Goal: Task Accomplishment & Management: Use online tool/utility

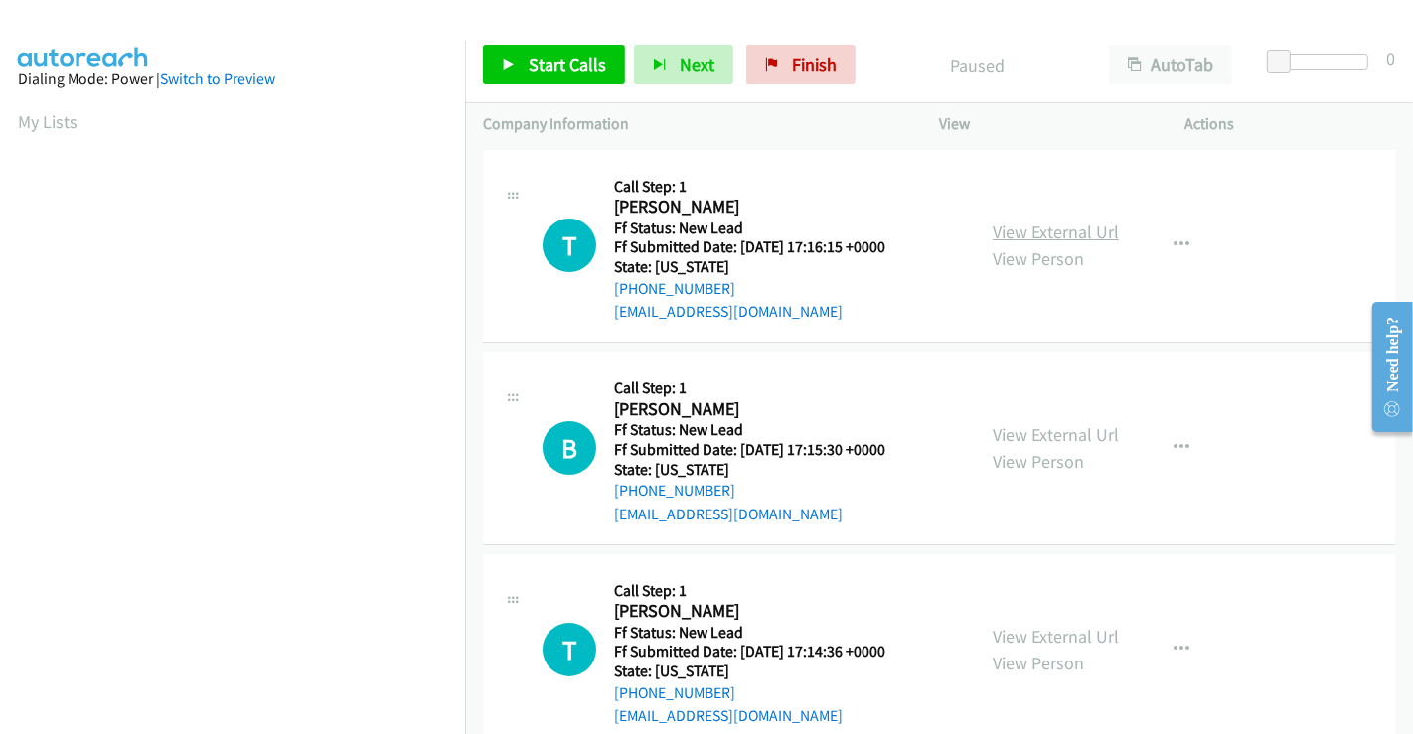
click at [1048, 232] on link "View External Url" at bounding box center [1055, 232] width 126 height 23
click at [1061, 432] on link "View External Url" at bounding box center [1055, 434] width 126 height 23
click at [1040, 631] on link "View External Url" at bounding box center [1055, 636] width 126 height 23
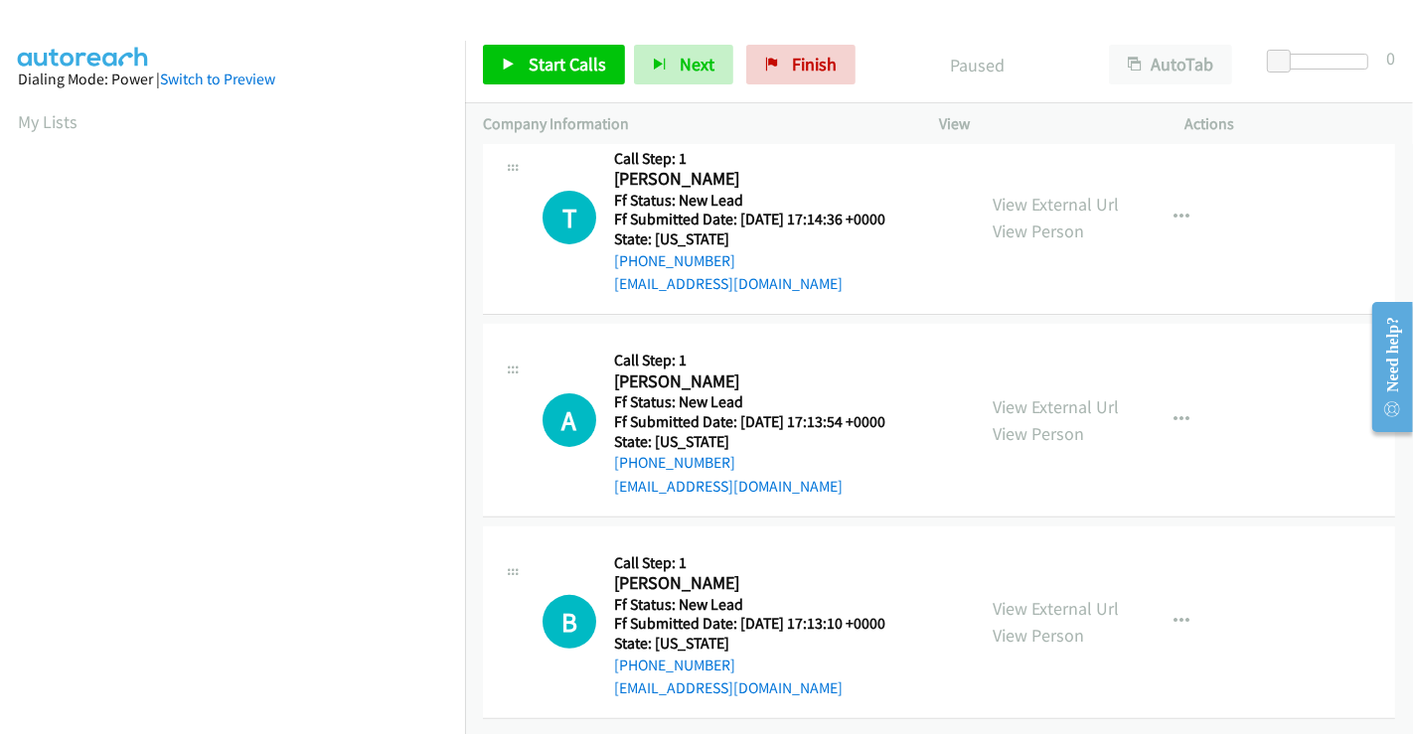
scroll to position [446, 0]
click at [1035, 399] on link "View External Url" at bounding box center [1055, 406] width 126 height 23
click at [1064, 597] on link "View External Url" at bounding box center [1055, 608] width 126 height 23
click at [572, 64] on span "Start Calls" at bounding box center [566, 64] width 77 height 23
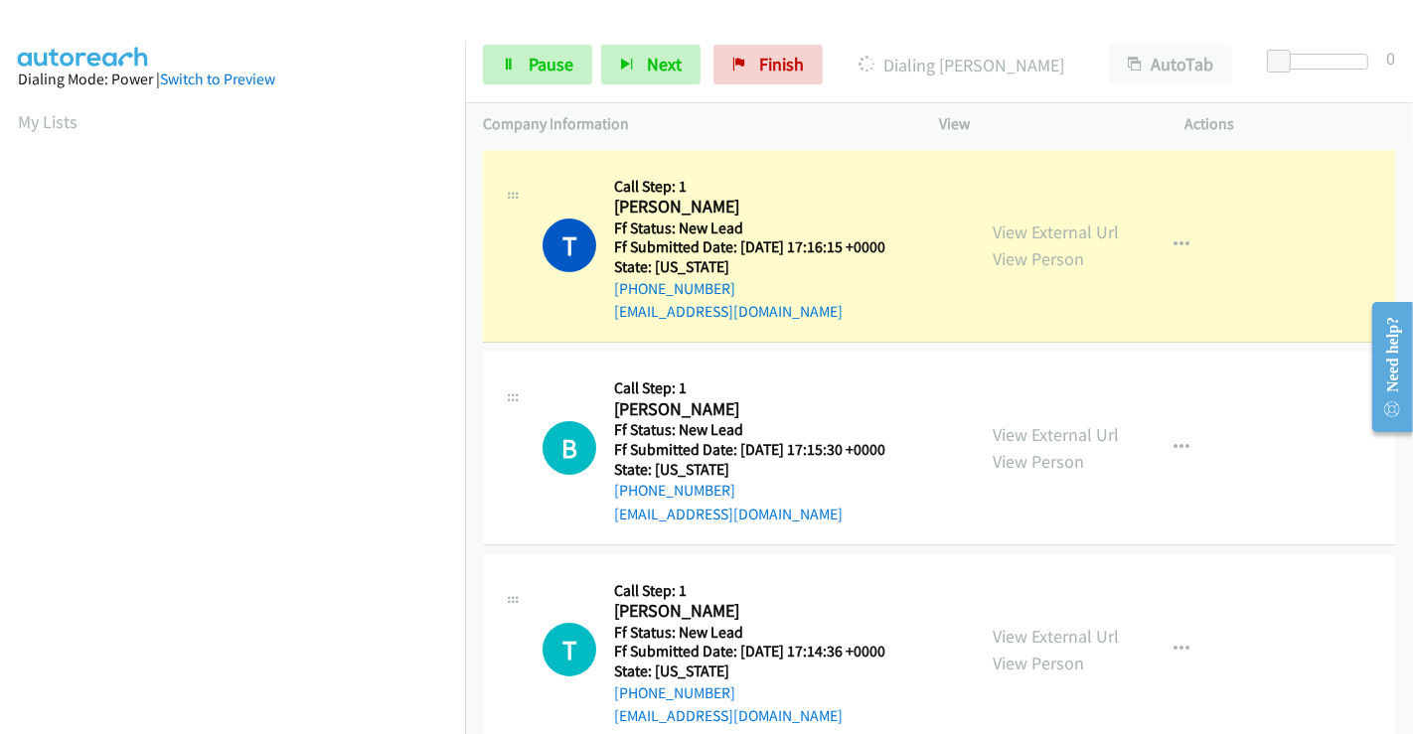
scroll to position [382, 0]
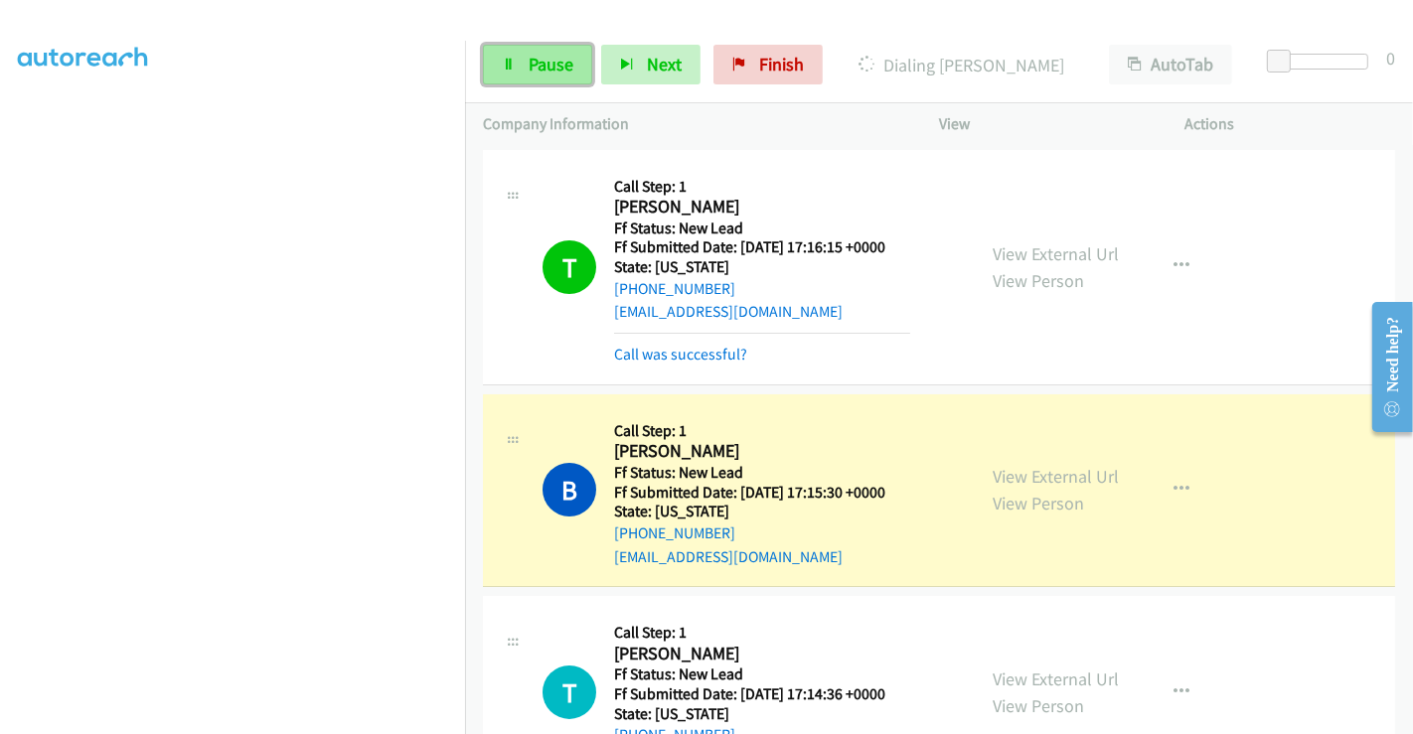
click at [504, 52] on link "Pause" at bounding box center [537, 65] width 109 height 40
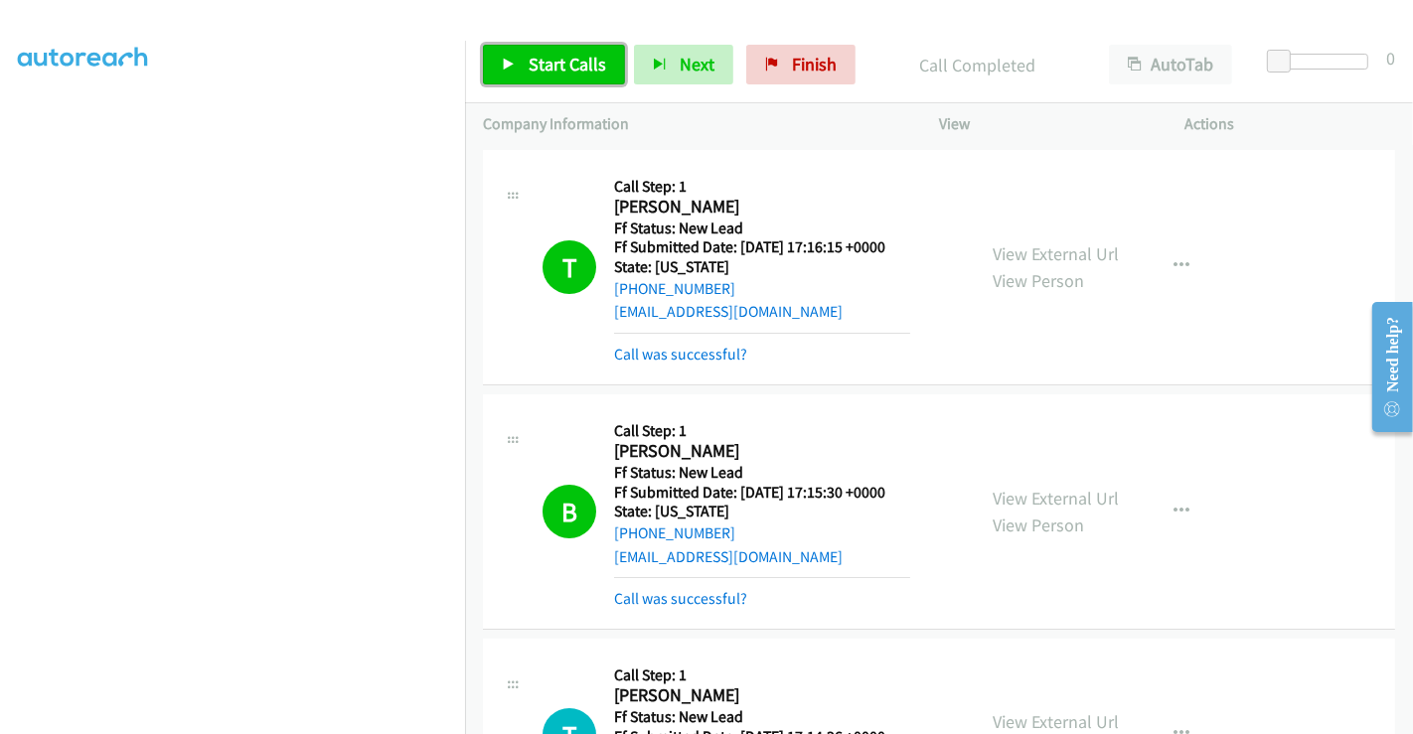
click at [567, 53] on span "Start Calls" at bounding box center [566, 64] width 77 height 23
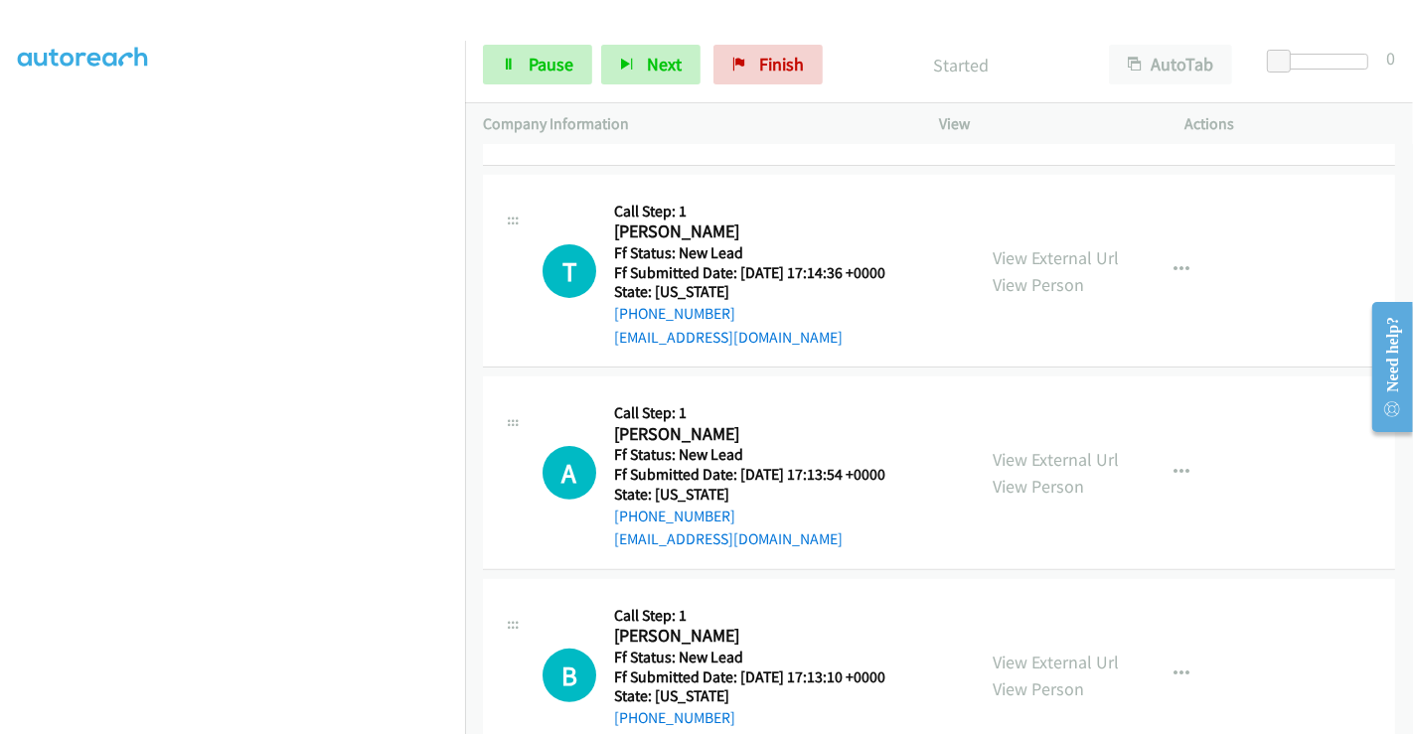
scroll to position [530, 0]
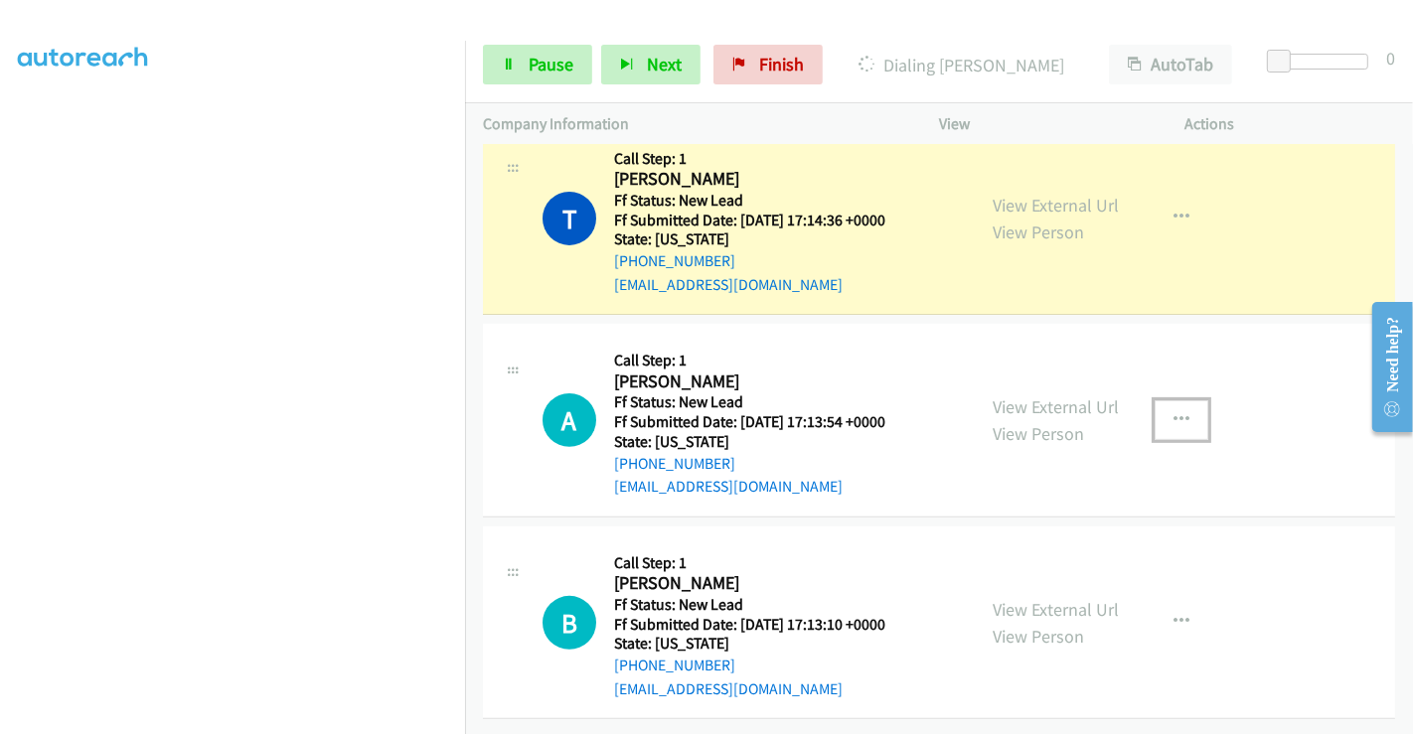
click at [1173, 412] on icon "button" at bounding box center [1181, 420] width 16 height 16
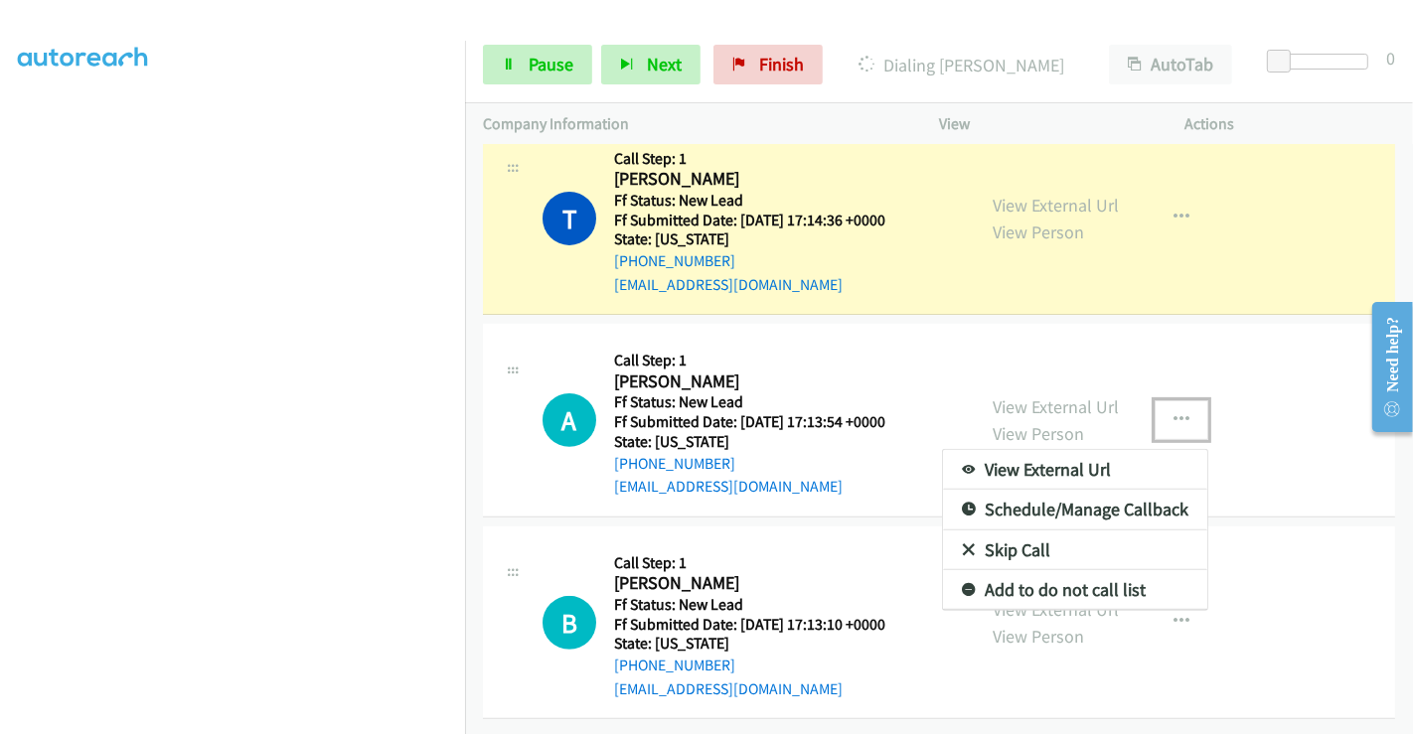
click at [1016, 530] on link "Skip Call" at bounding box center [1075, 550] width 264 height 40
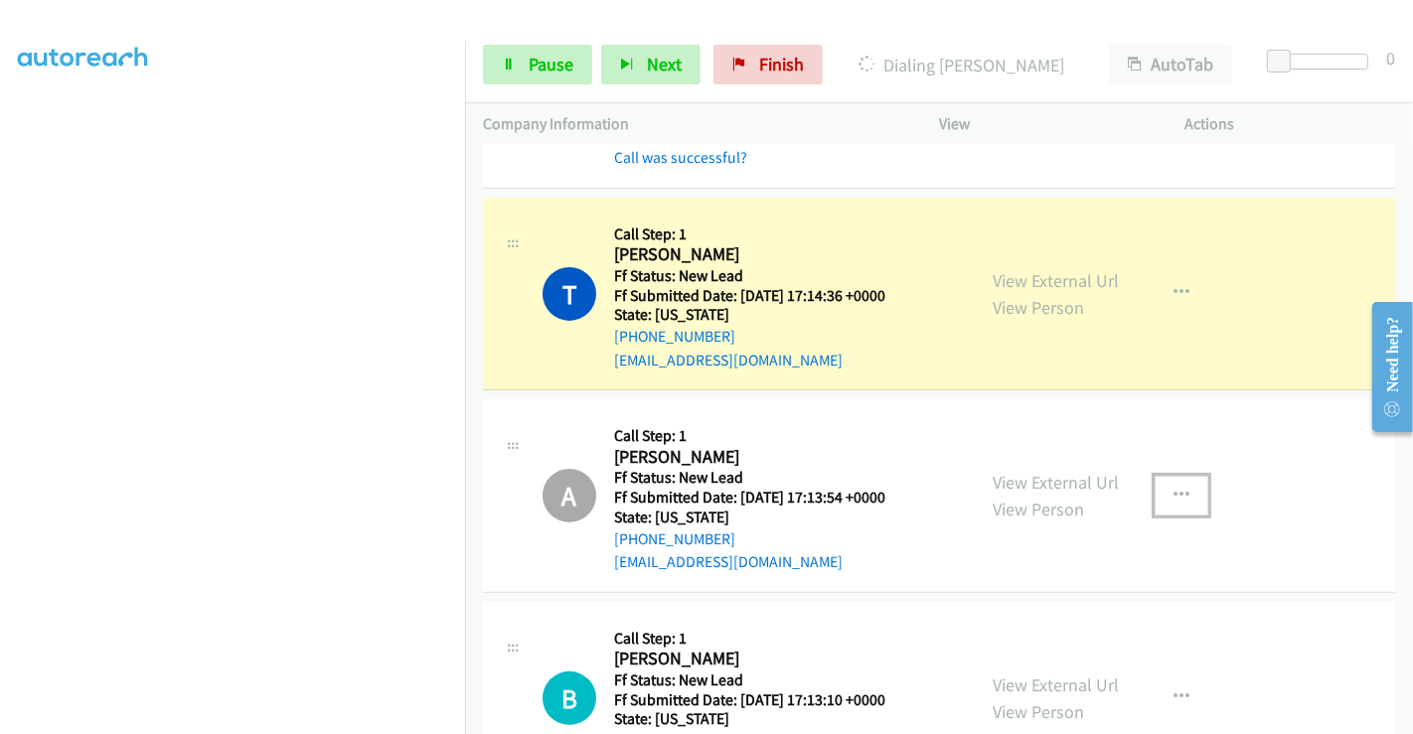
scroll to position [551, 0]
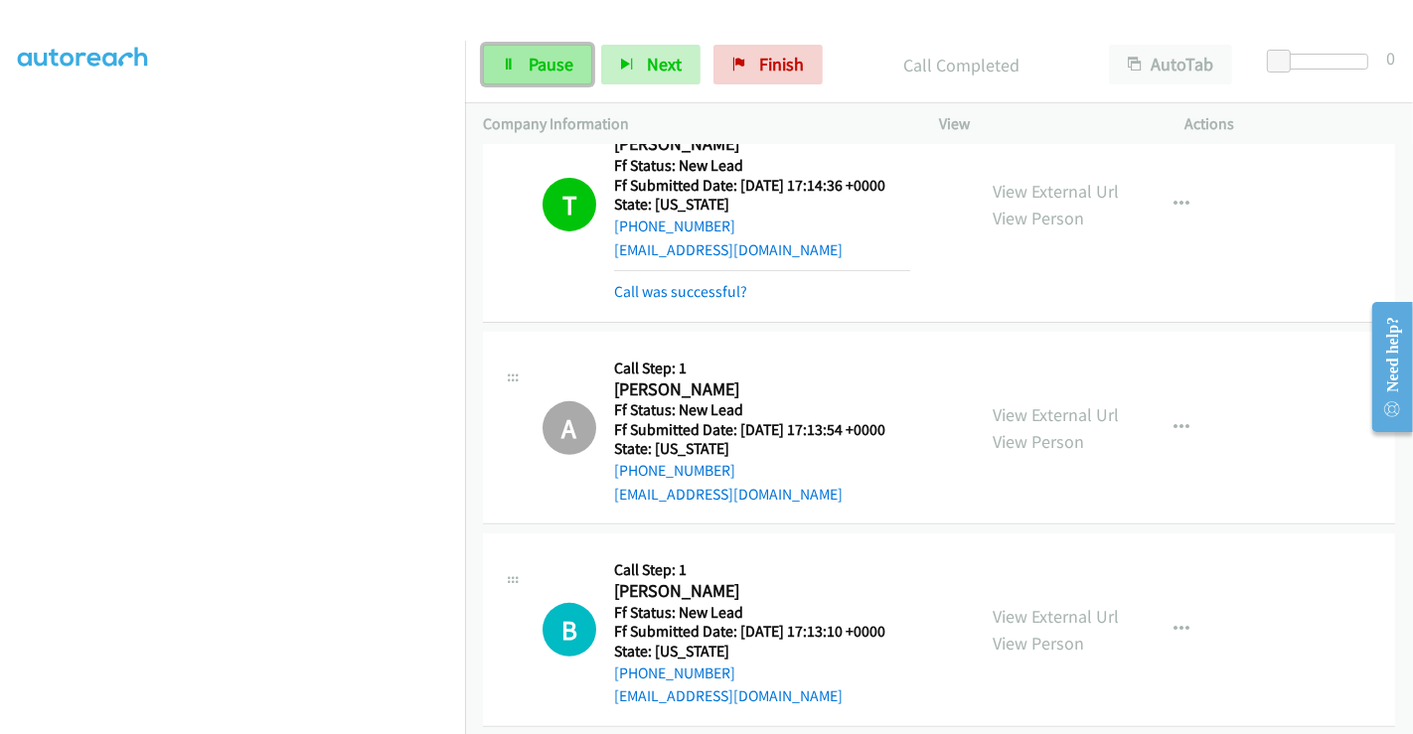
click at [550, 53] on span "Pause" at bounding box center [550, 64] width 45 height 23
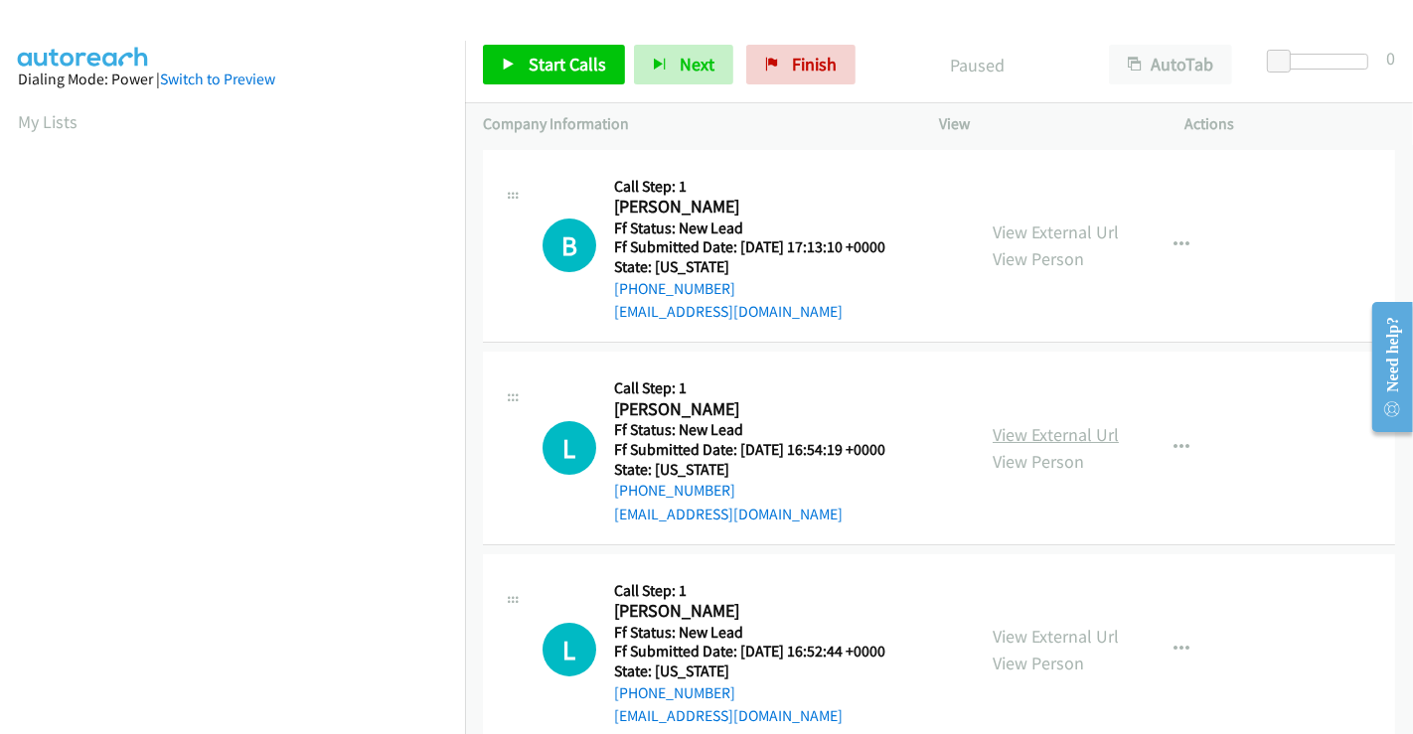
click at [1044, 428] on link "View External Url" at bounding box center [1055, 434] width 126 height 23
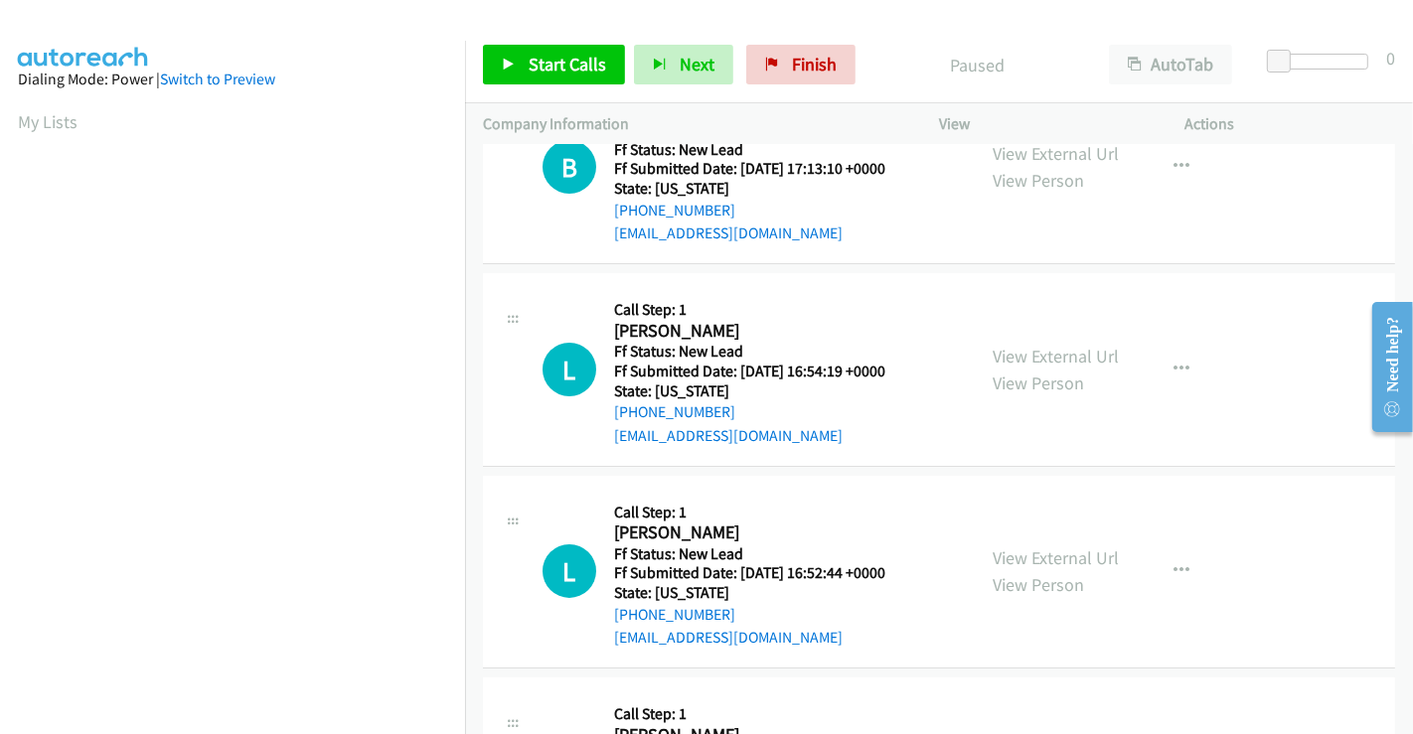
scroll to position [221, 0]
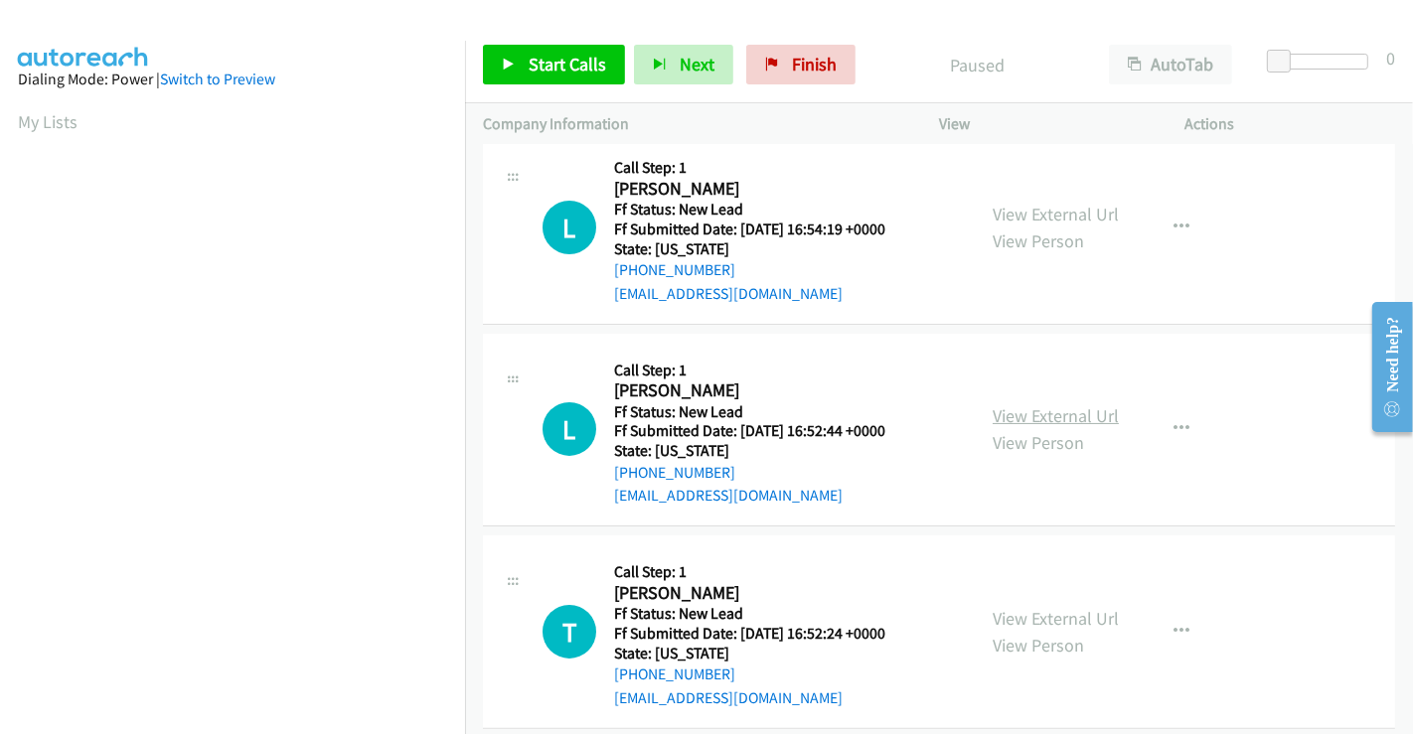
click at [1051, 410] on link "View External Url" at bounding box center [1055, 415] width 126 height 23
click at [1041, 611] on link "View External Url" at bounding box center [1055, 618] width 126 height 23
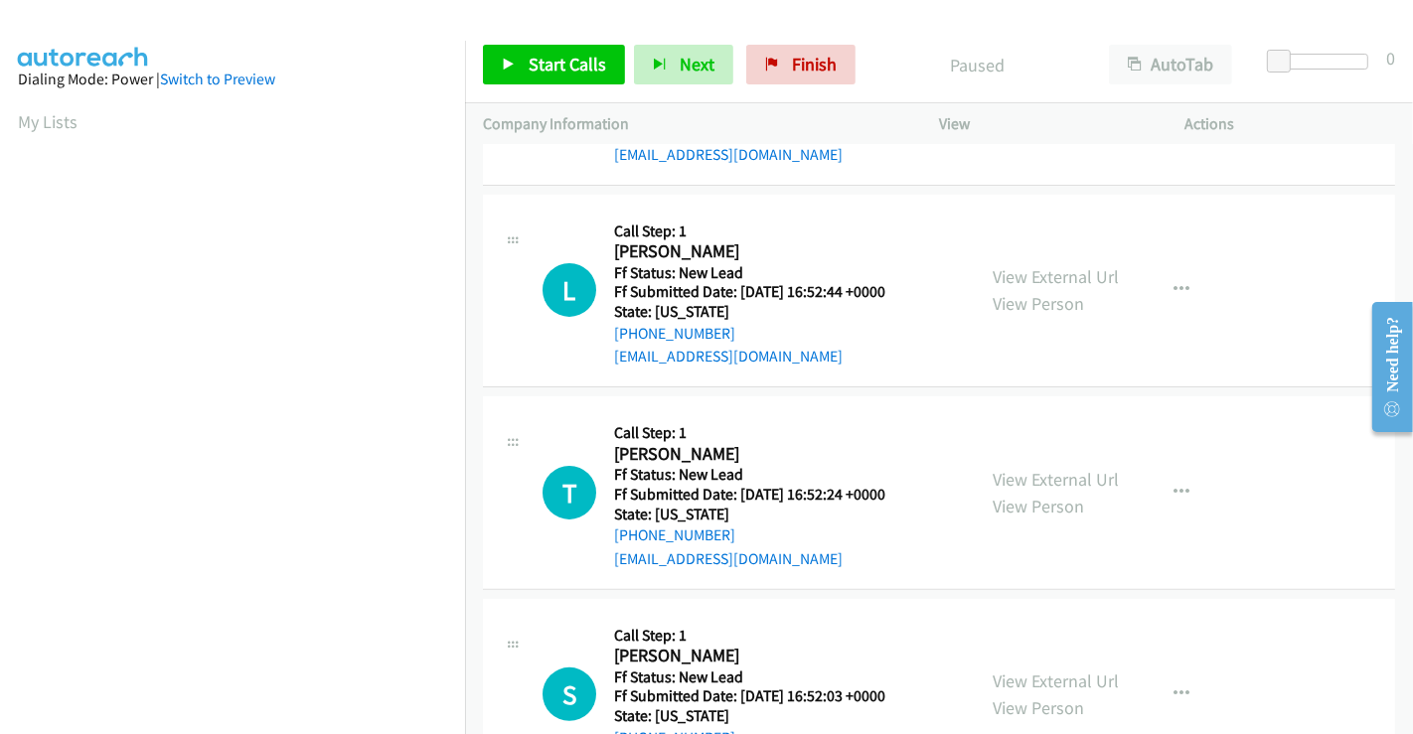
scroll to position [446, 0]
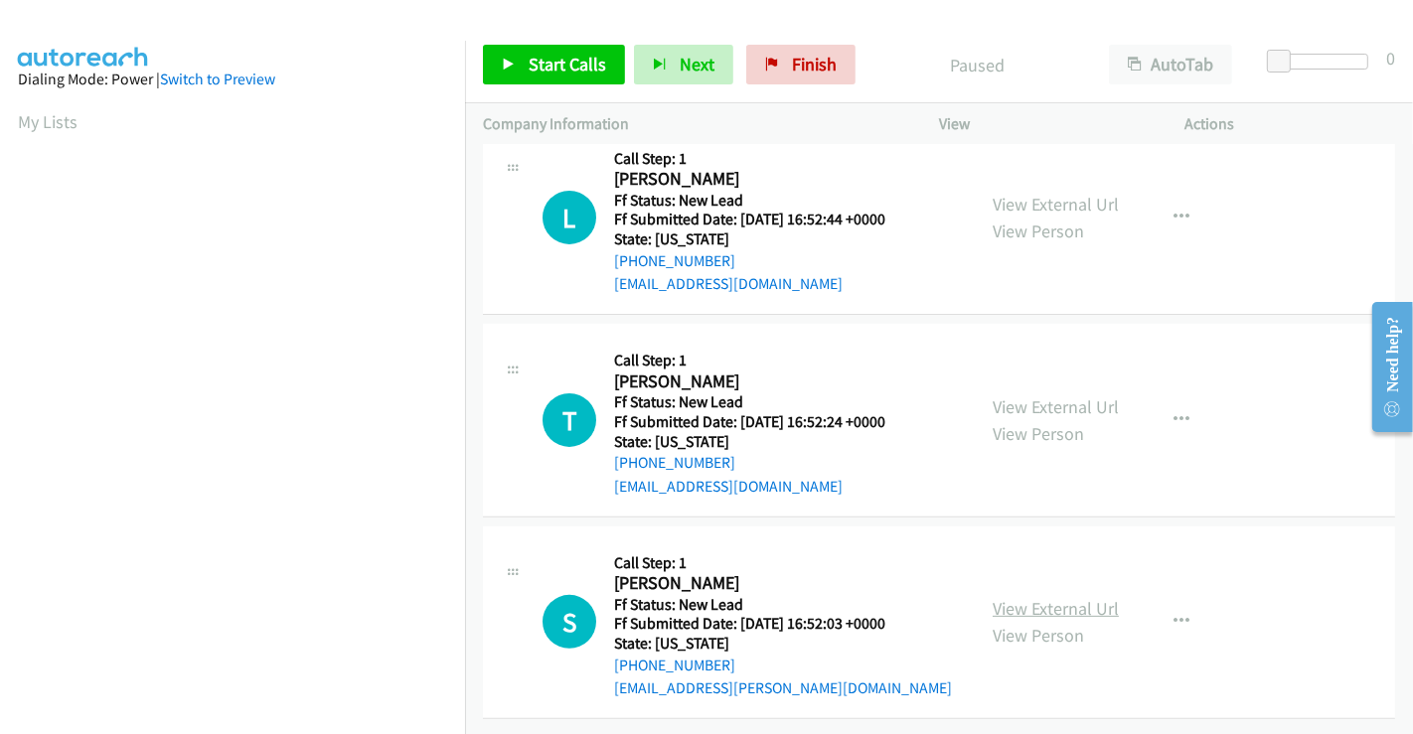
click at [1061, 597] on link "View External Url" at bounding box center [1055, 608] width 126 height 23
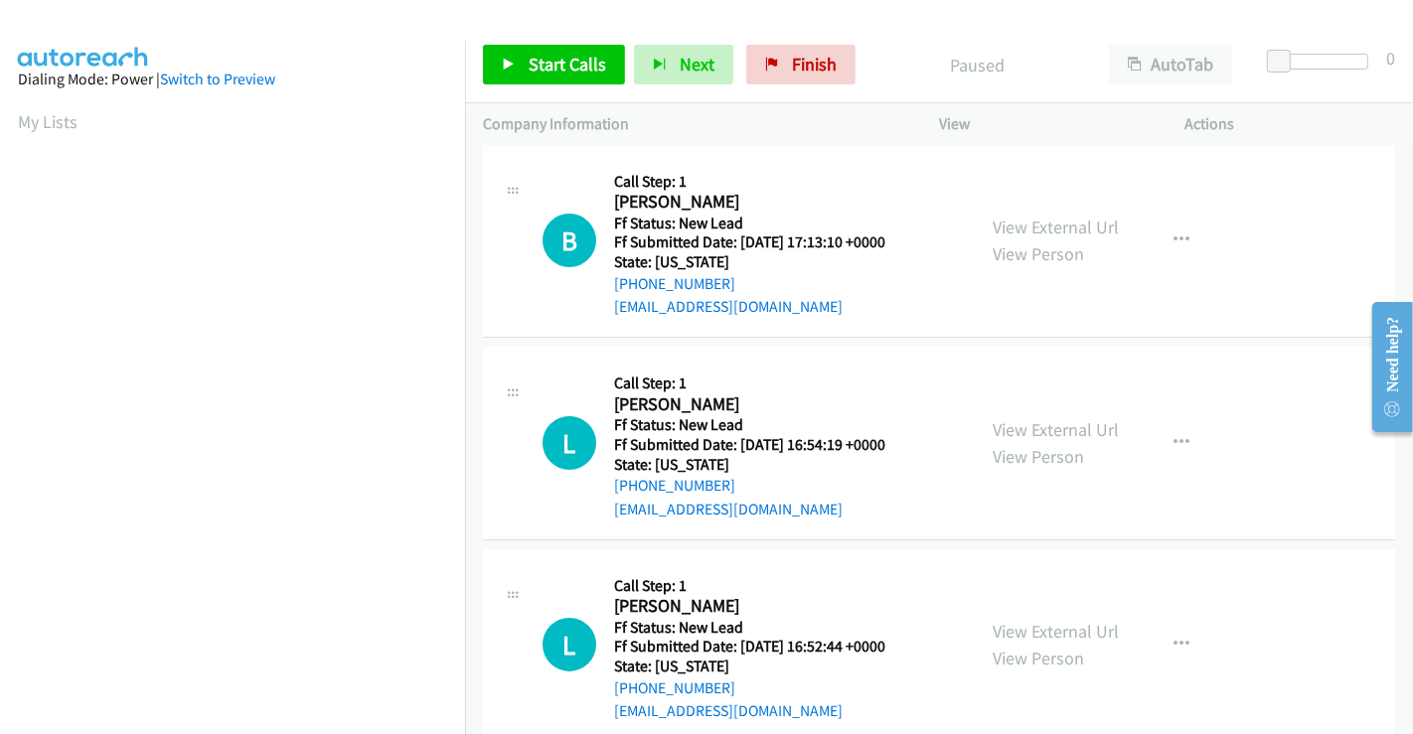
scroll to position [0, 0]
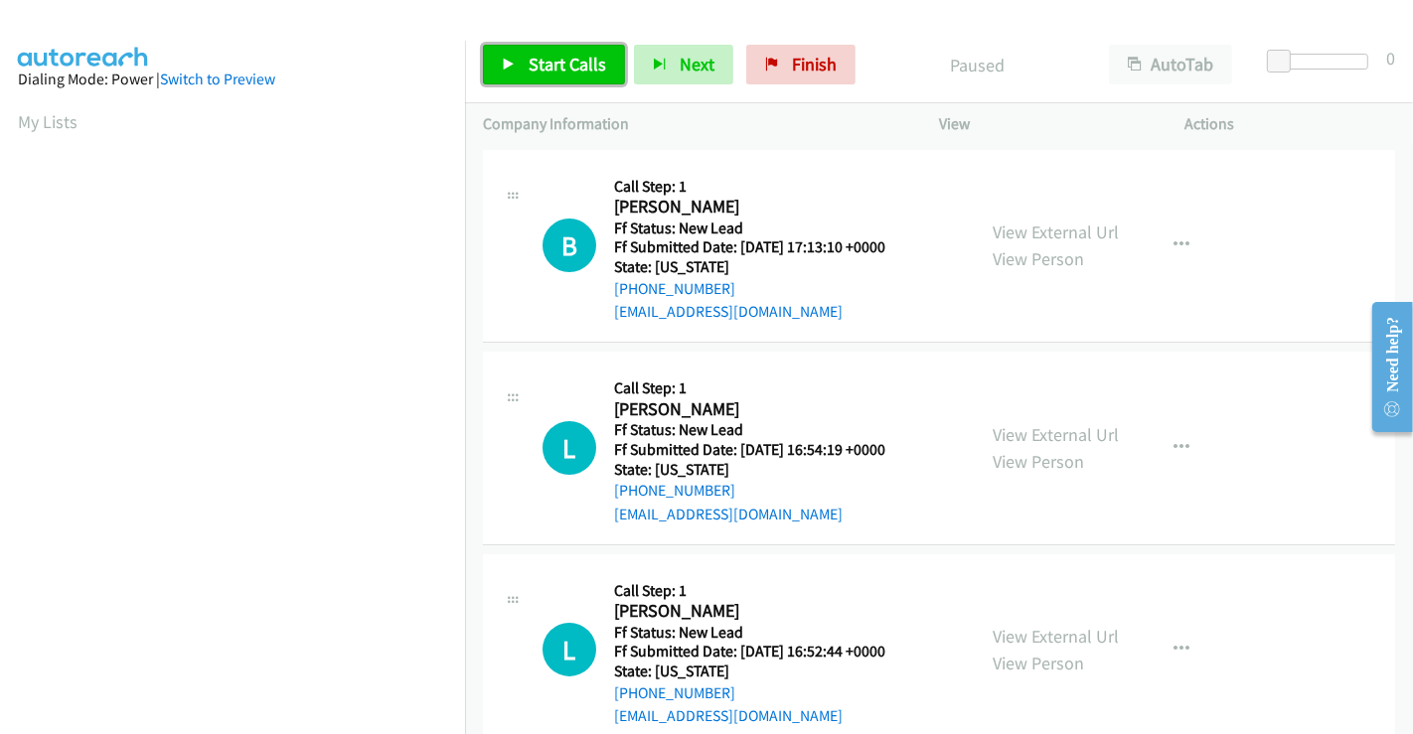
click at [564, 62] on span "Start Calls" at bounding box center [566, 64] width 77 height 23
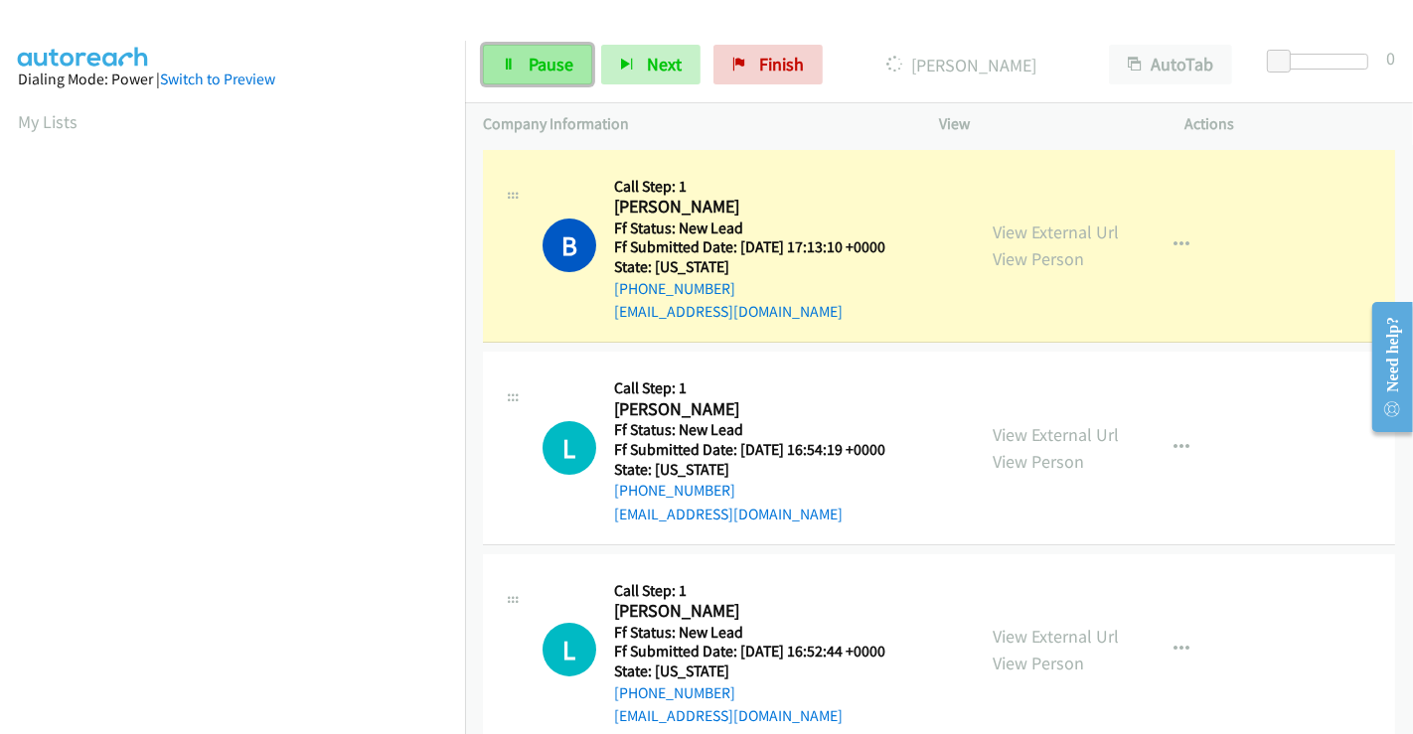
click at [510, 59] on icon at bounding box center [509, 66] width 14 height 14
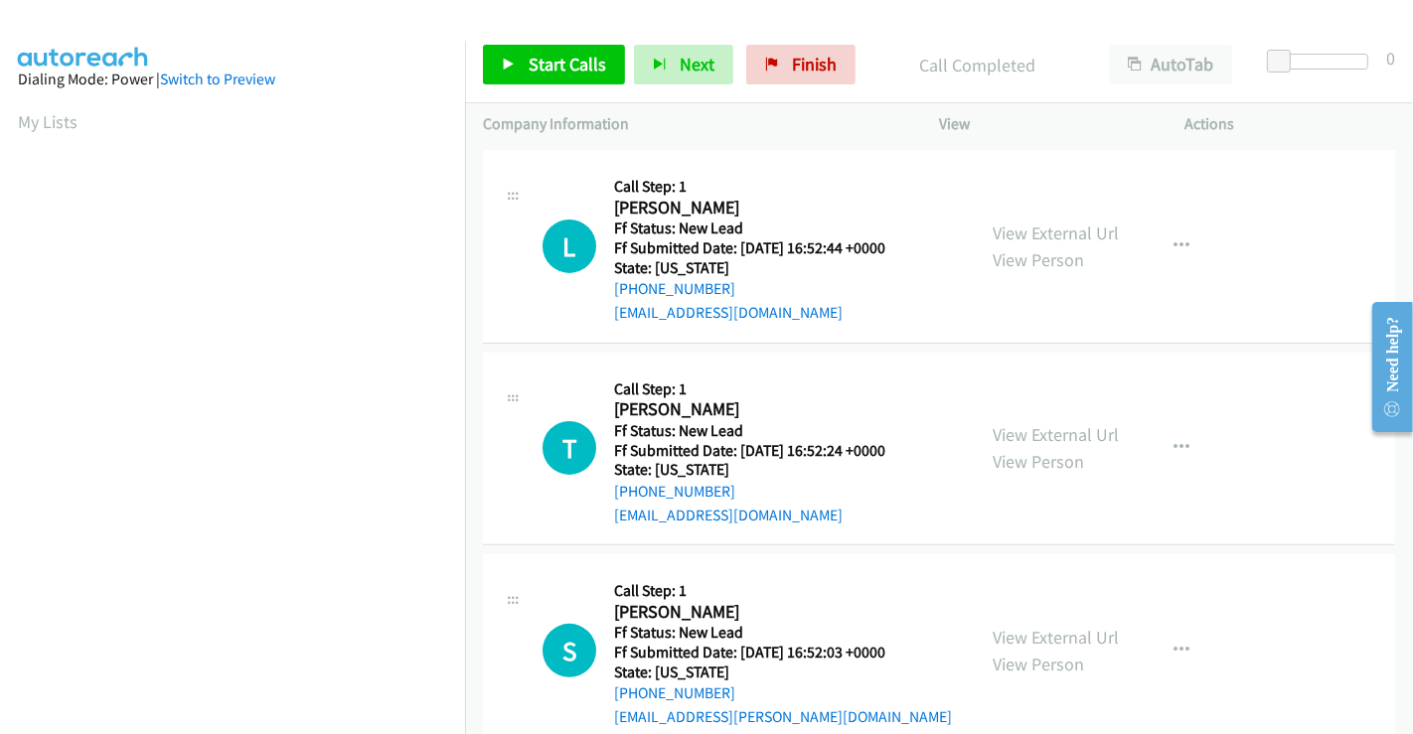
scroll to position [488, 0]
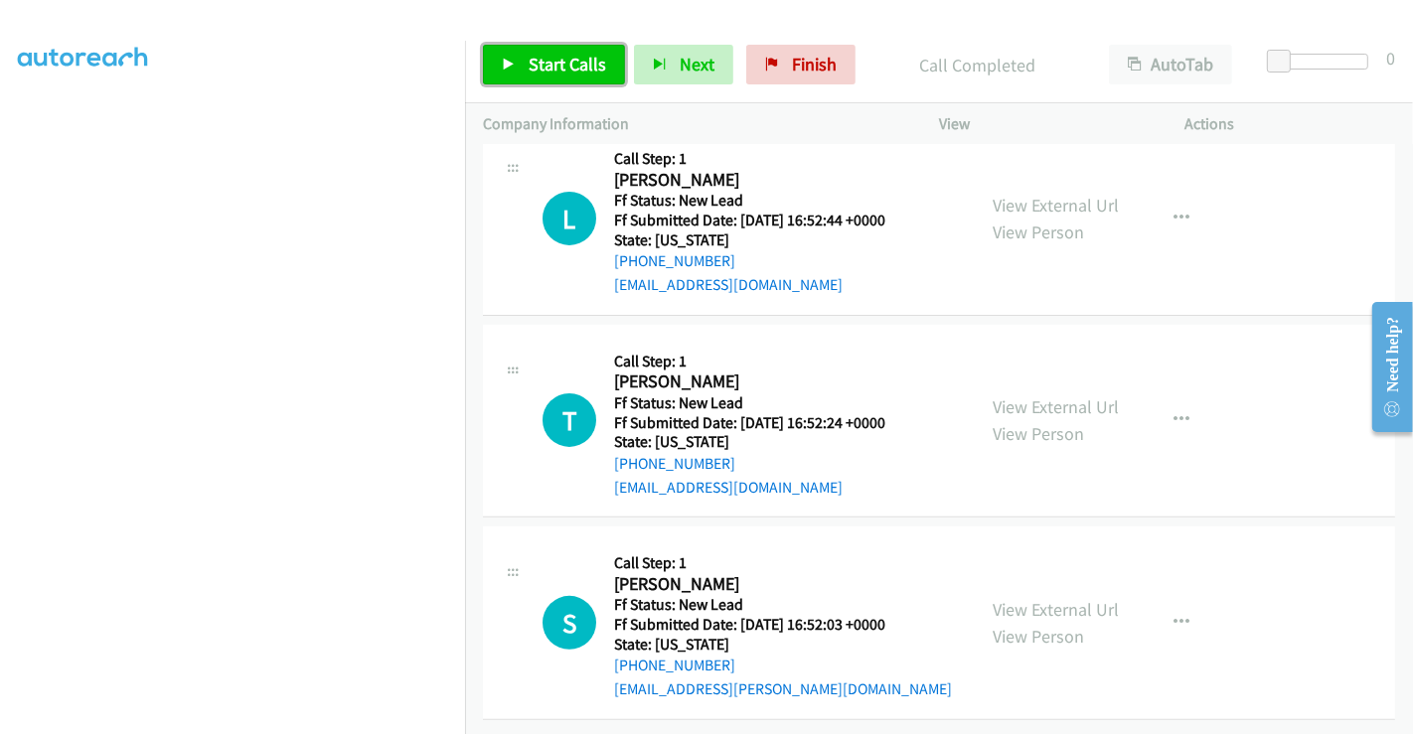
click at [570, 55] on span "Start Calls" at bounding box center [566, 64] width 77 height 23
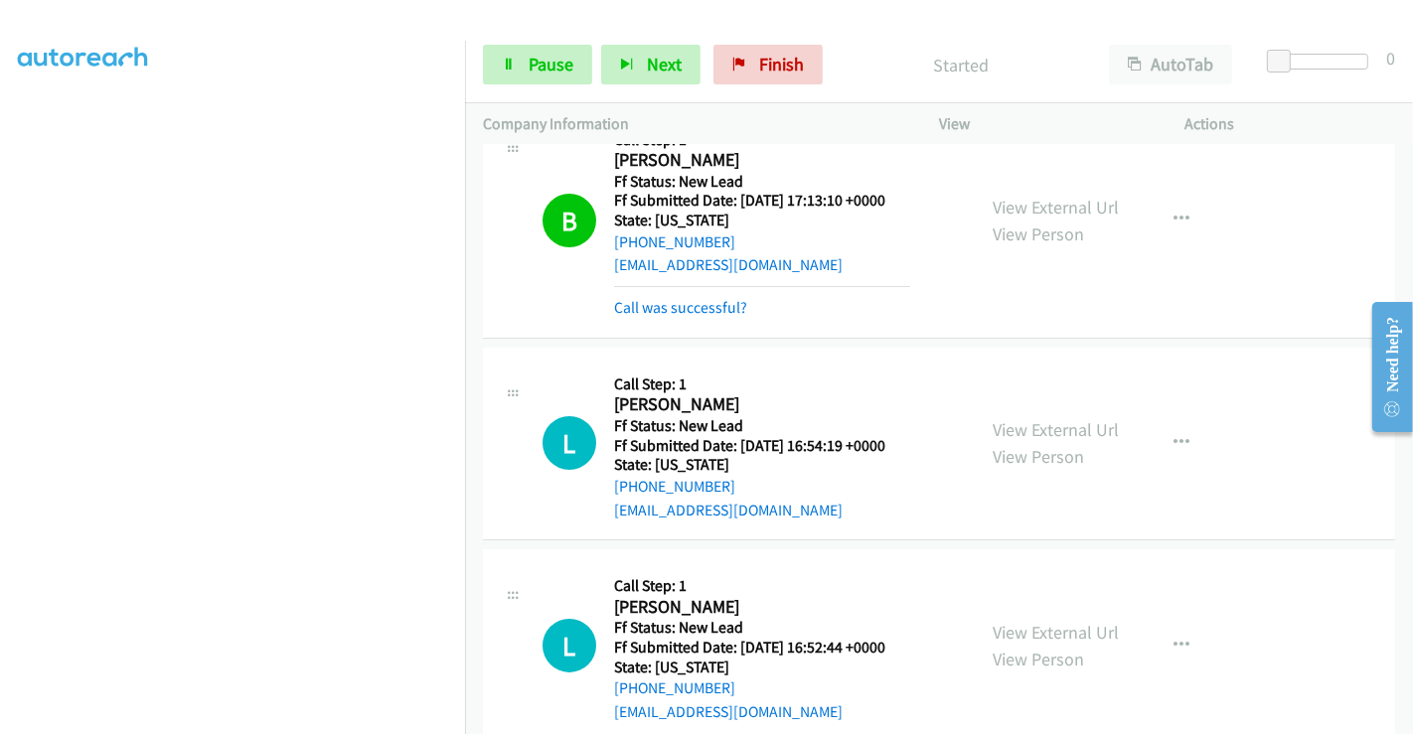
scroll to position [157, 0]
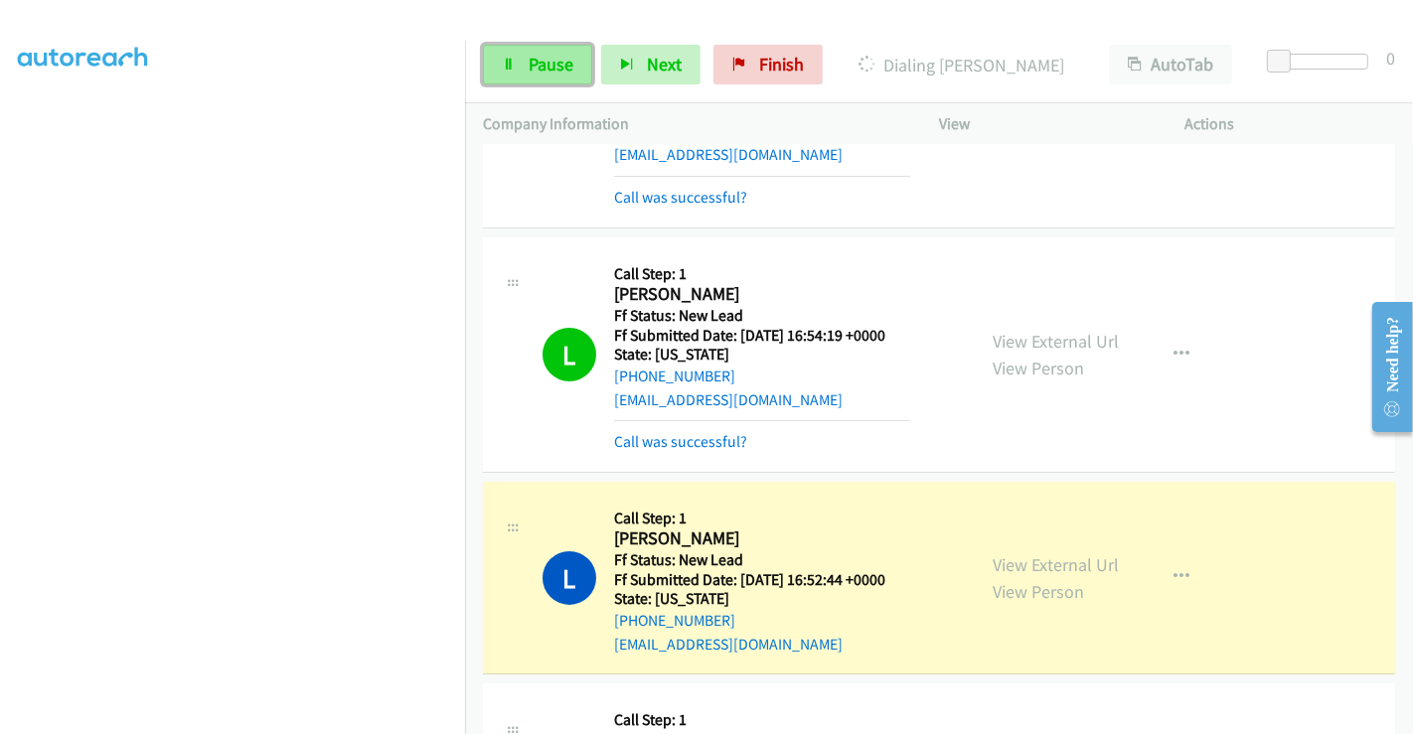
click at [544, 64] on span "Pause" at bounding box center [550, 64] width 45 height 23
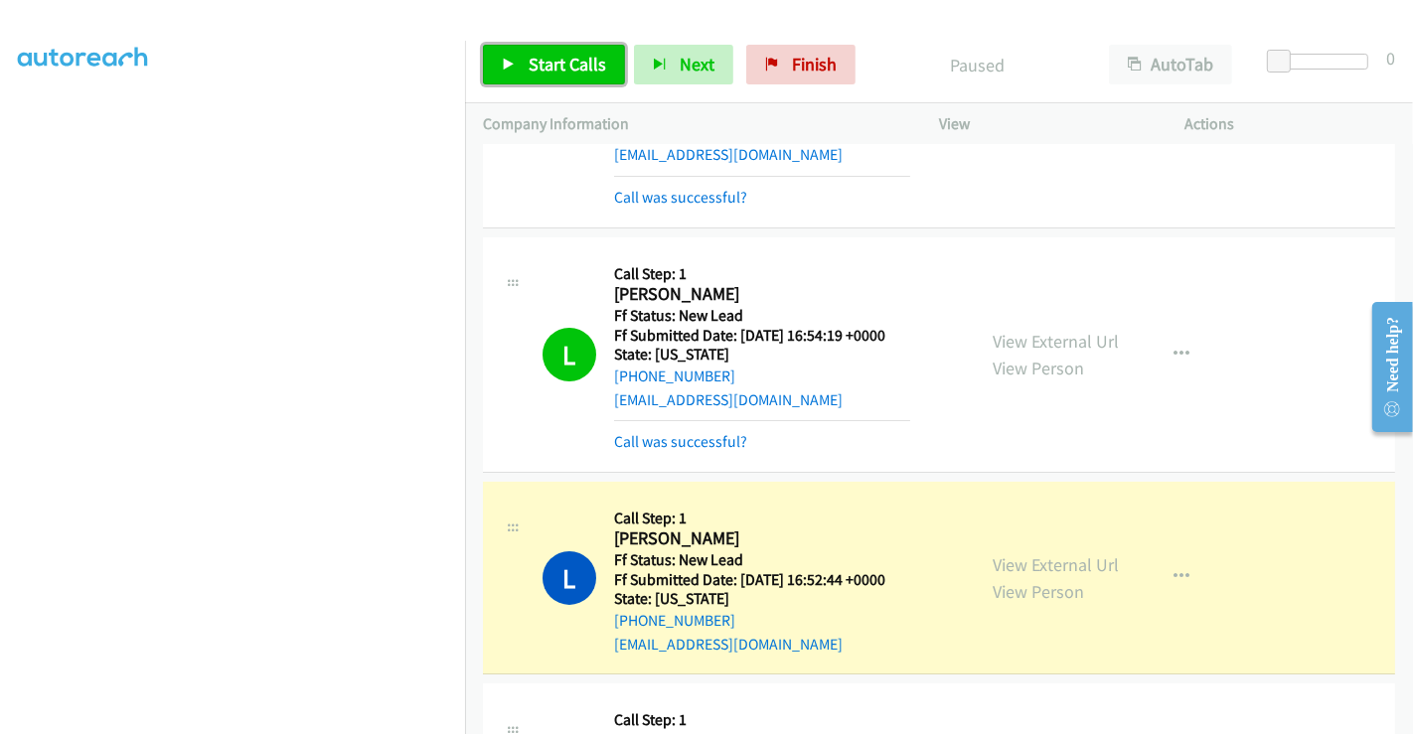
click at [553, 64] on span "Start Calls" at bounding box center [566, 64] width 77 height 23
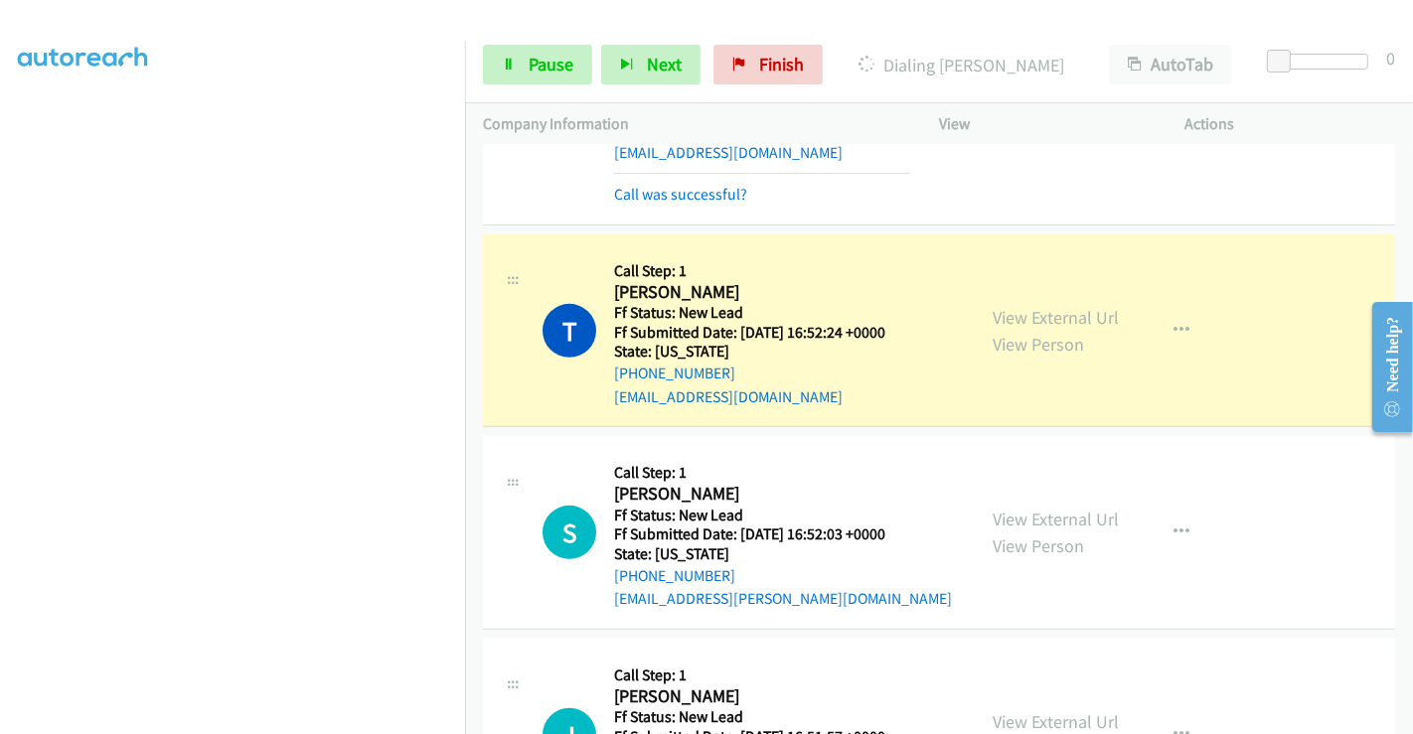
scroll to position [683, 0]
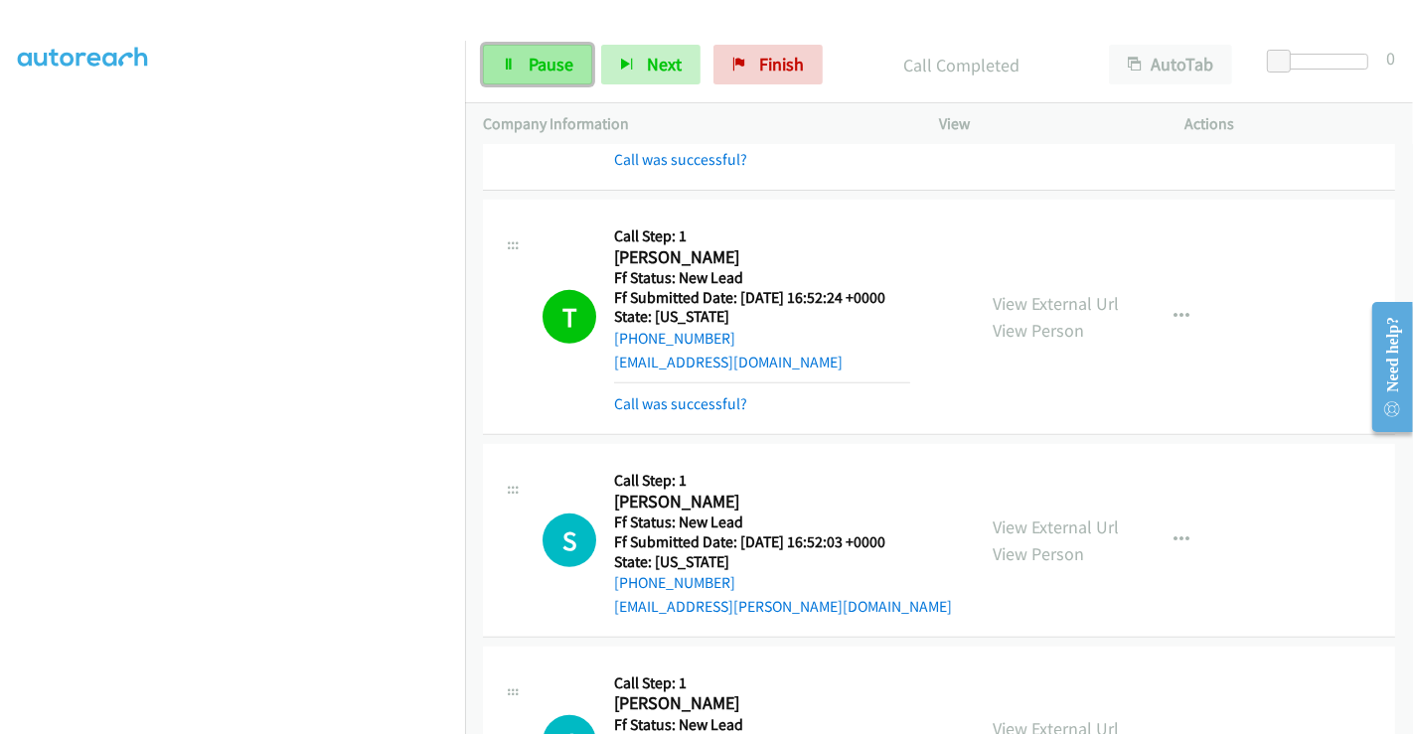
click at [536, 60] on span "Pause" at bounding box center [550, 64] width 45 height 23
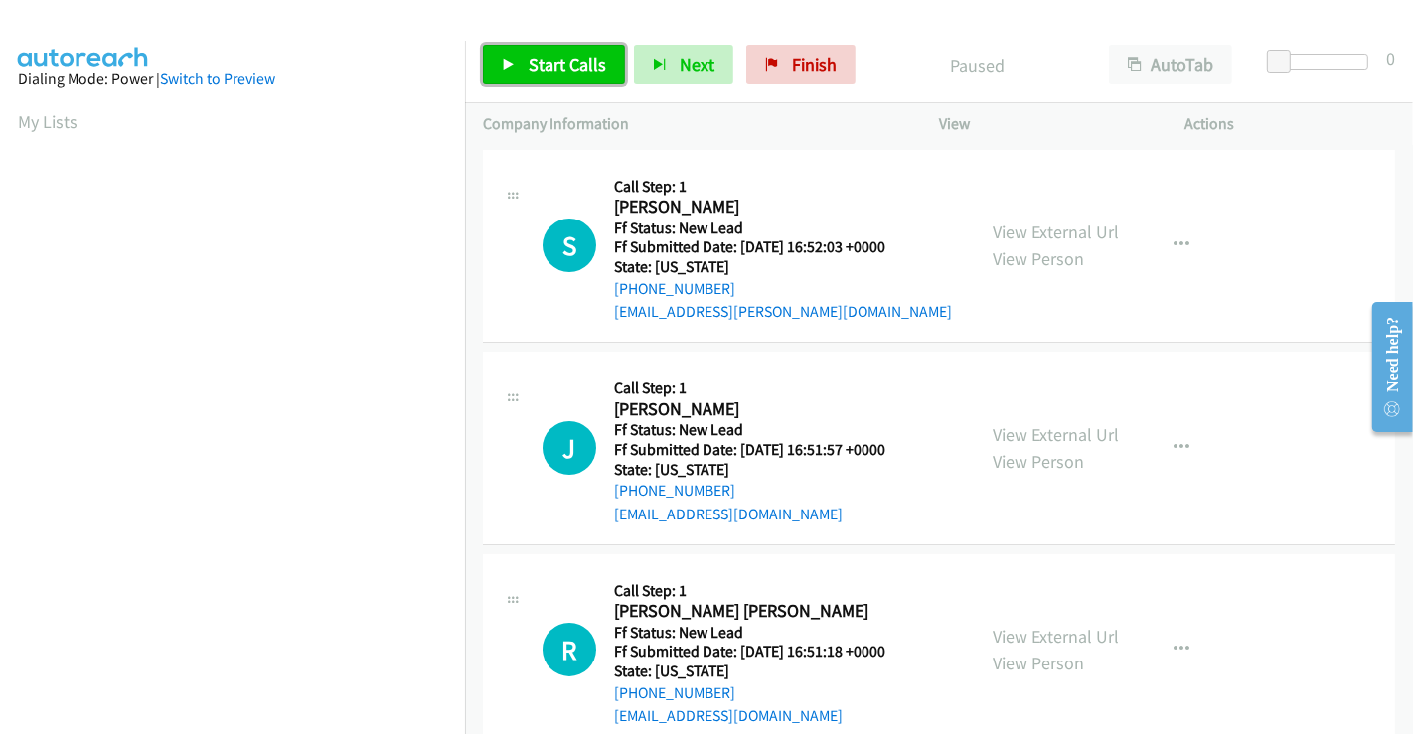
click at [589, 64] on span "Start Calls" at bounding box center [566, 64] width 77 height 23
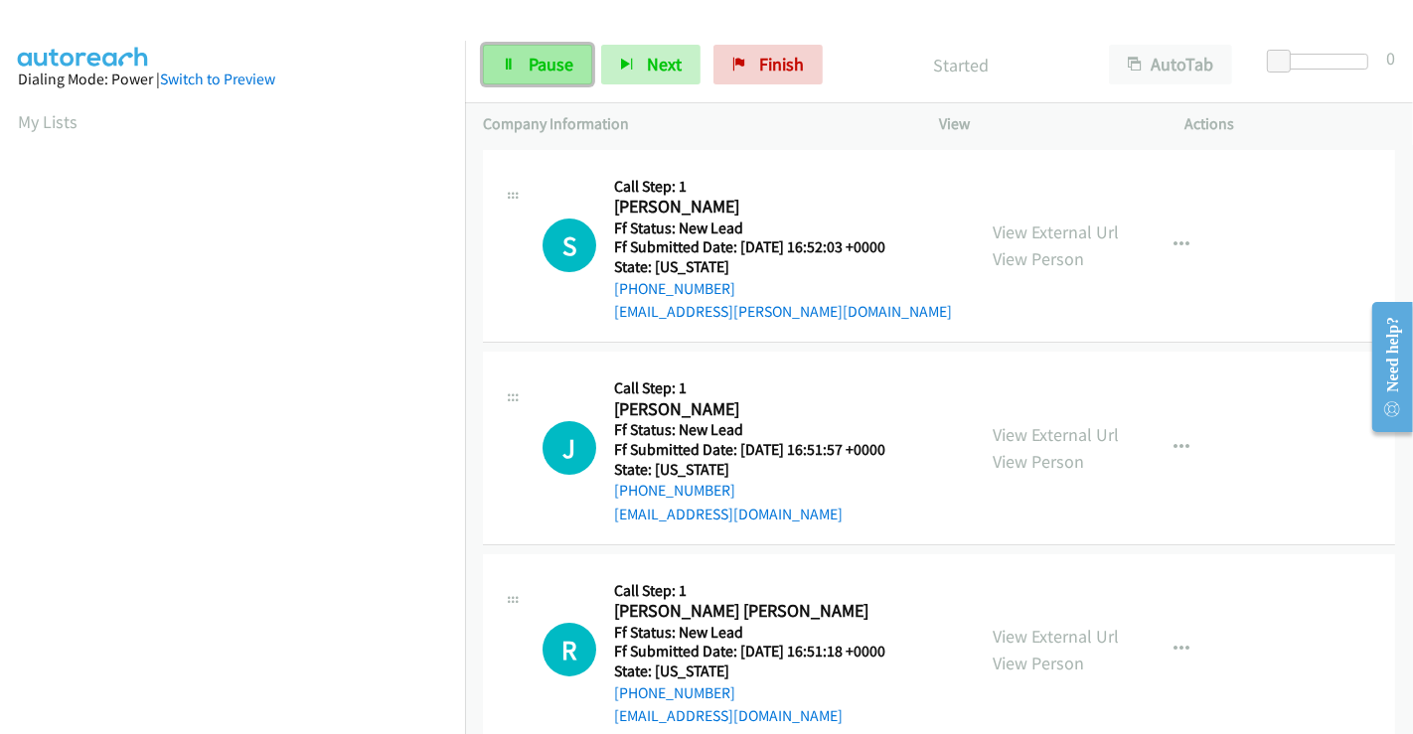
click at [552, 60] on span "Pause" at bounding box center [550, 64] width 45 height 23
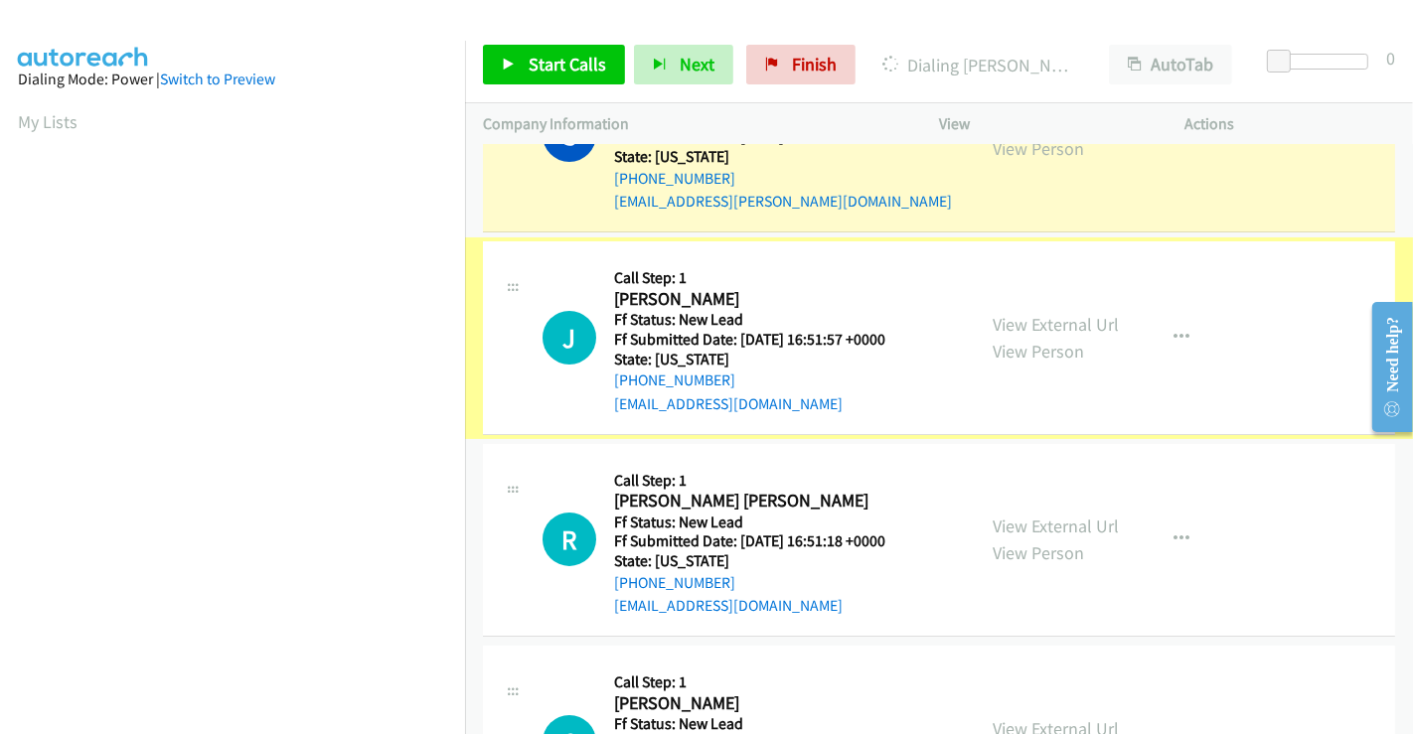
scroll to position [110, 0]
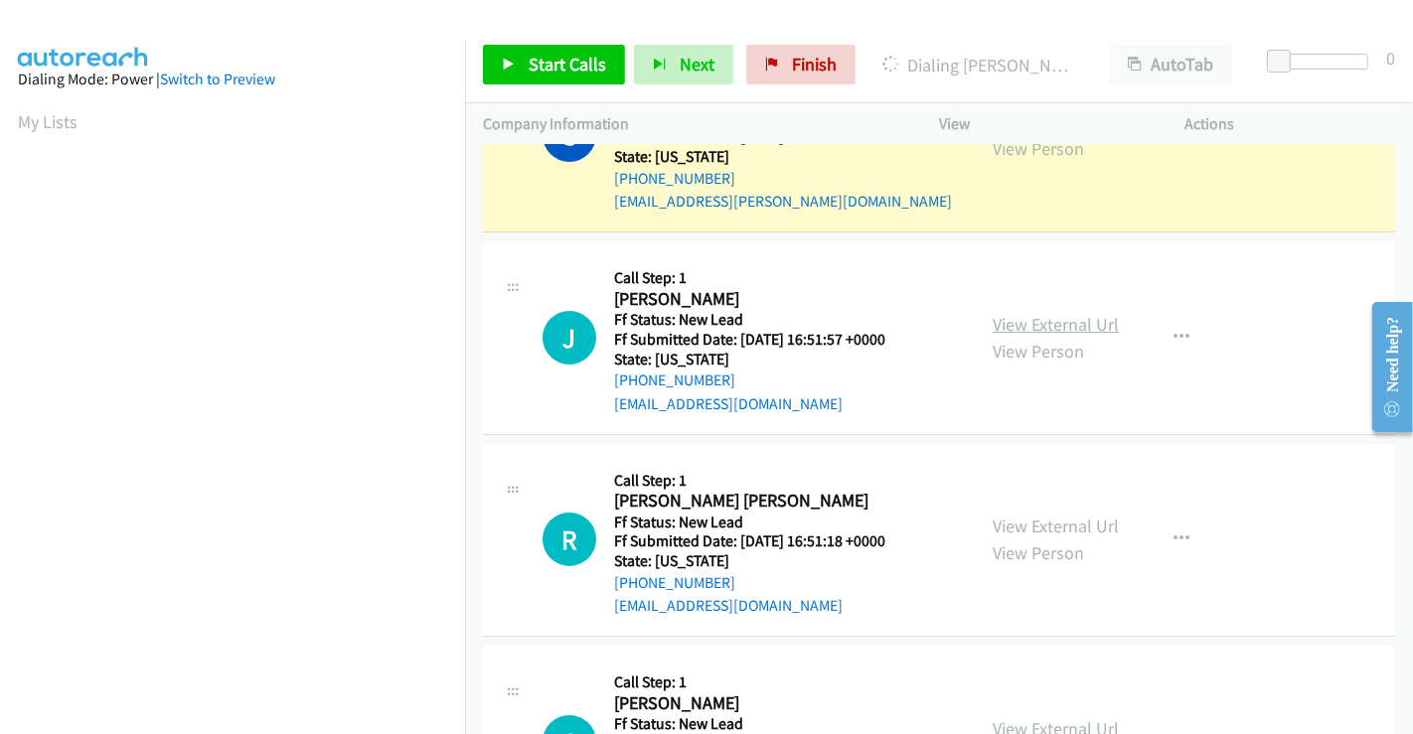
click at [1044, 322] on link "View External Url" at bounding box center [1055, 324] width 126 height 23
click at [1041, 522] on link "View External Url" at bounding box center [1055, 526] width 126 height 23
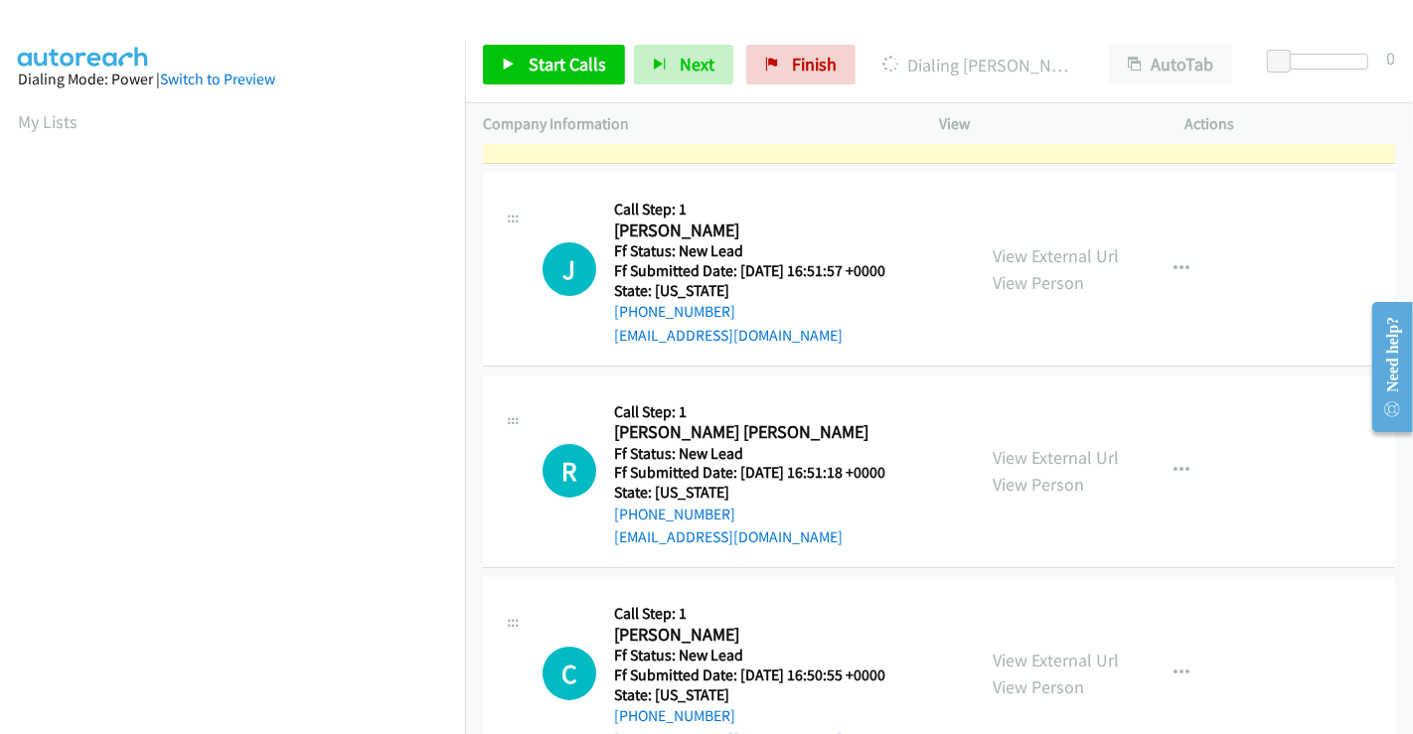
scroll to position [244, 0]
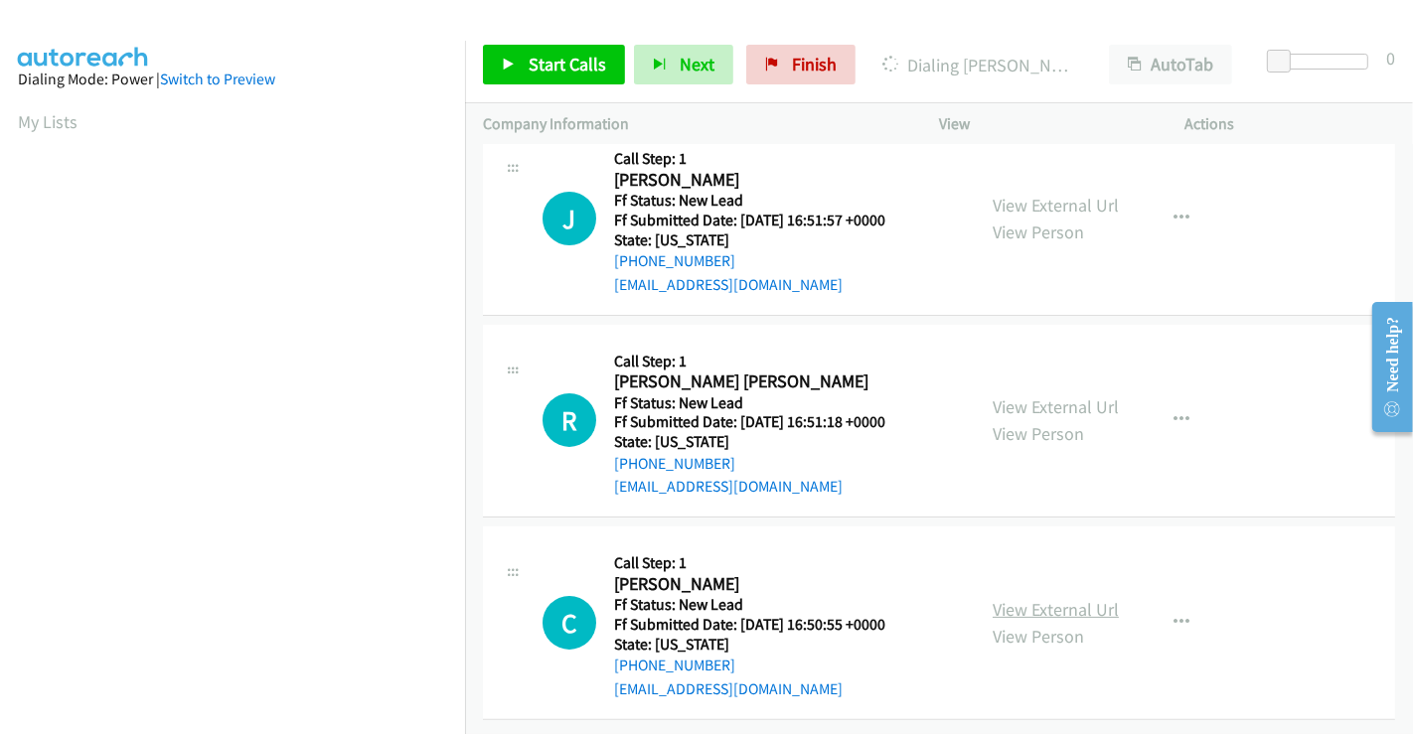
click at [1051, 598] on link "View External Url" at bounding box center [1055, 609] width 126 height 23
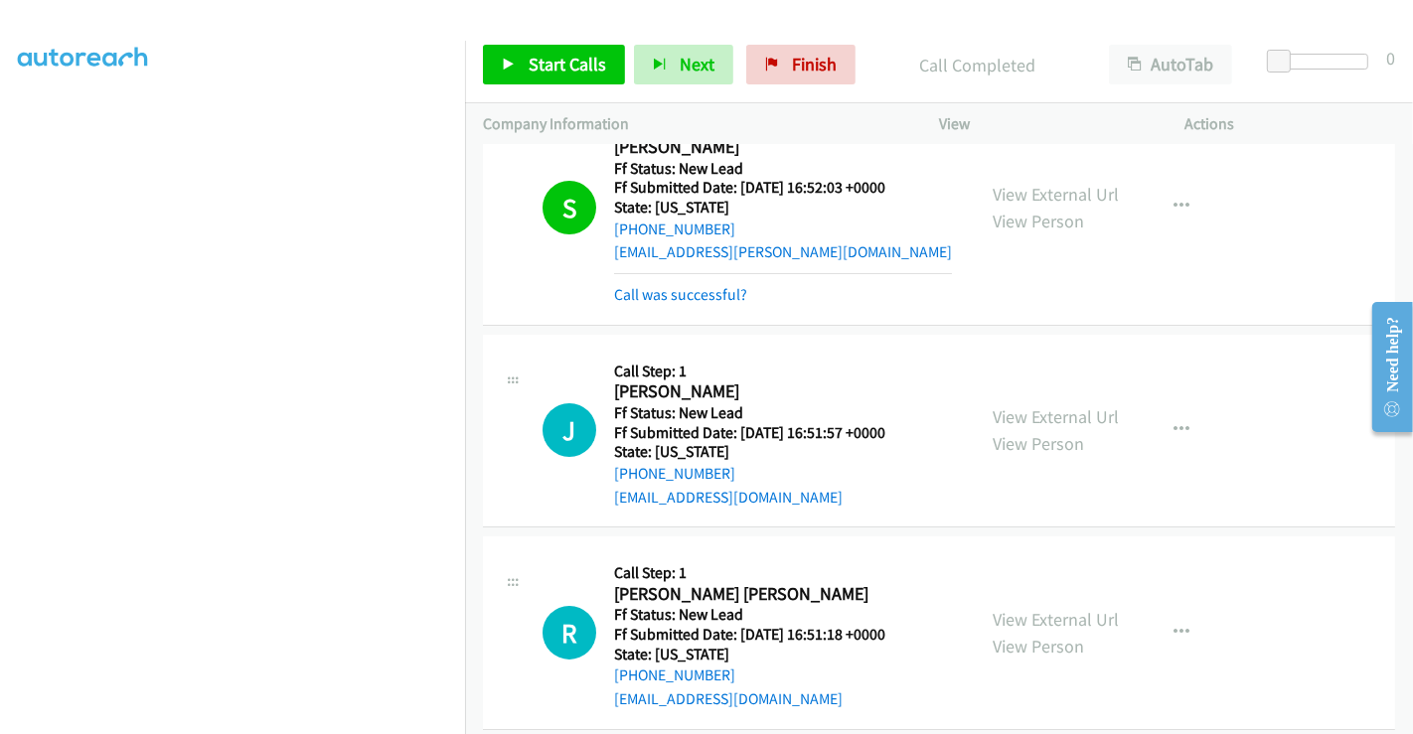
scroll to position [110, 0]
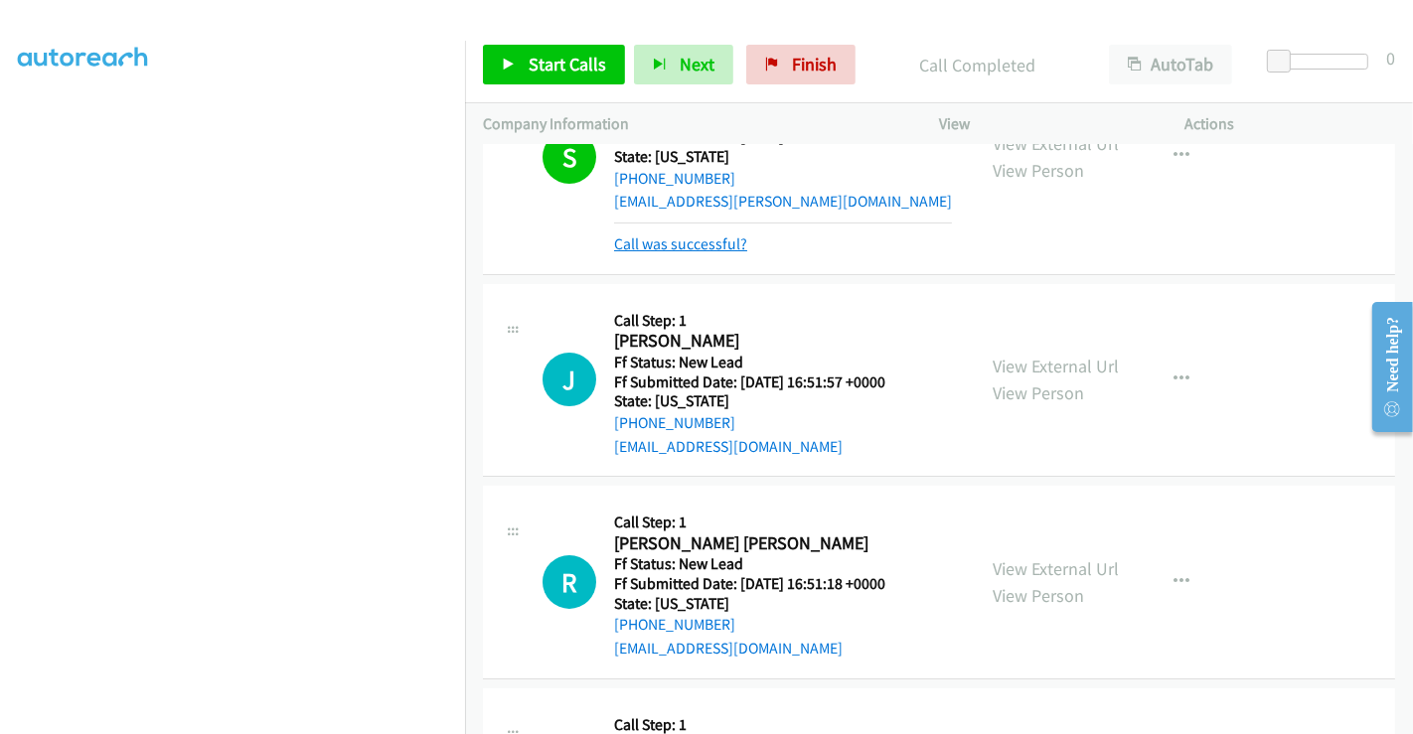
click at [685, 245] on link "Call was successful?" at bounding box center [680, 243] width 133 height 19
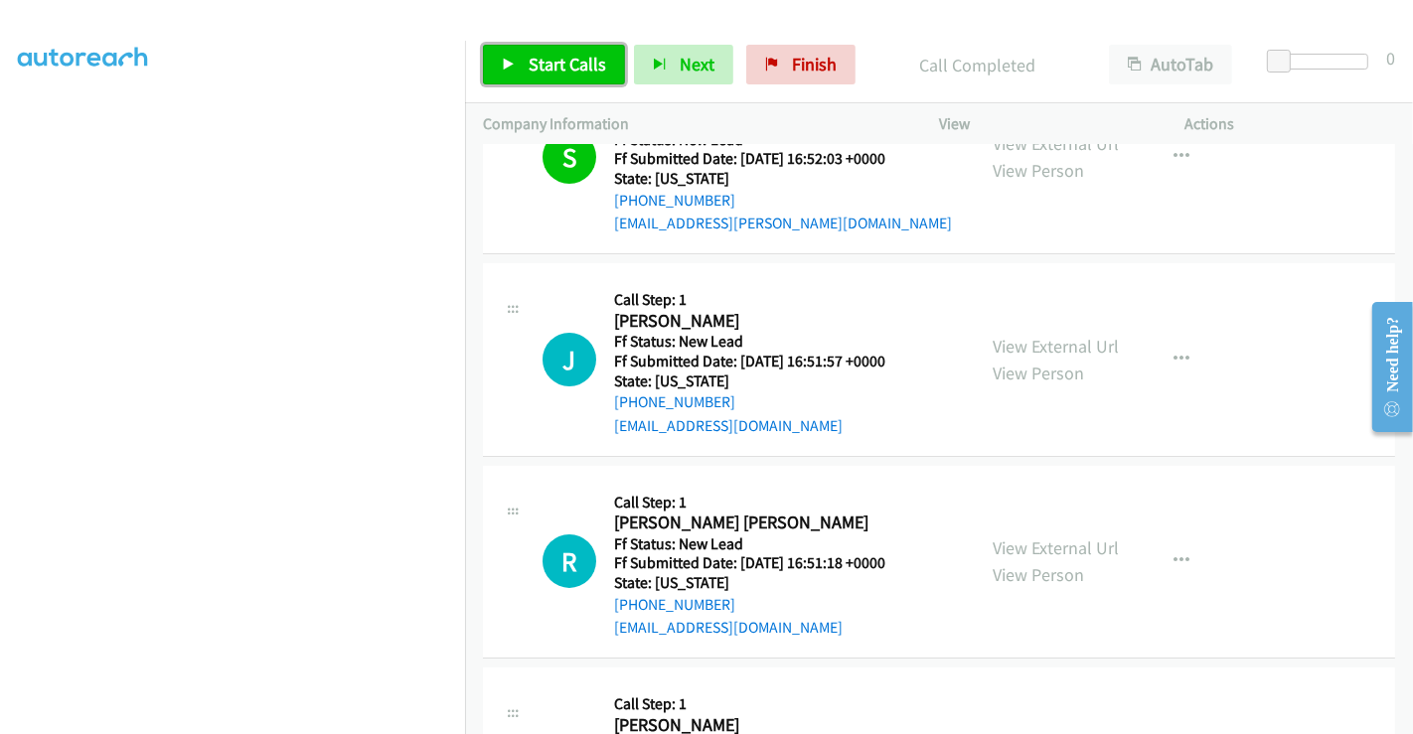
click at [553, 61] on span "Start Calls" at bounding box center [566, 64] width 77 height 23
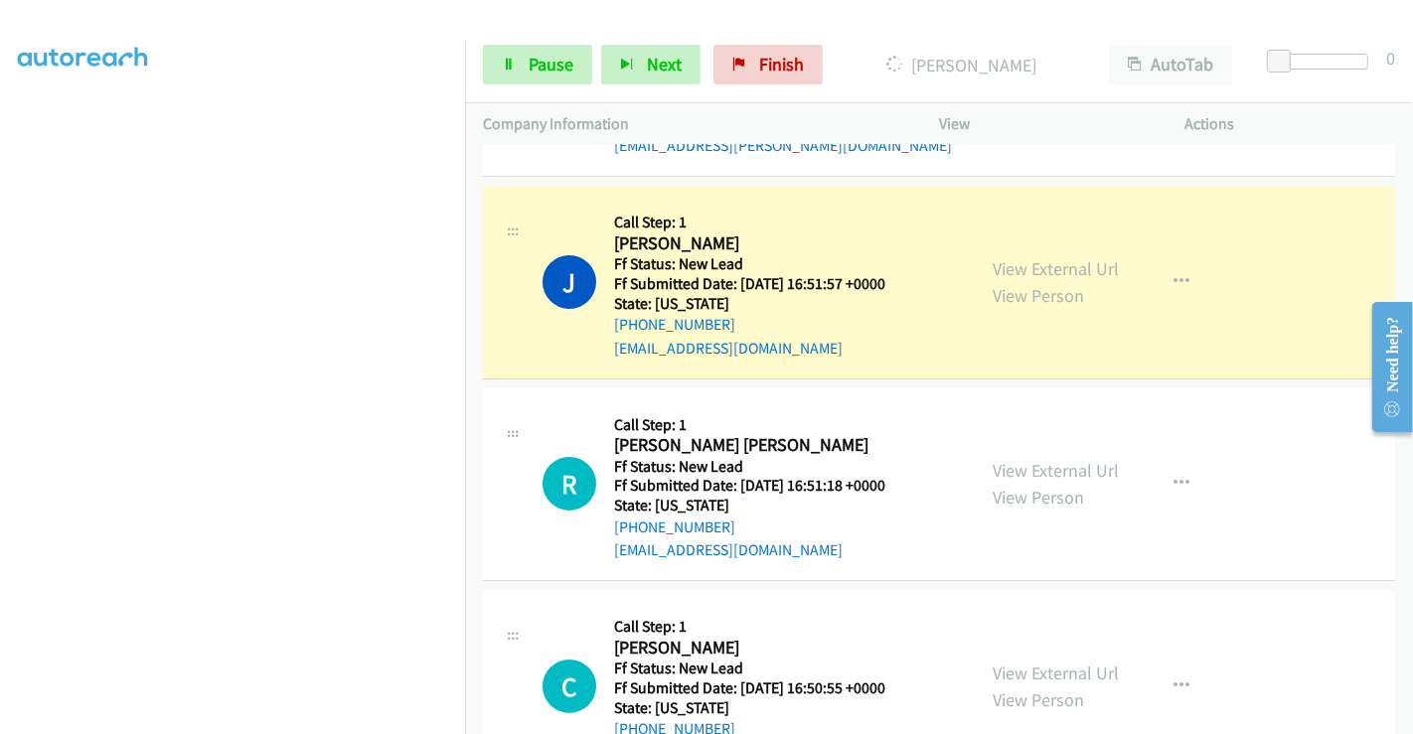
scroll to position [244, 0]
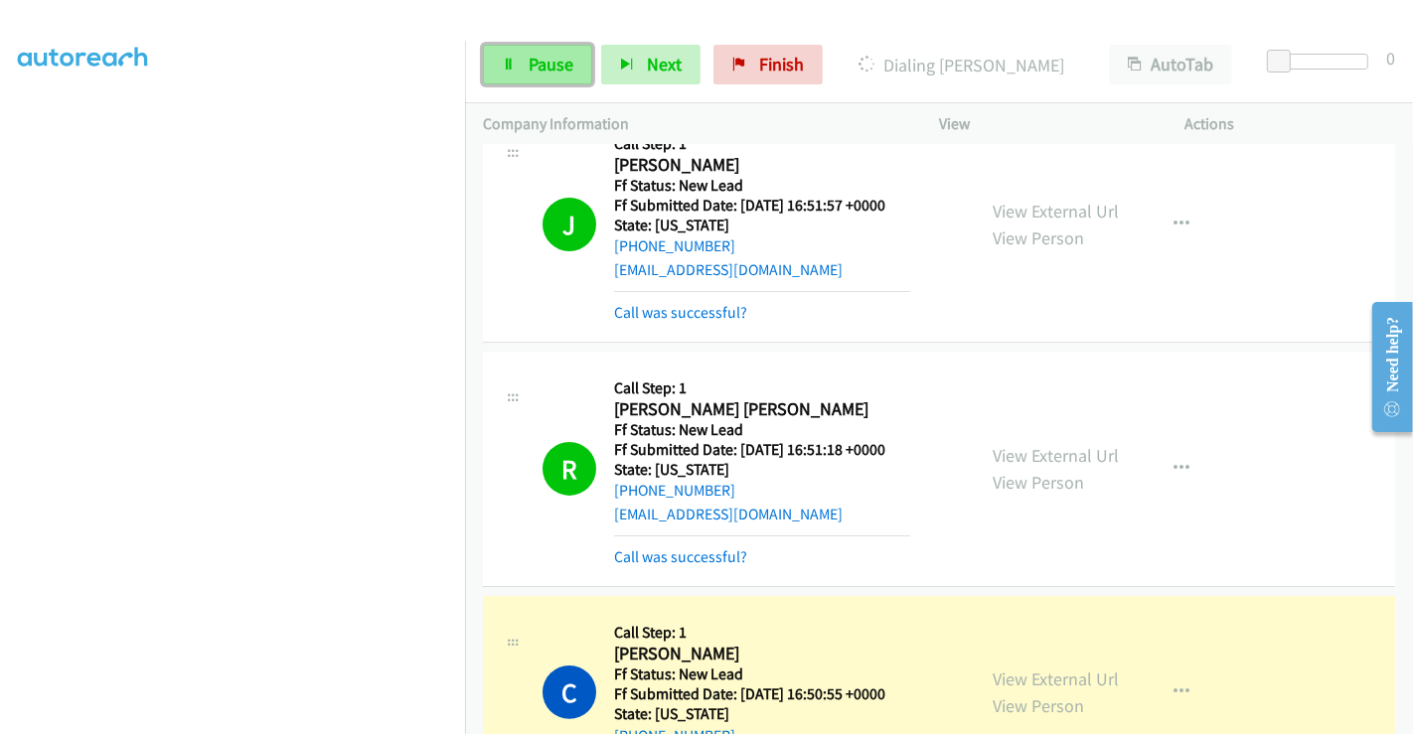
click at [530, 64] on span "Pause" at bounding box center [550, 64] width 45 height 23
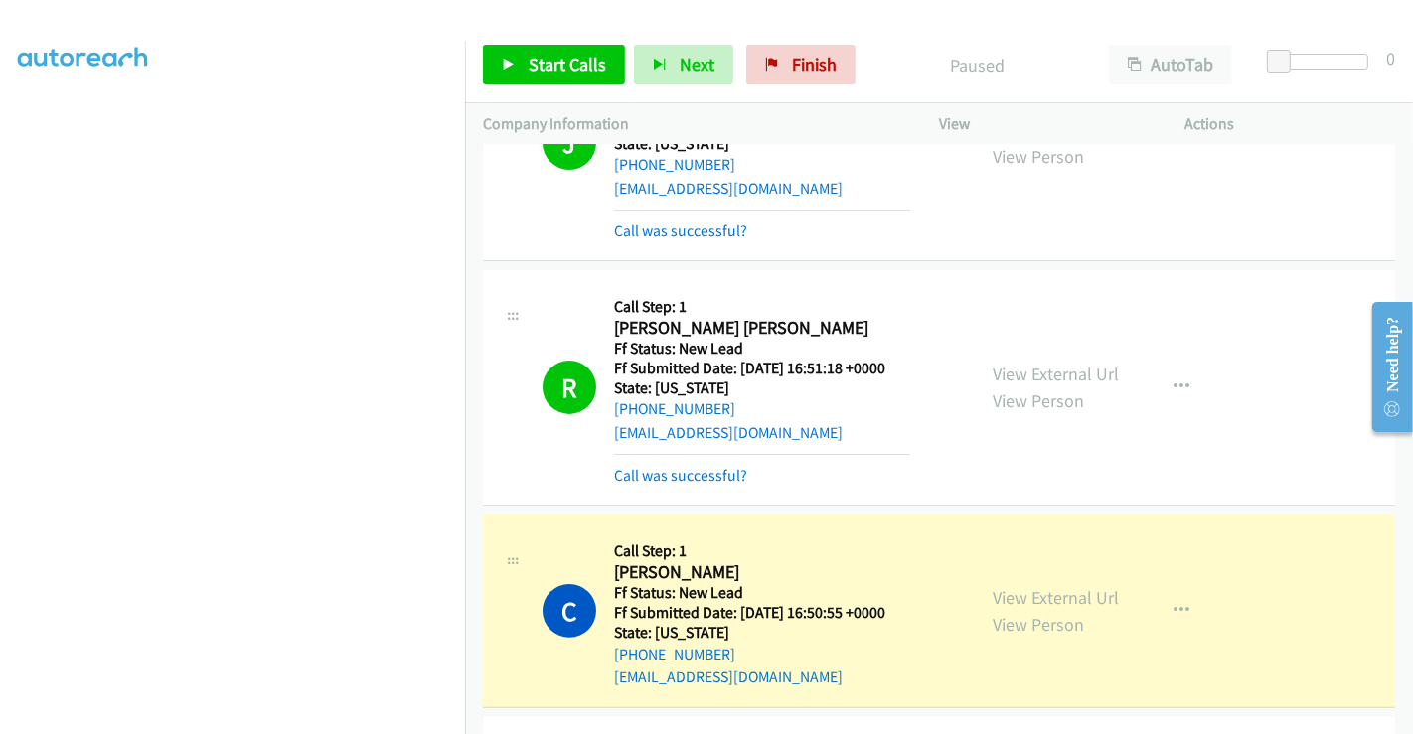
scroll to position [465, 0]
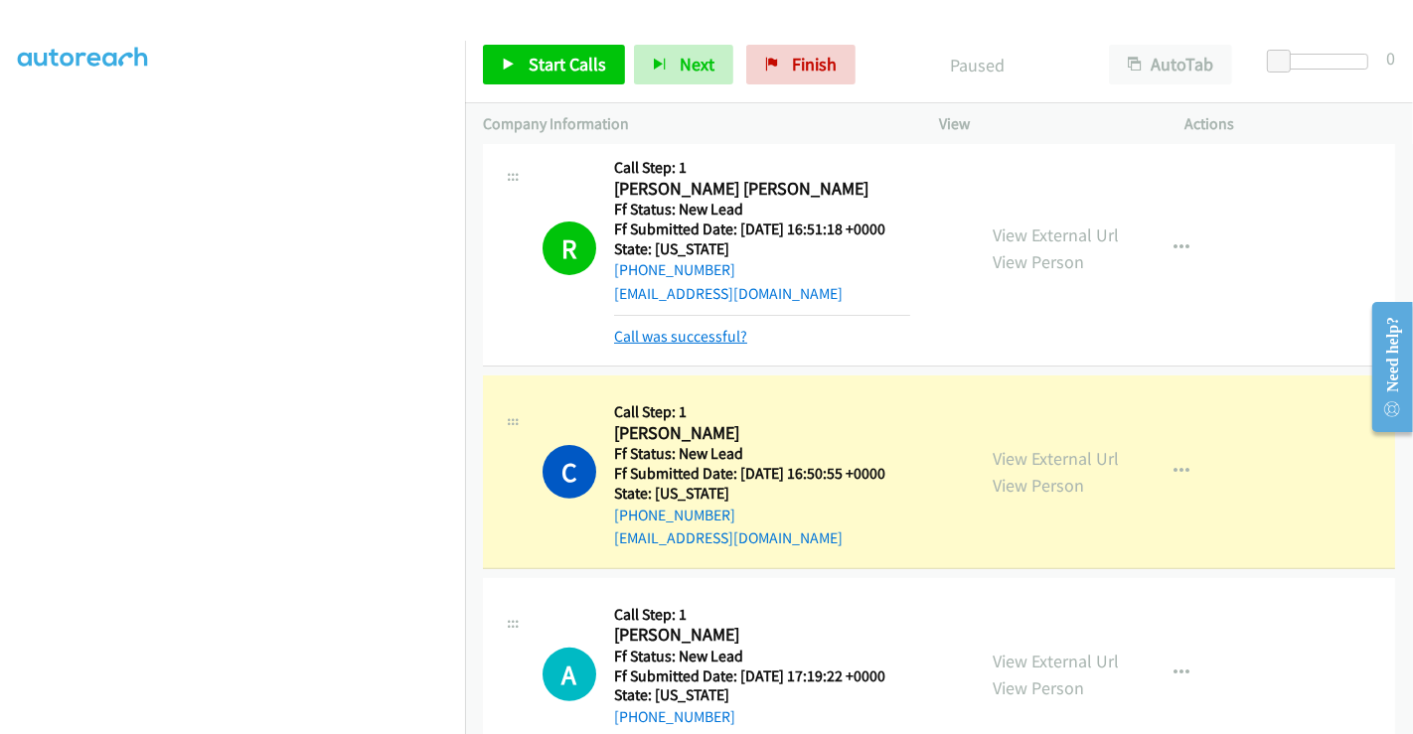
click at [721, 328] on link "Call was successful?" at bounding box center [680, 336] width 133 height 19
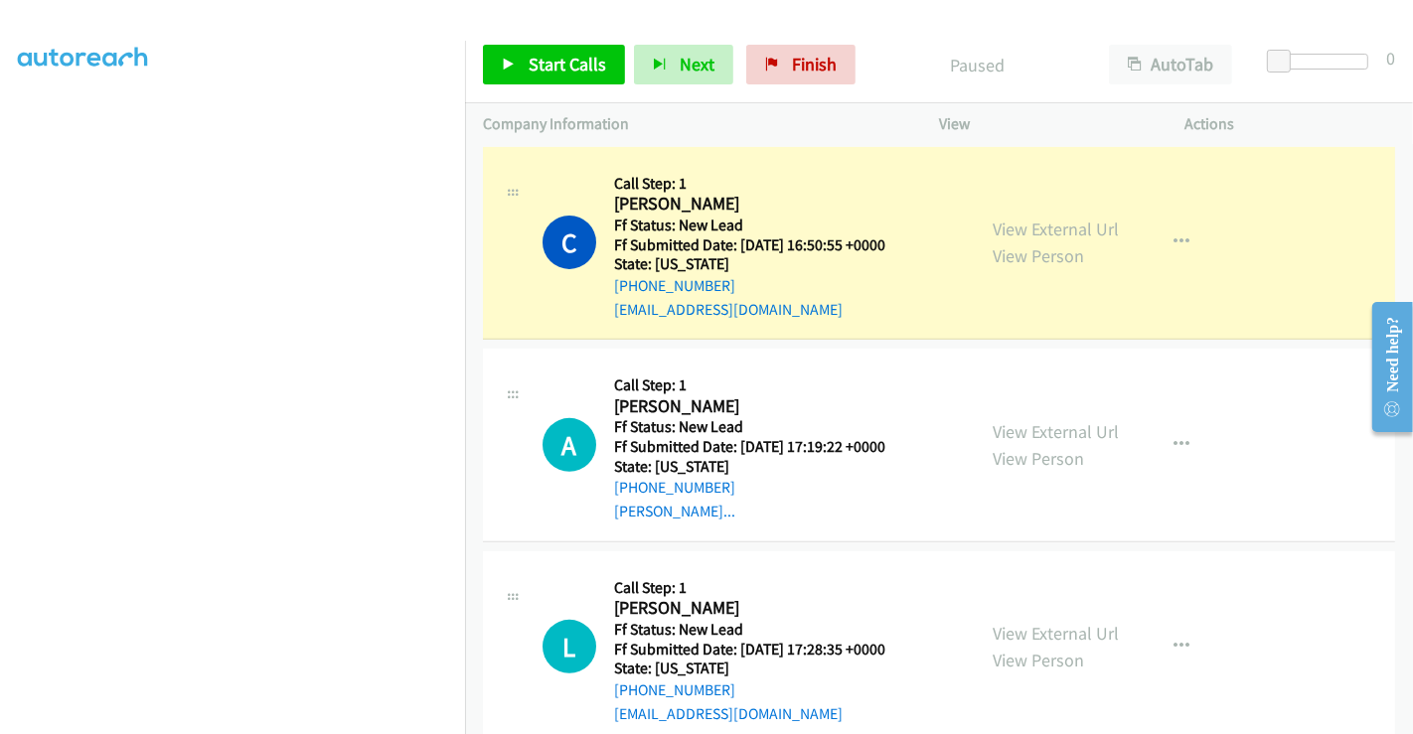
scroll to position [686, 0]
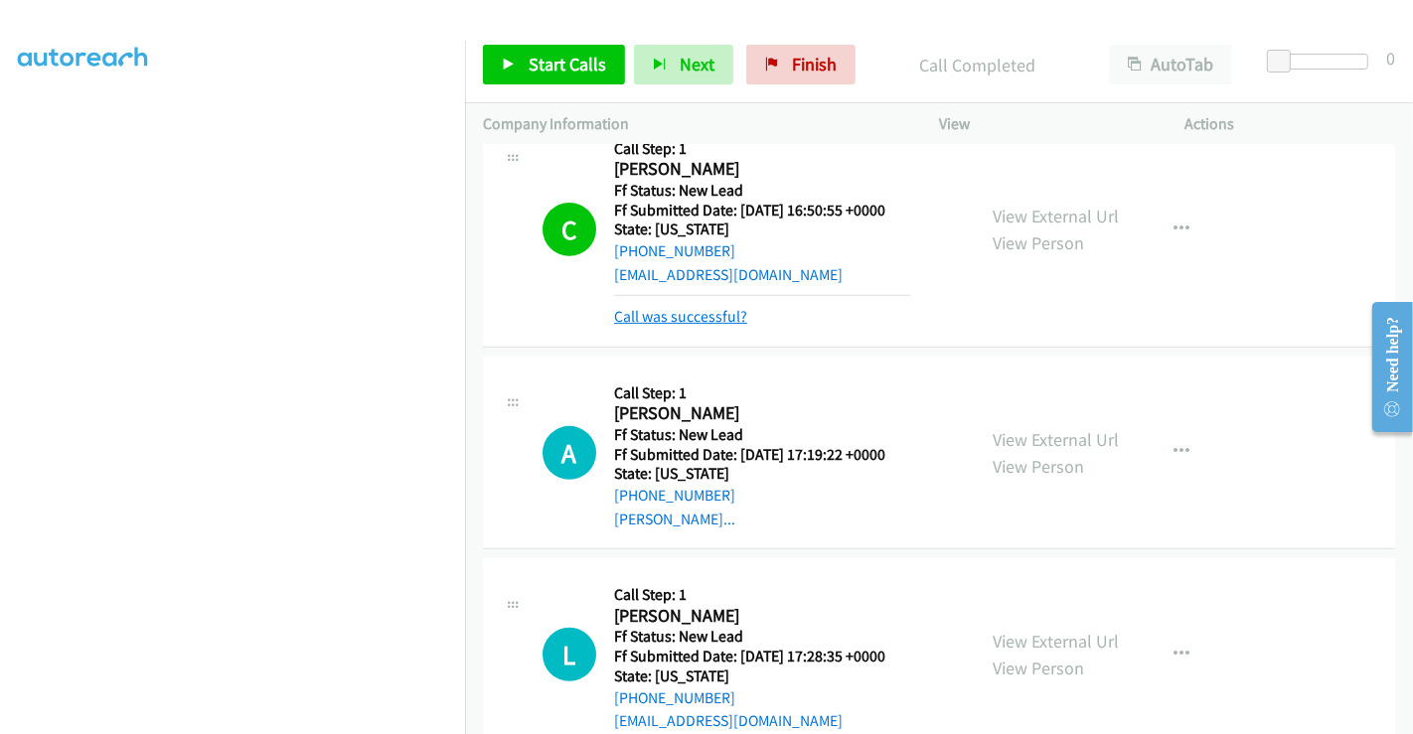
click at [709, 319] on link "Call was successful?" at bounding box center [680, 316] width 133 height 19
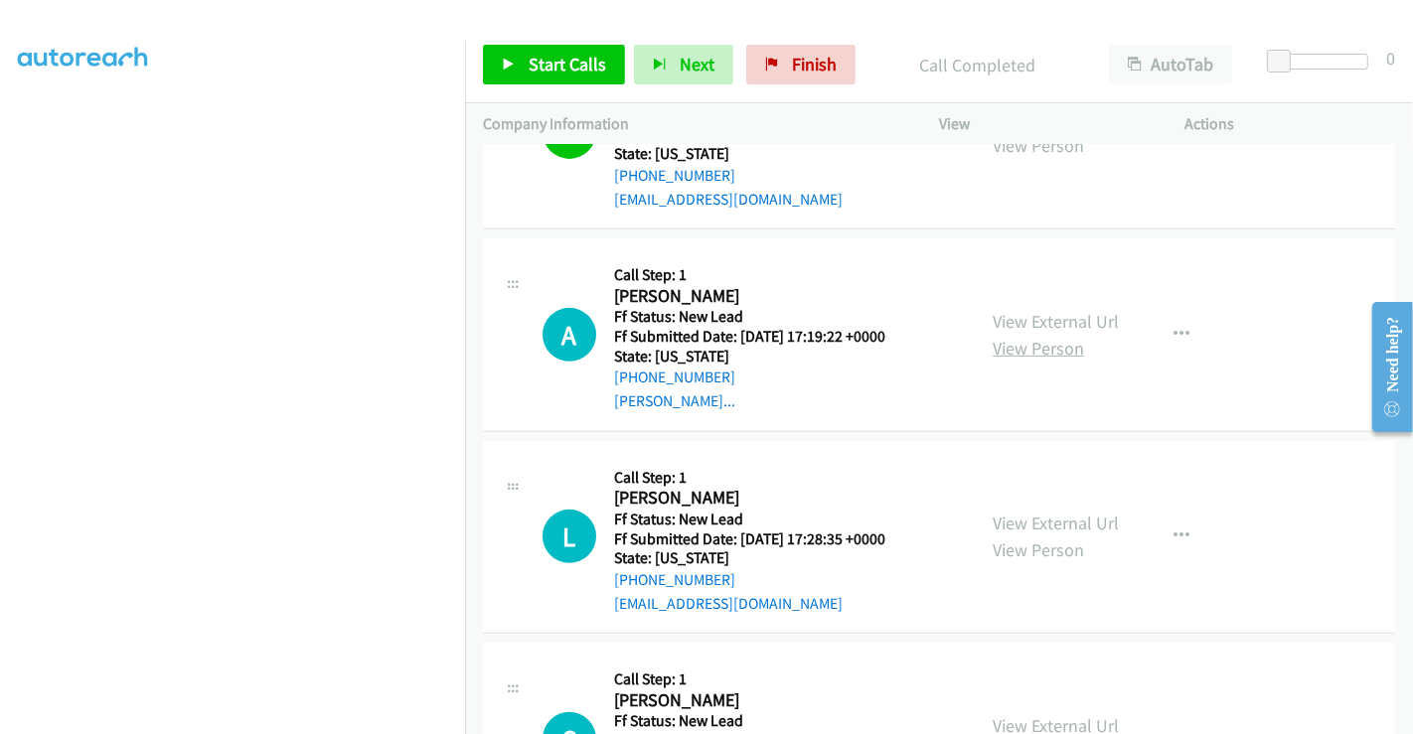
scroll to position [797, 0]
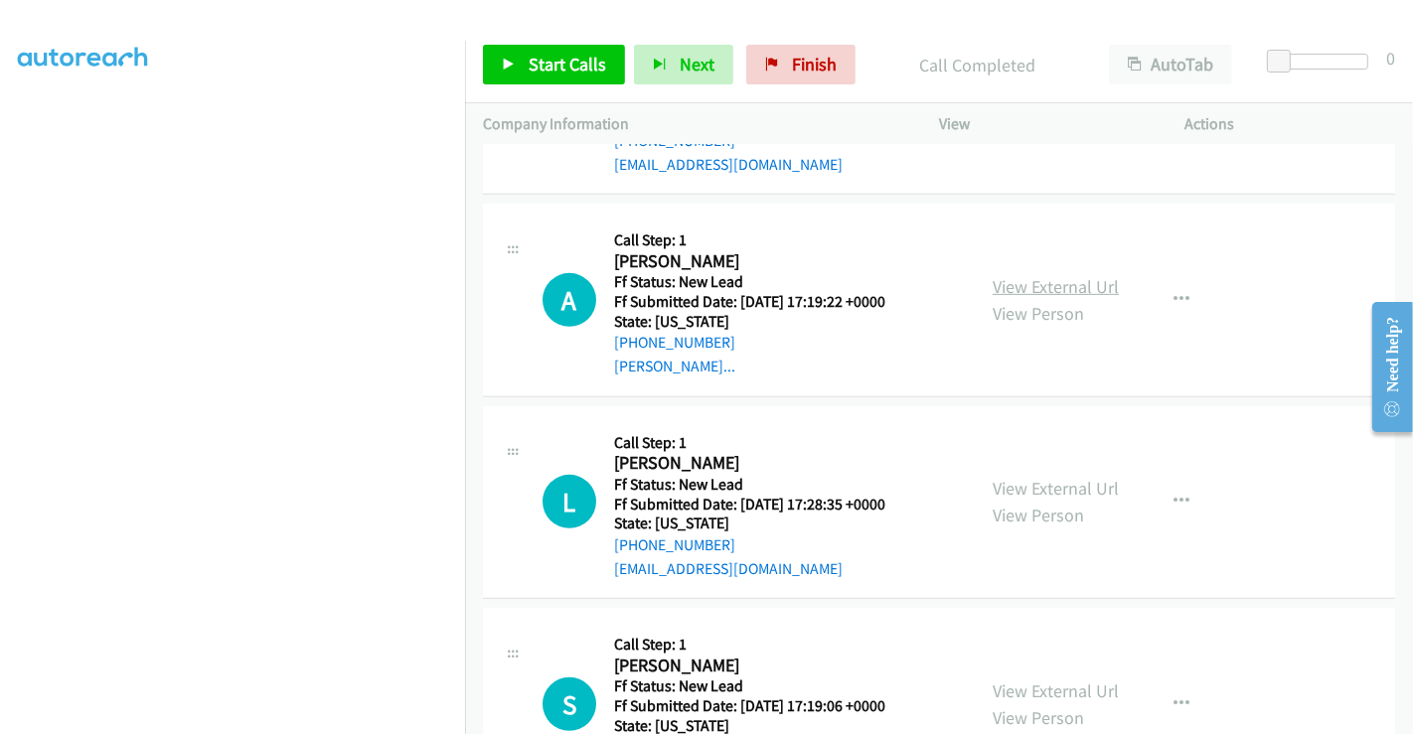
click at [1059, 280] on link "View External Url" at bounding box center [1055, 286] width 126 height 23
click at [1048, 489] on link "View External Url" at bounding box center [1055, 488] width 126 height 23
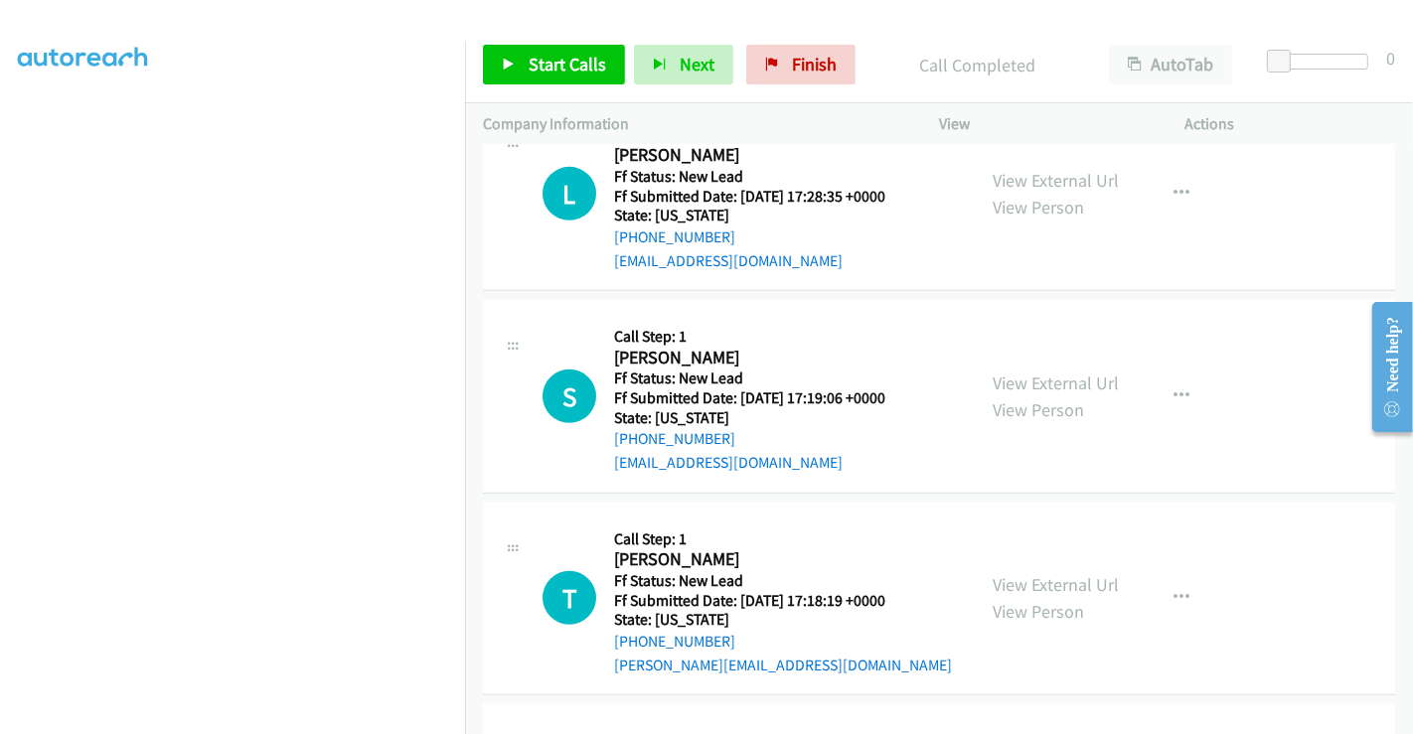
scroll to position [1127, 0]
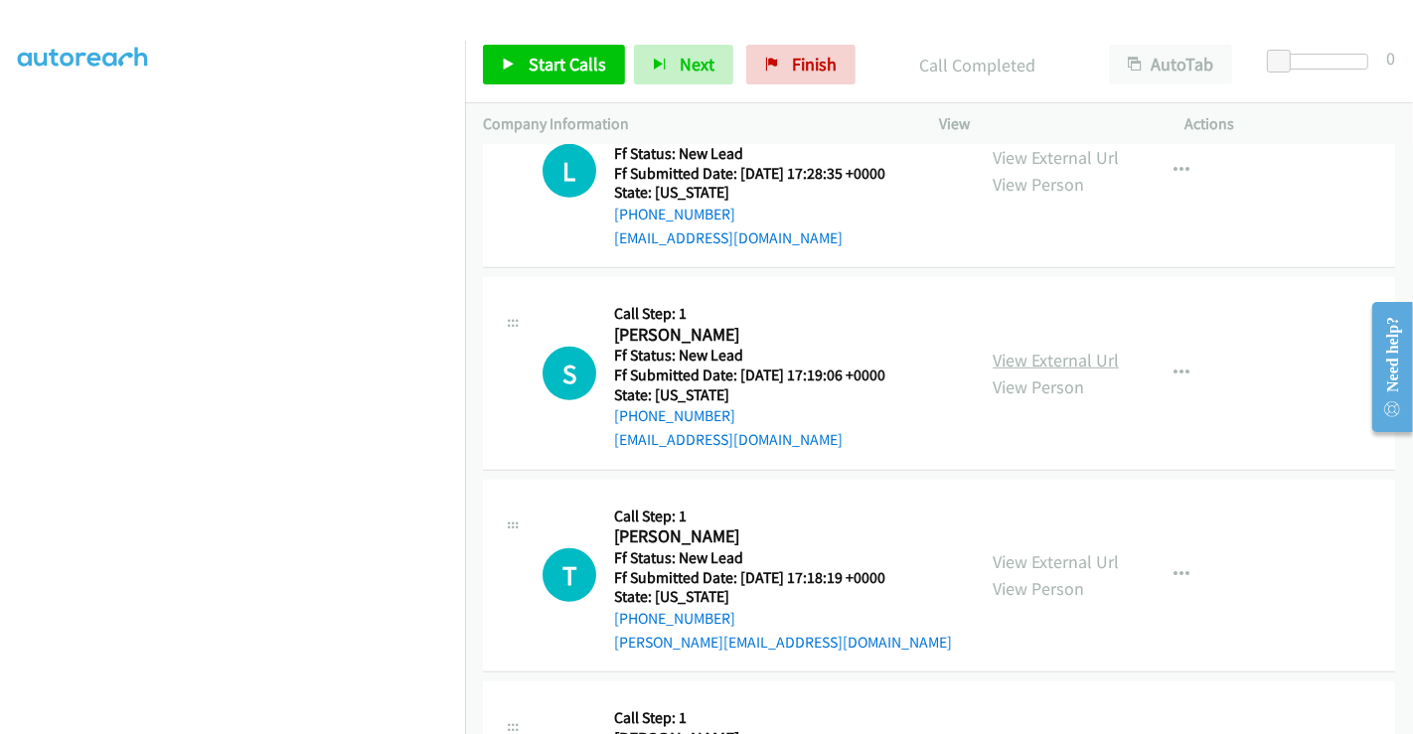
click at [1044, 352] on link "View External Url" at bounding box center [1055, 360] width 126 height 23
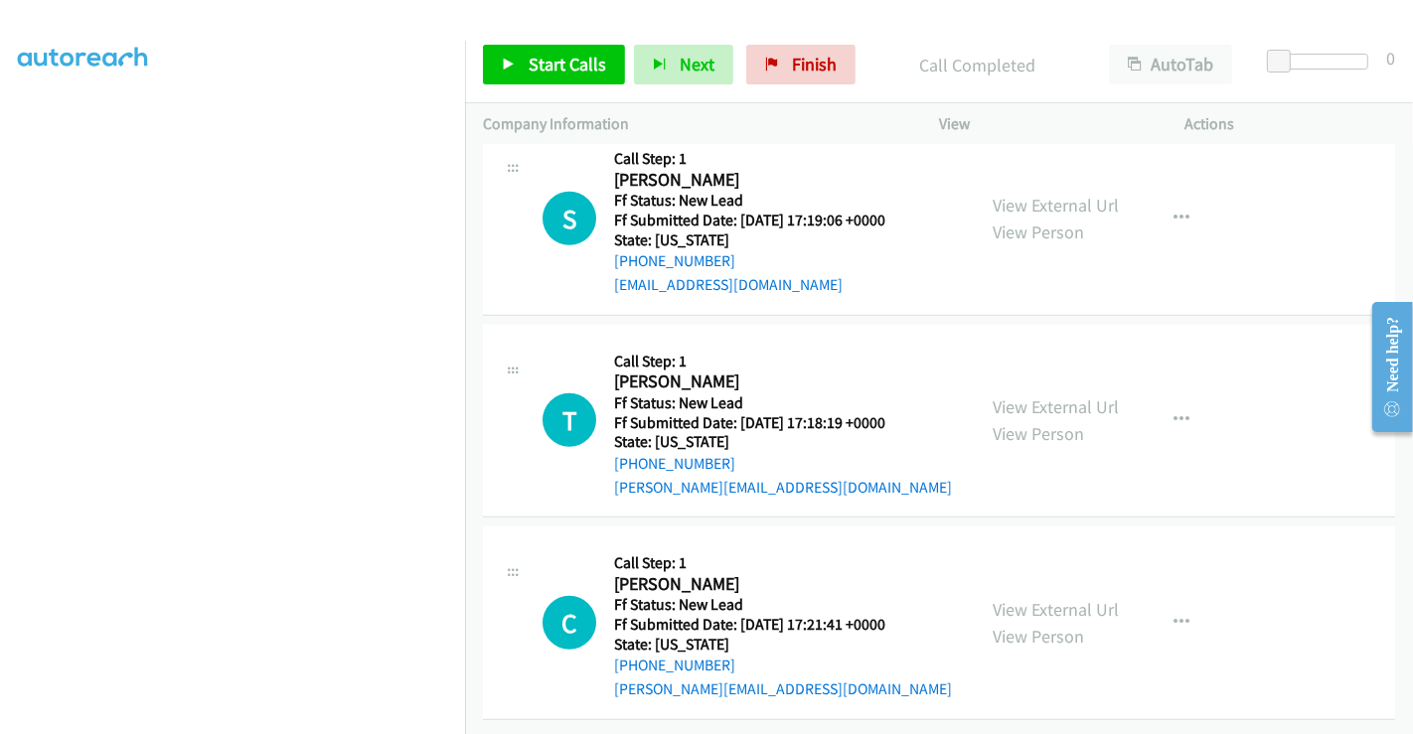
scroll to position [1295, 0]
click at [1056, 395] on link "View External Url" at bounding box center [1055, 406] width 126 height 23
click at [1042, 598] on link "View External Url" at bounding box center [1055, 609] width 126 height 23
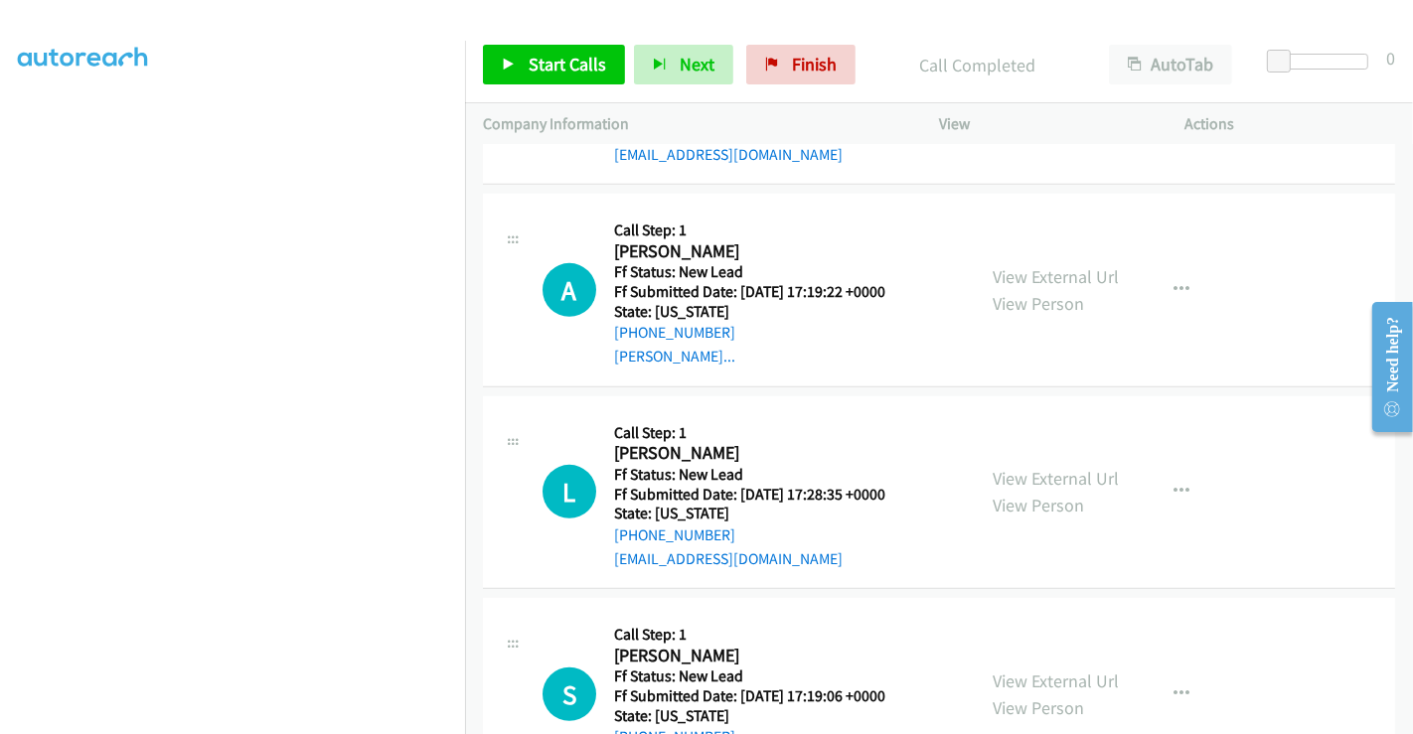
scroll to position [772, 0]
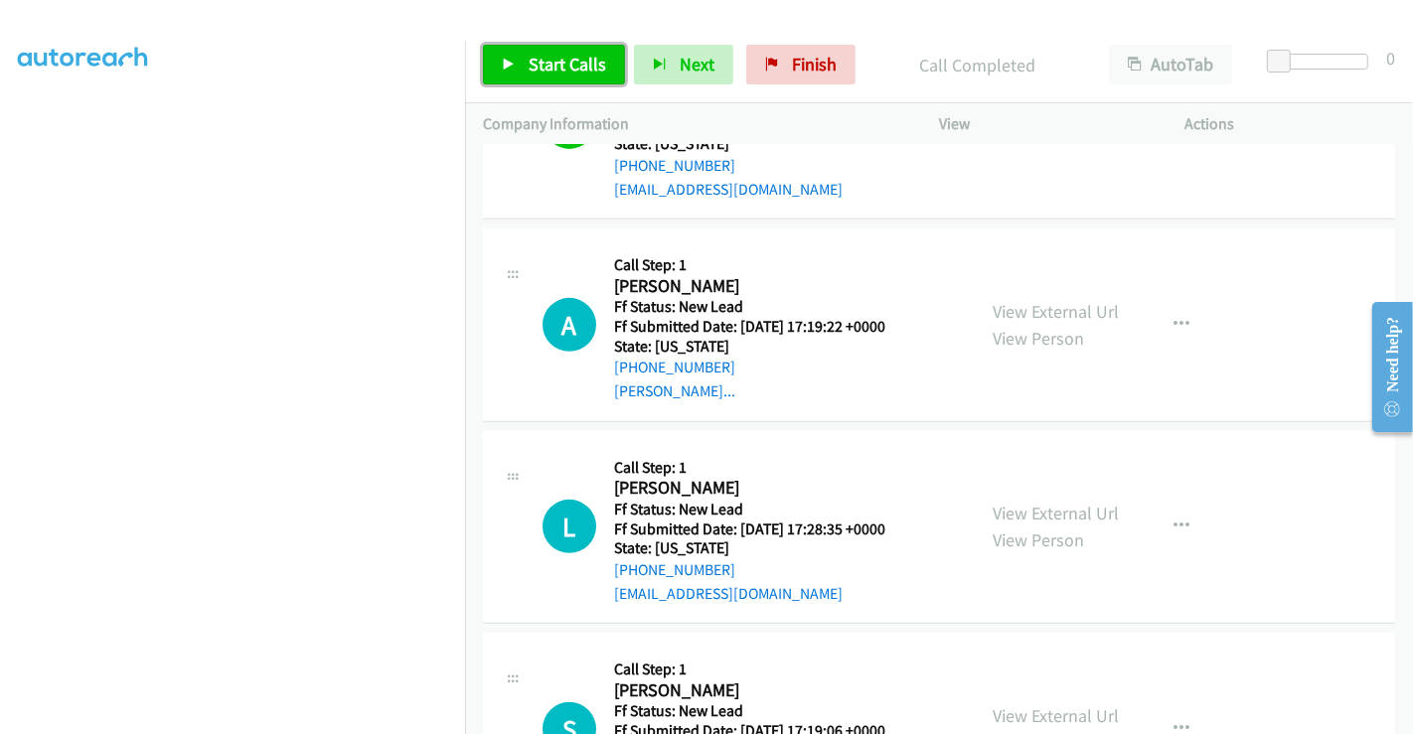
click at [558, 61] on span "Start Calls" at bounding box center [566, 64] width 77 height 23
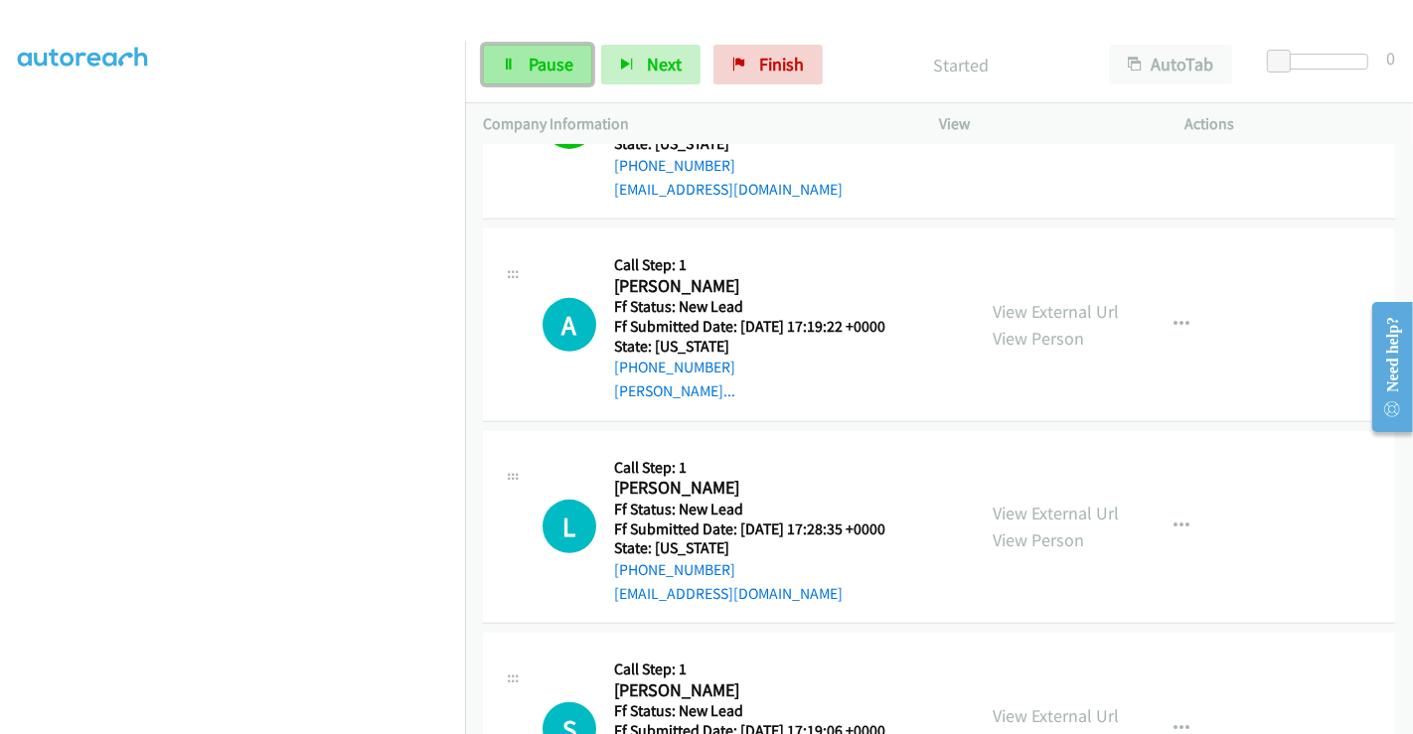
click at [543, 67] on span "Pause" at bounding box center [550, 64] width 45 height 23
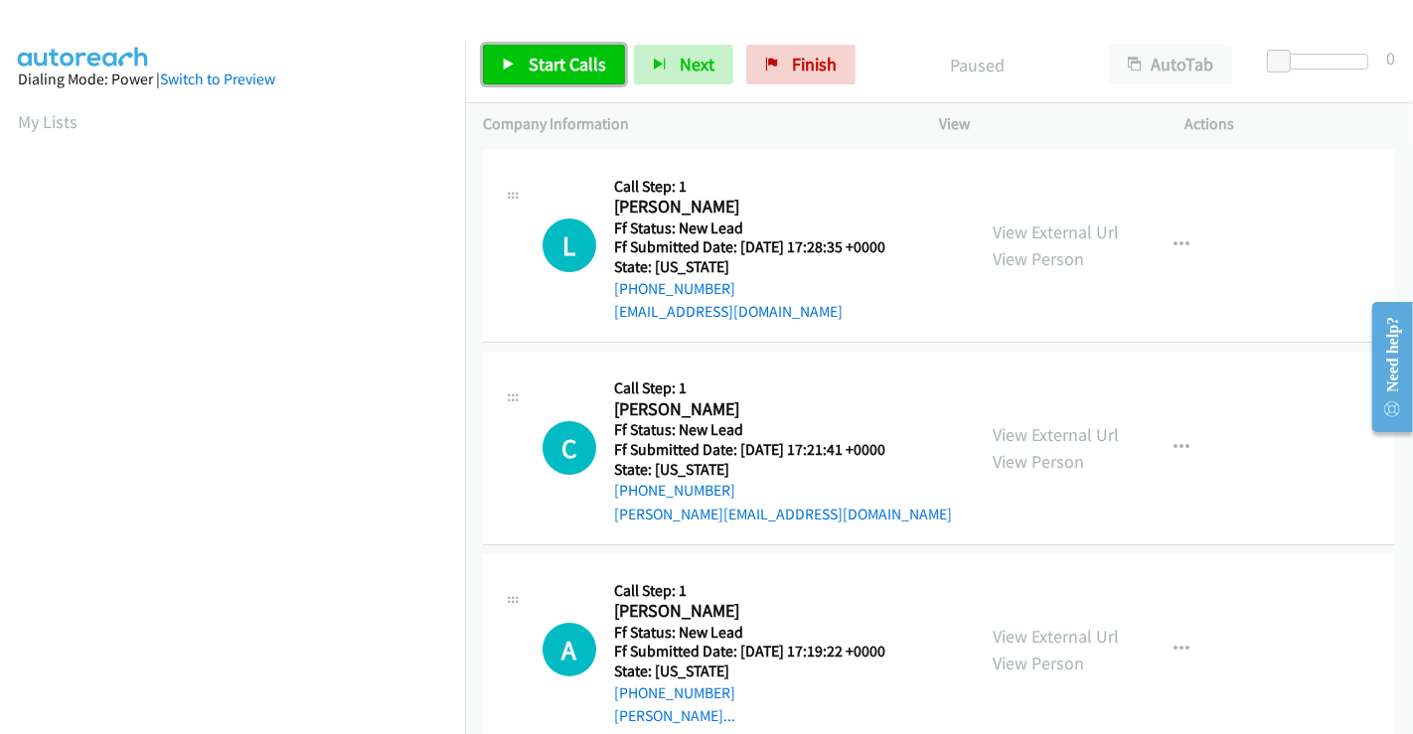
click at [550, 67] on span "Start Calls" at bounding box center [566, 64] width 77 height 23
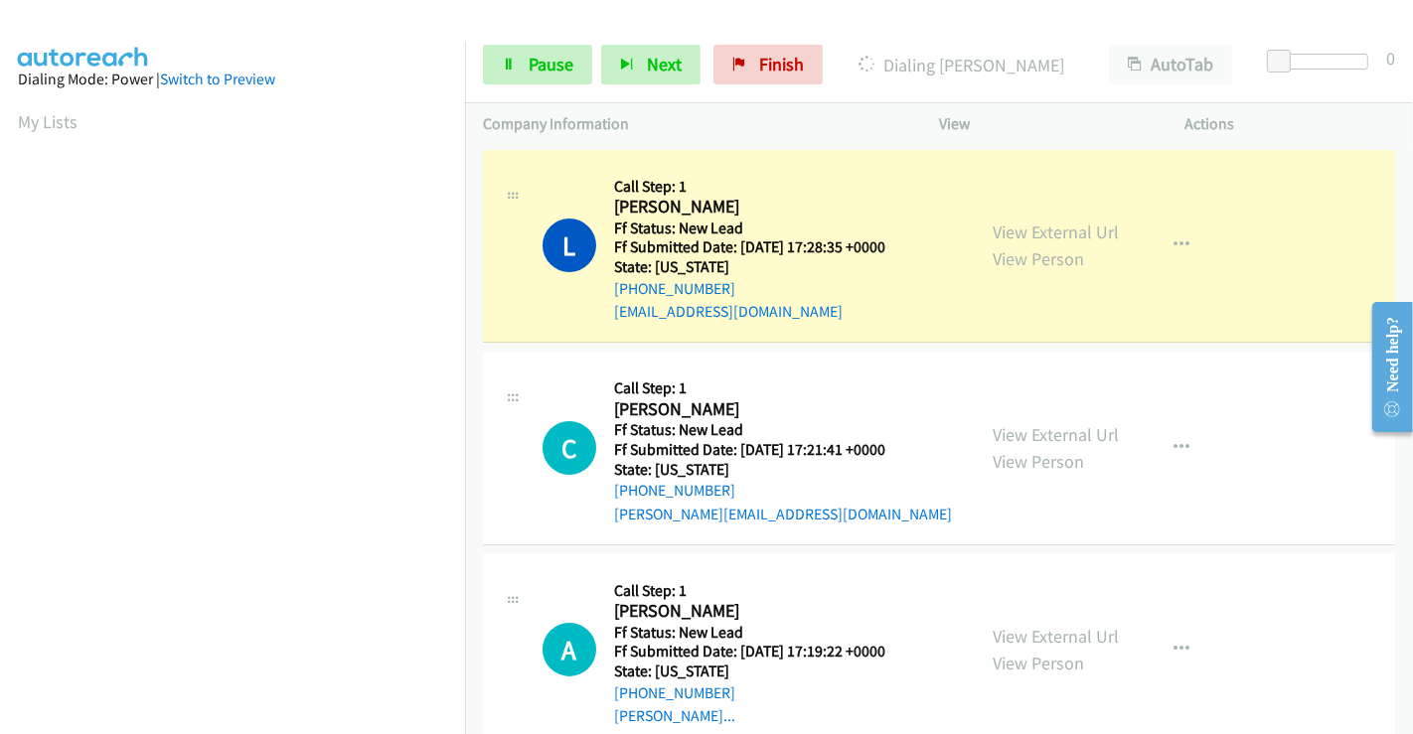
scroll to position [382, 0]
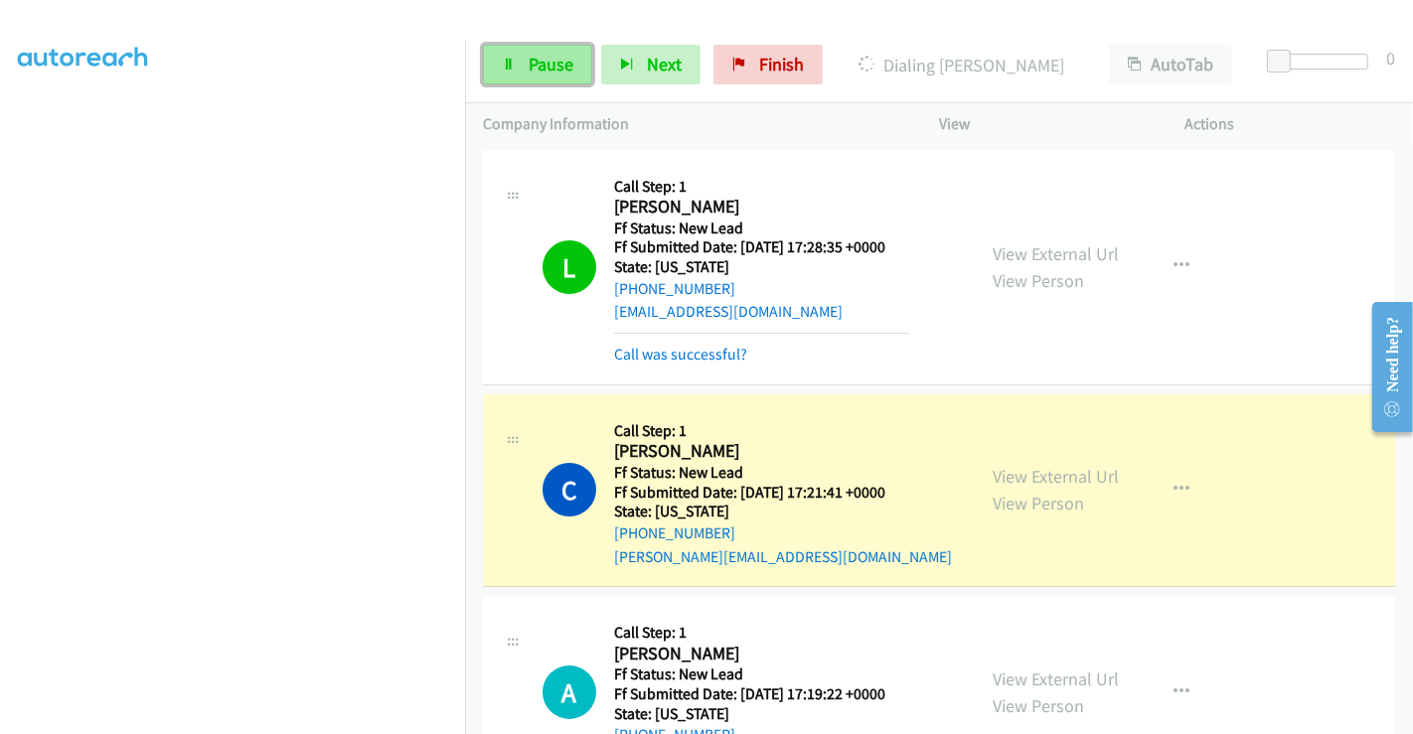
click at [550, 58] on span "Pause" at bounding box center [550, 64] width 45 height 23
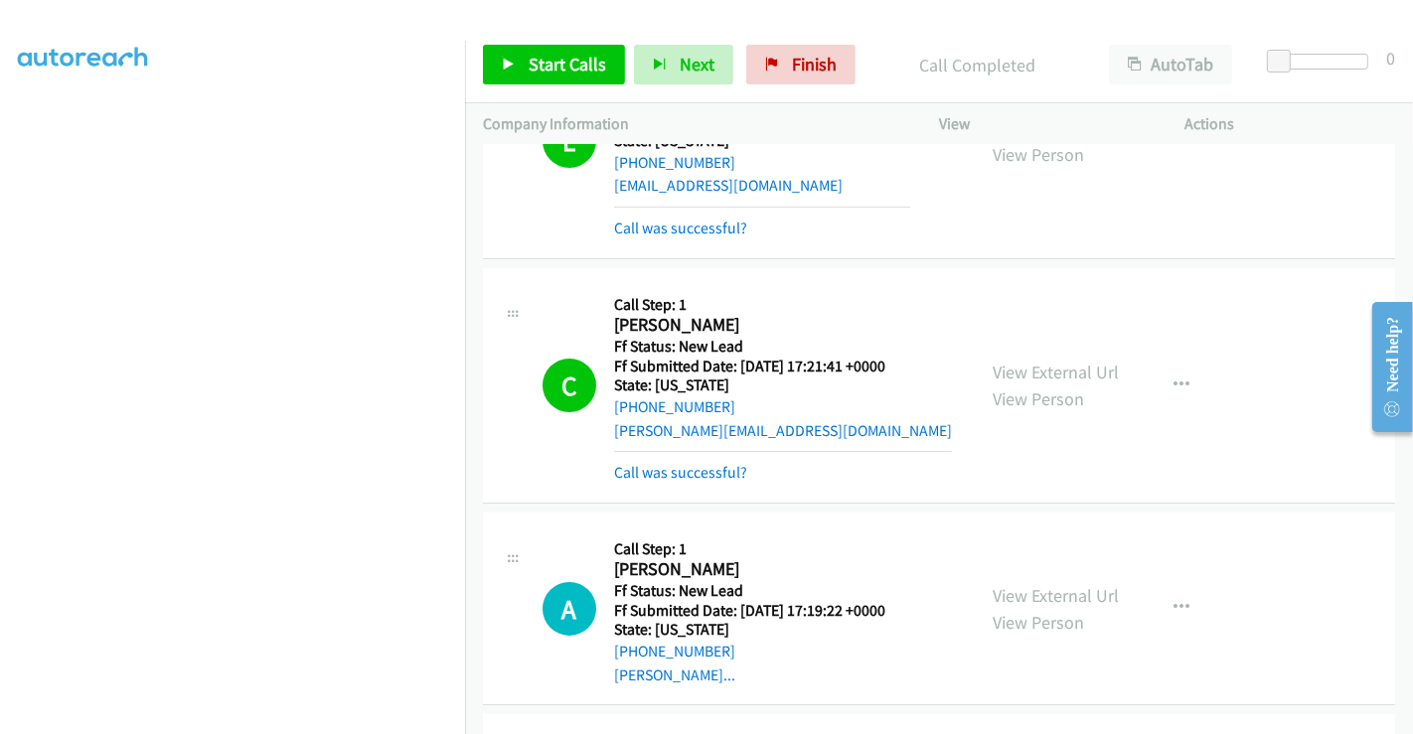
scroll to position [331, 0]
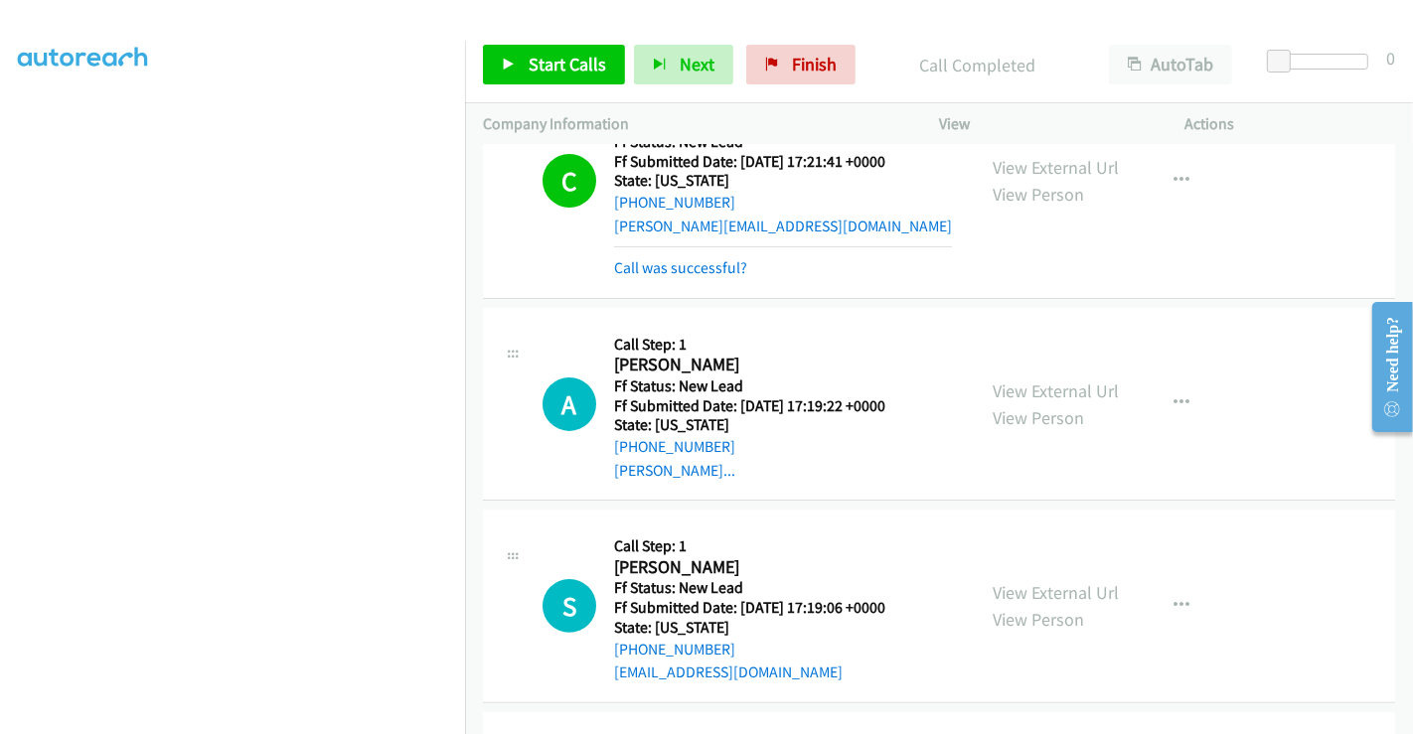
click at [635, 256] on div "Call was successful?" at bounding box center [783, 268] width 338 height 24
click at [636, 264] on link "Call was successful?" at bounding box center [680, 267] width 133 height 19
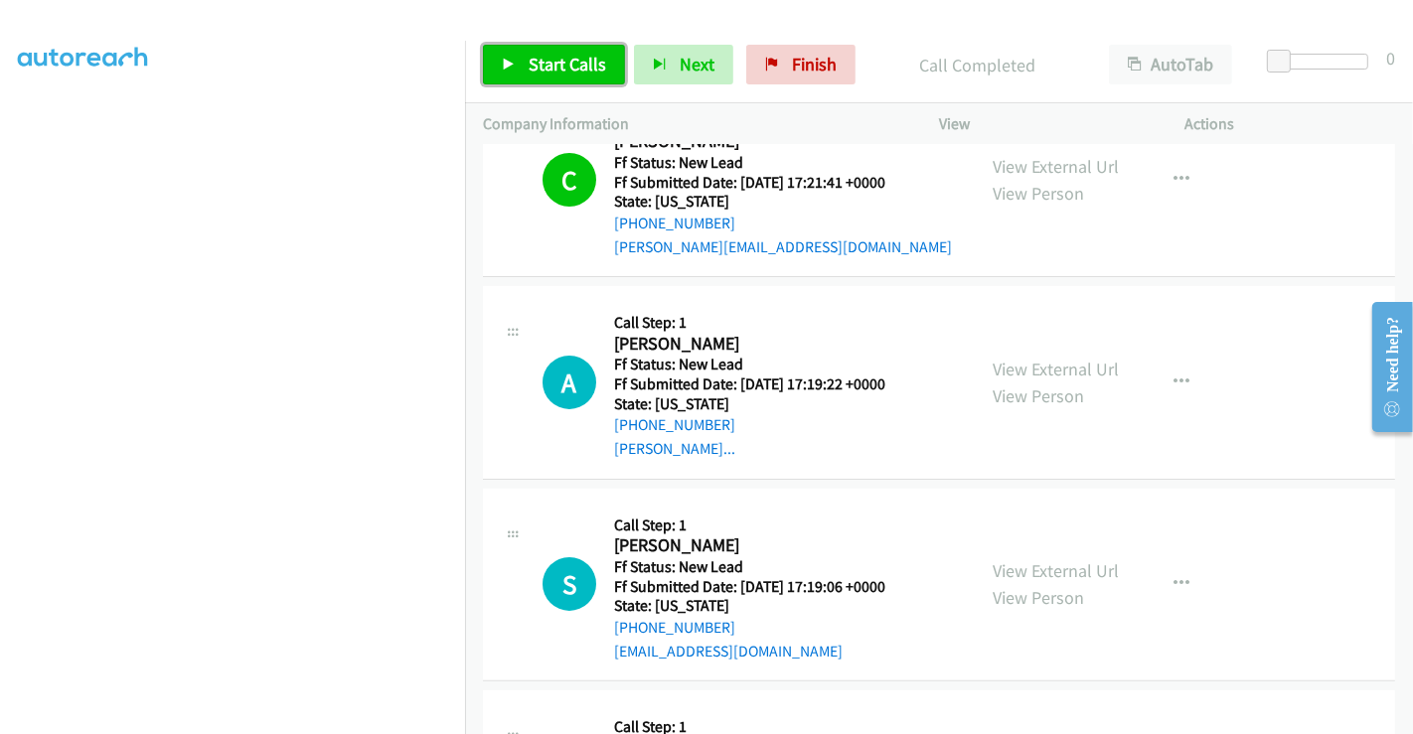
click at [557, 62] on span "Start Calls" at bounding box center [566, 64] width 77 height 23
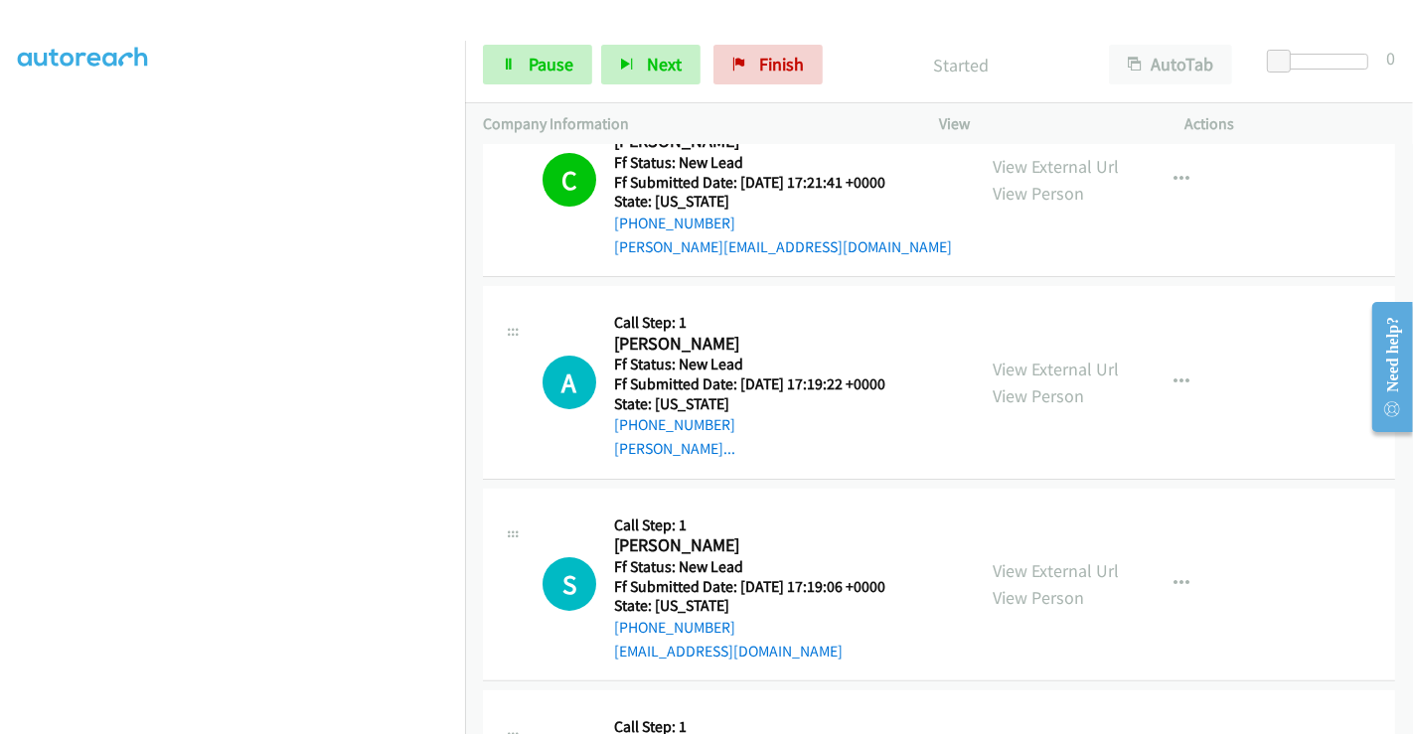
scroll to position [488, 0]
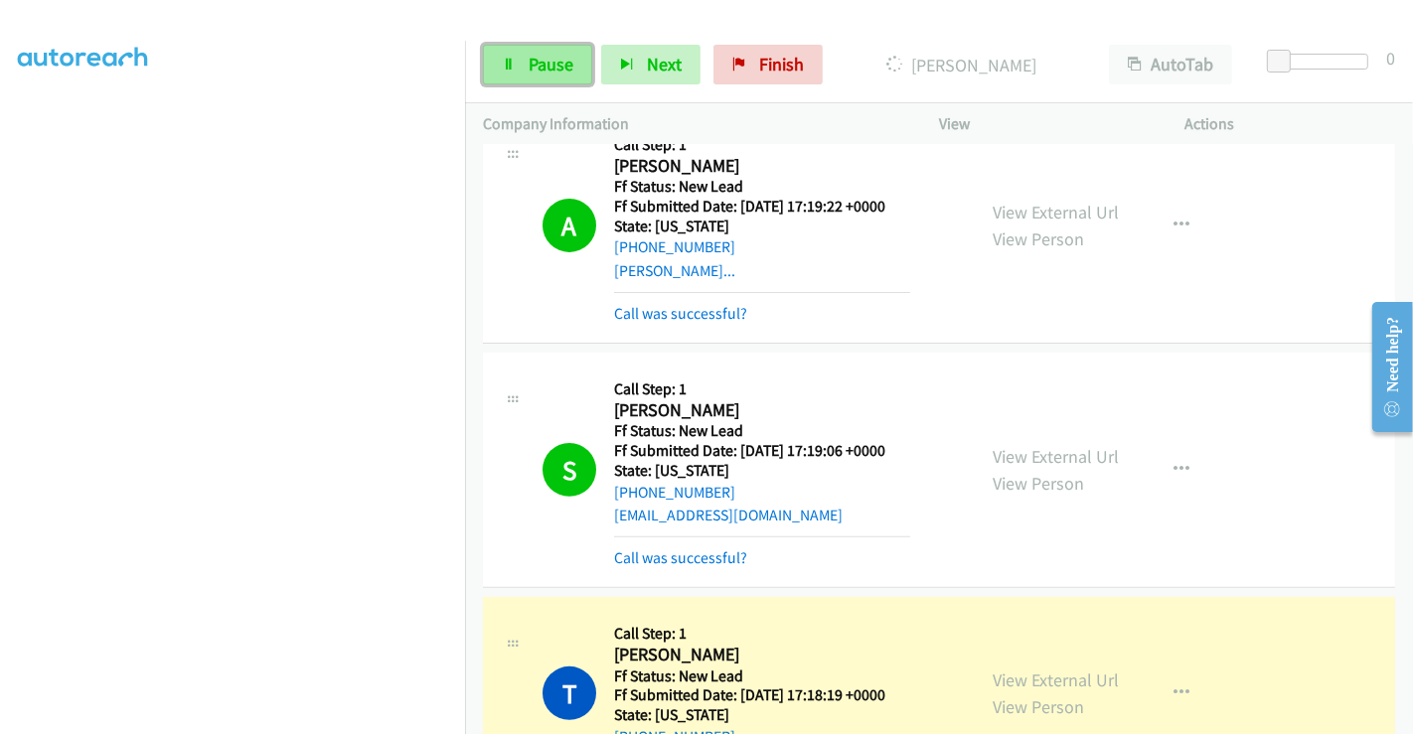
click at [536, 58] on span "Pause" at bounding box center [550, 64] width 45 height 23
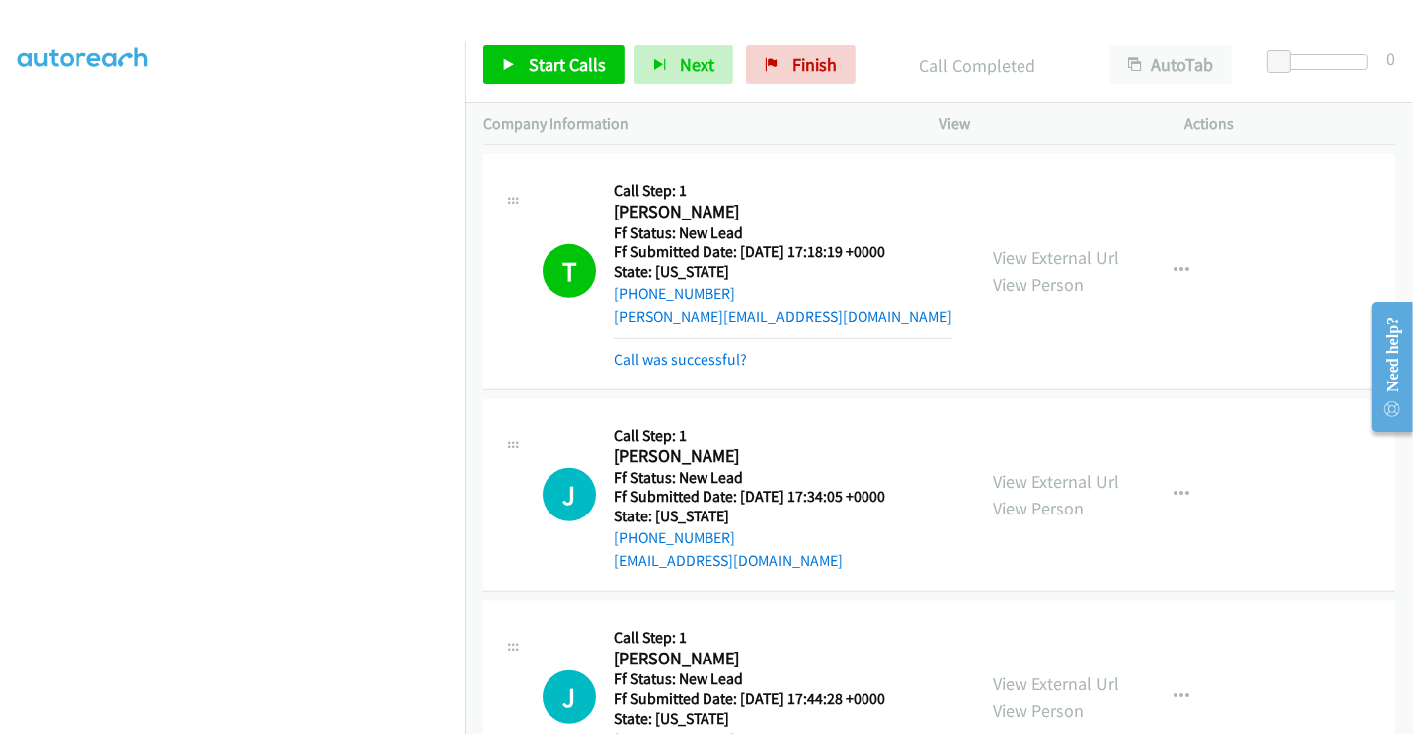
scroll to position [1014, 0]
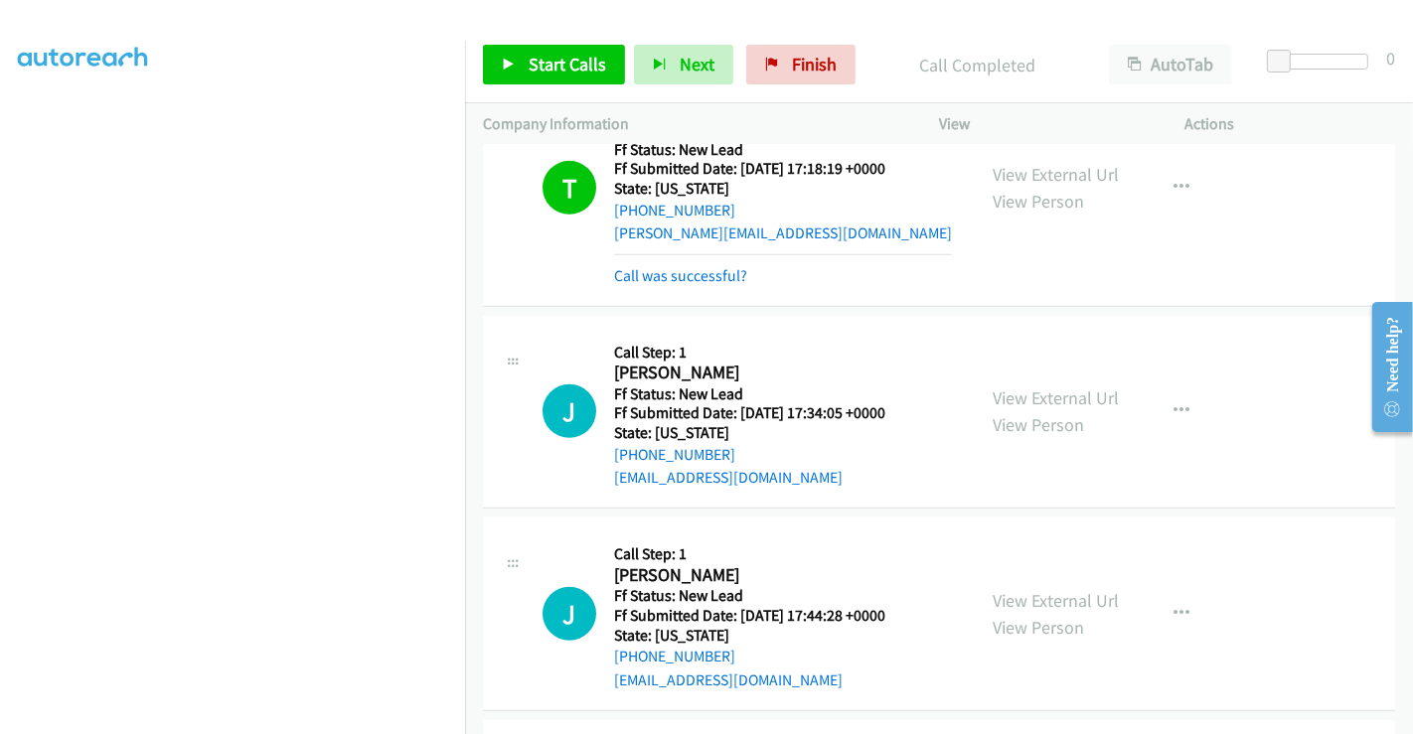
click at [1246, 417] on div "J Callback Scheduled Call Step: 1 Jessica Pavish America/Los_Angeles Ff Status:…" at bounding box center [939, 413] width 912 height 194
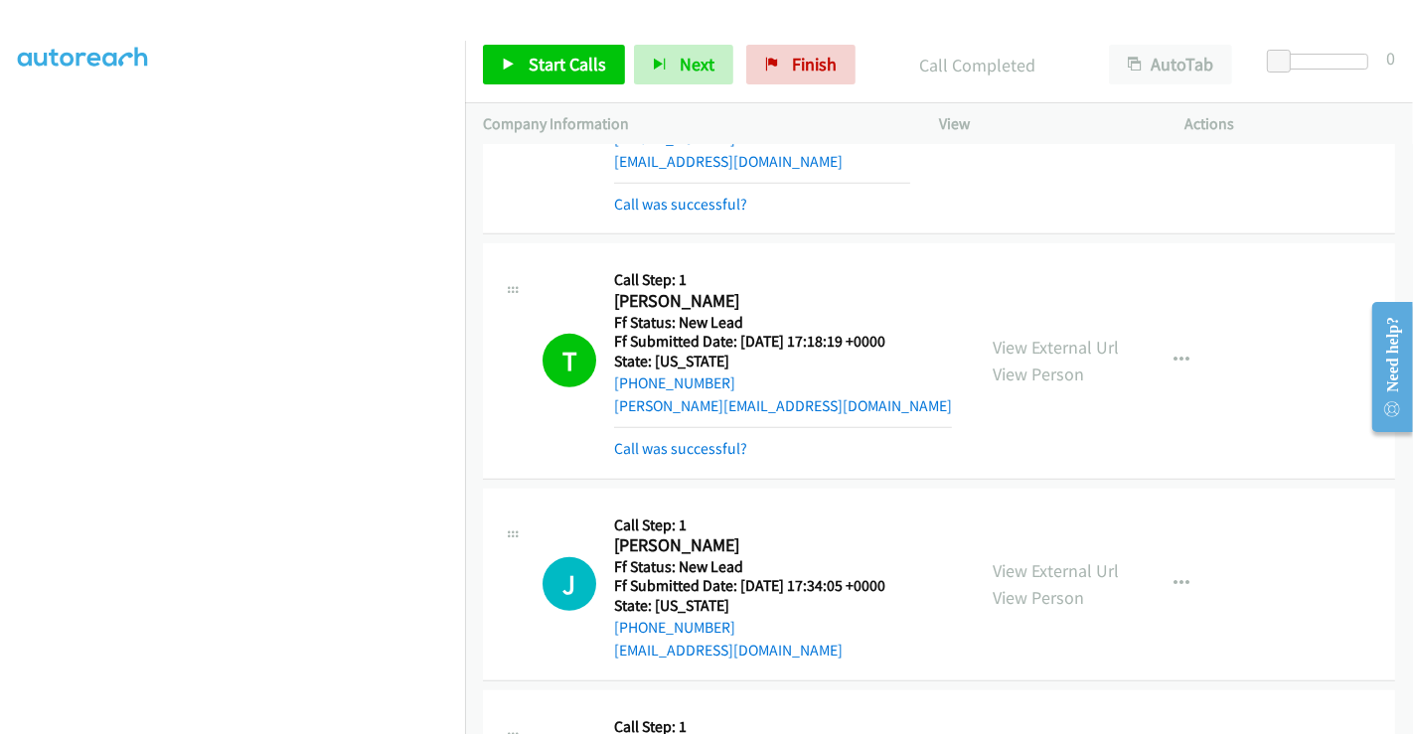
scroll to position [1104, 0]
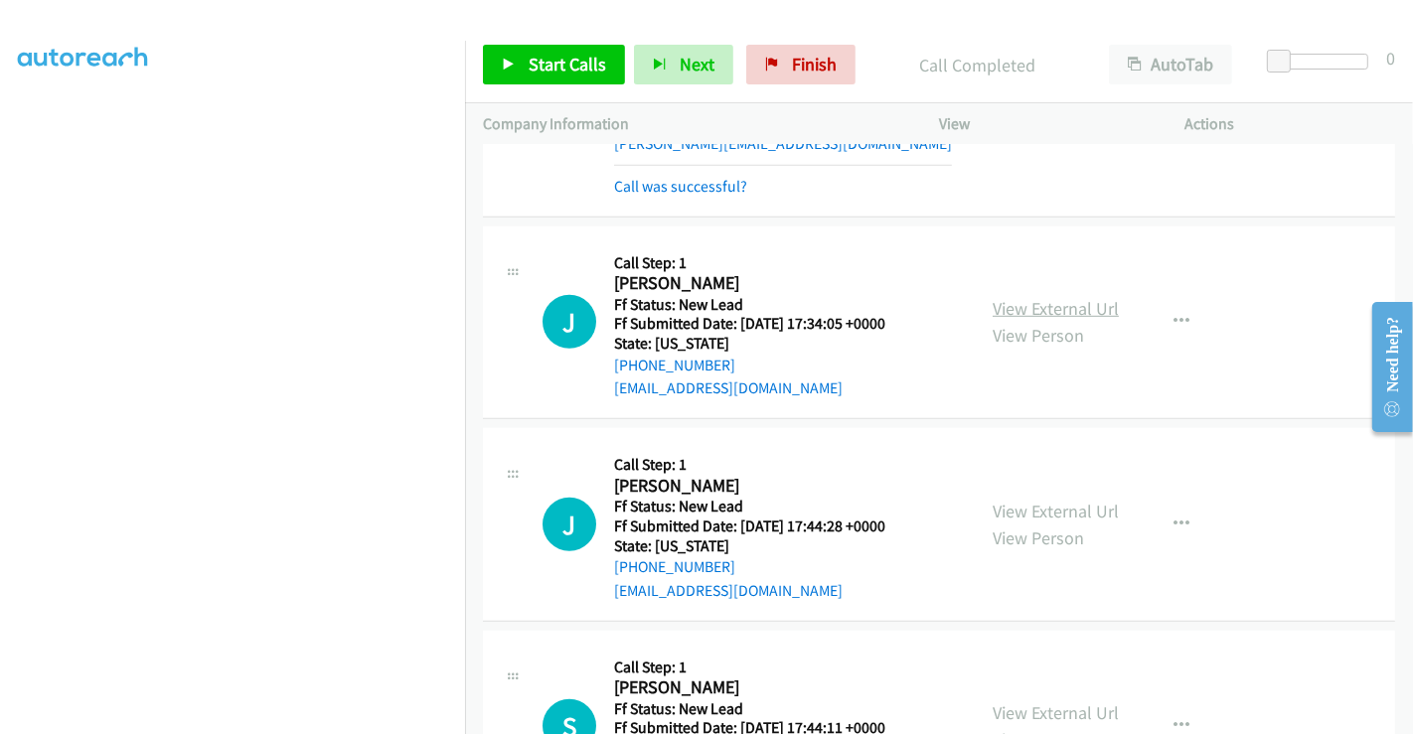
click at [1029, 299] on link "View External Url" at bounding box center [1055, 308] width 126 height 23
click at [1050, 512] on link "View External Url" at bounding box center [1055, 511] width 126 height 23
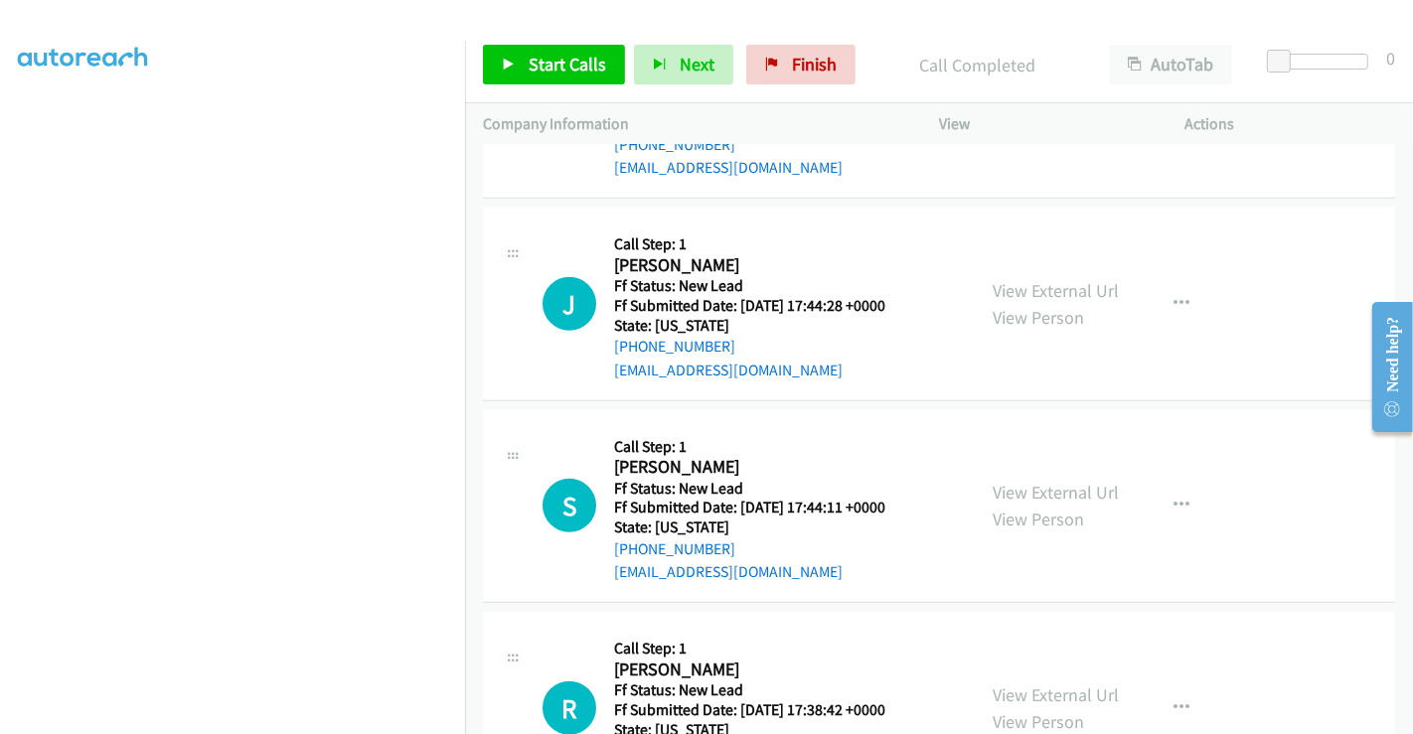
scroll to position [1434, 0]
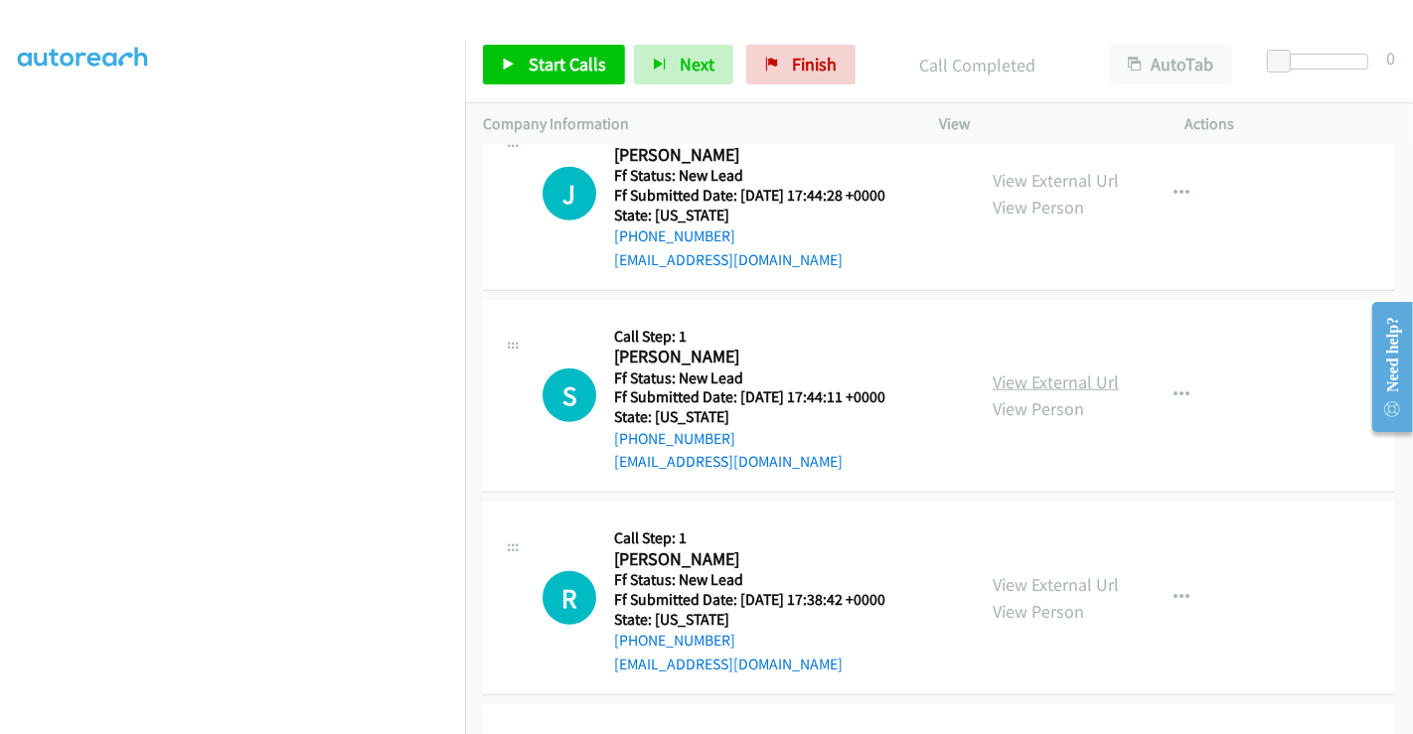
click at [1030, 373] on link "View External Url" at bounding box center [1055, 382] width 126 height 23
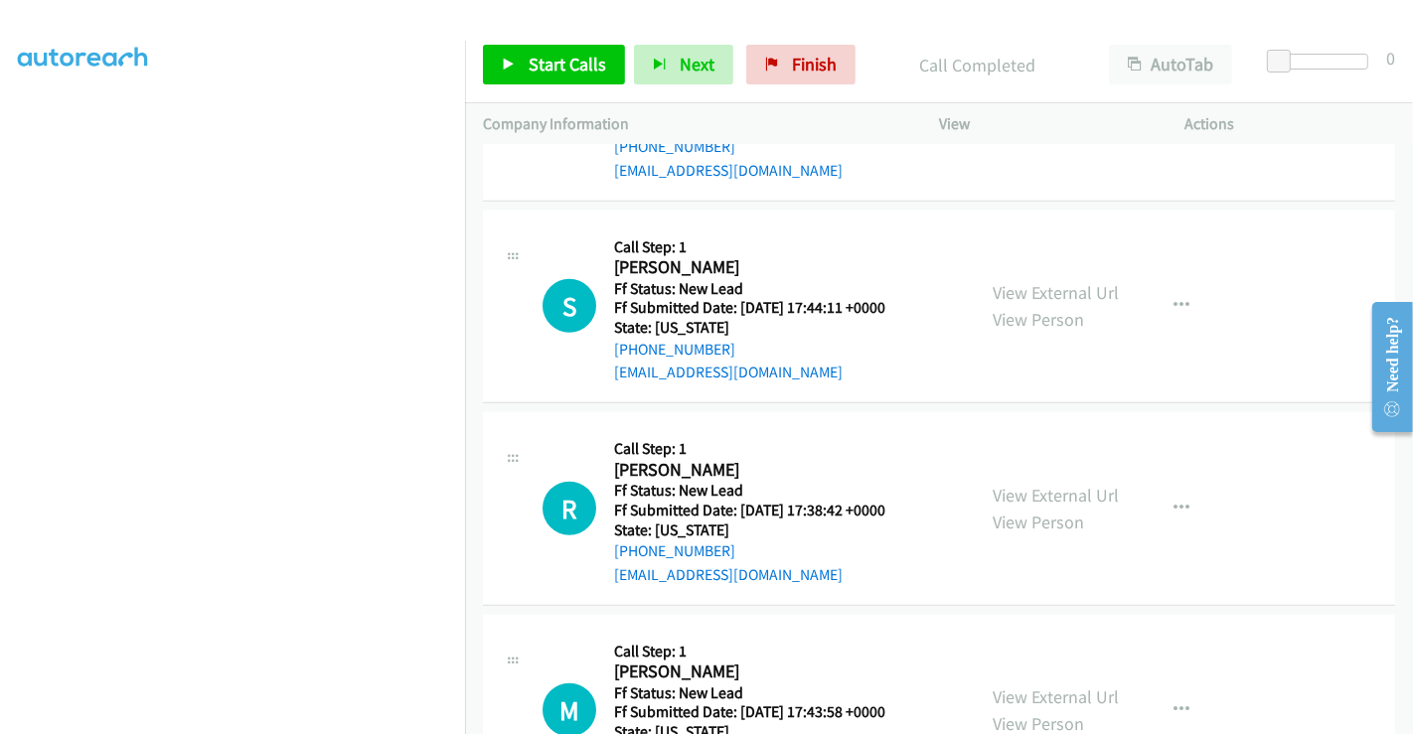
scroll to position [1623, 0]
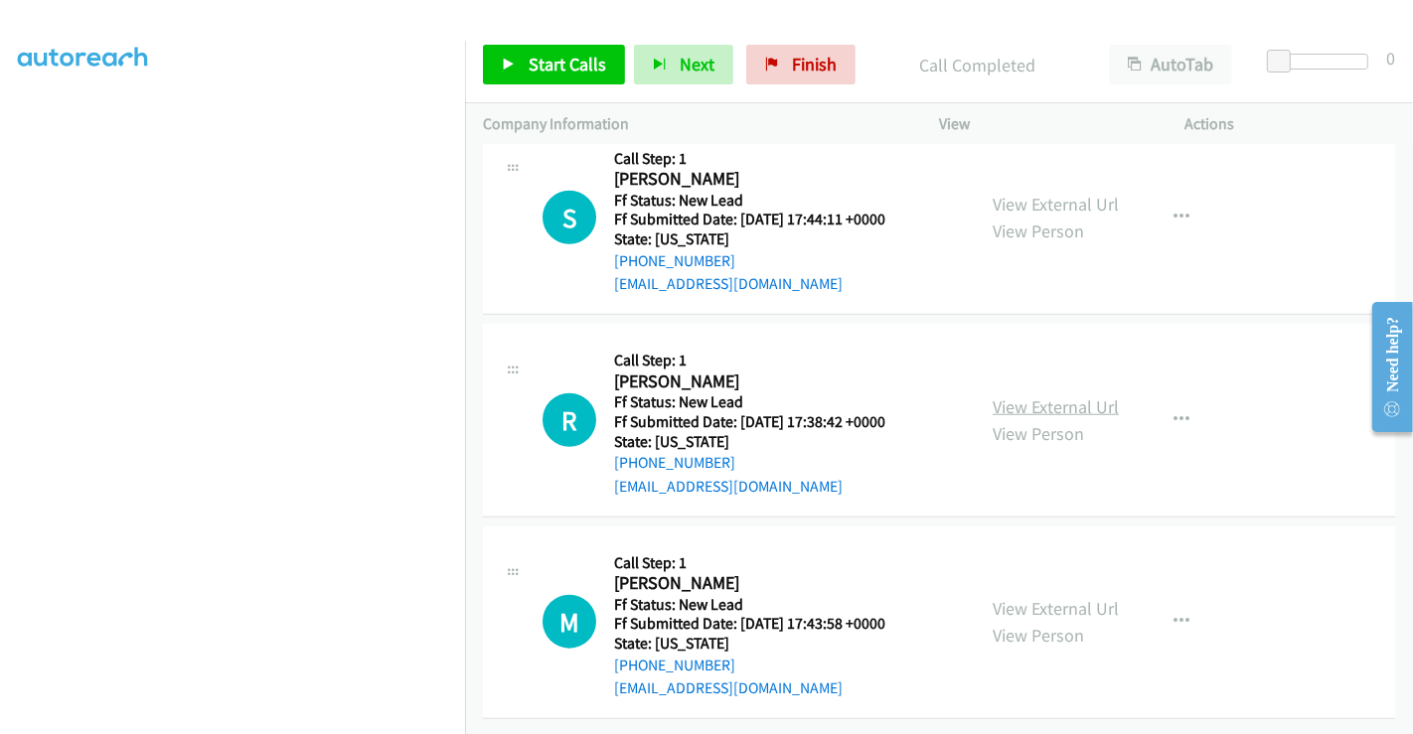
click at [1029, 395] on link "View External Url" at bounding box center [1055, 406] width 126 height 23
click at [1043, 597] on link "View External Url" at bounding box center [1055, 608] width 126 height 23
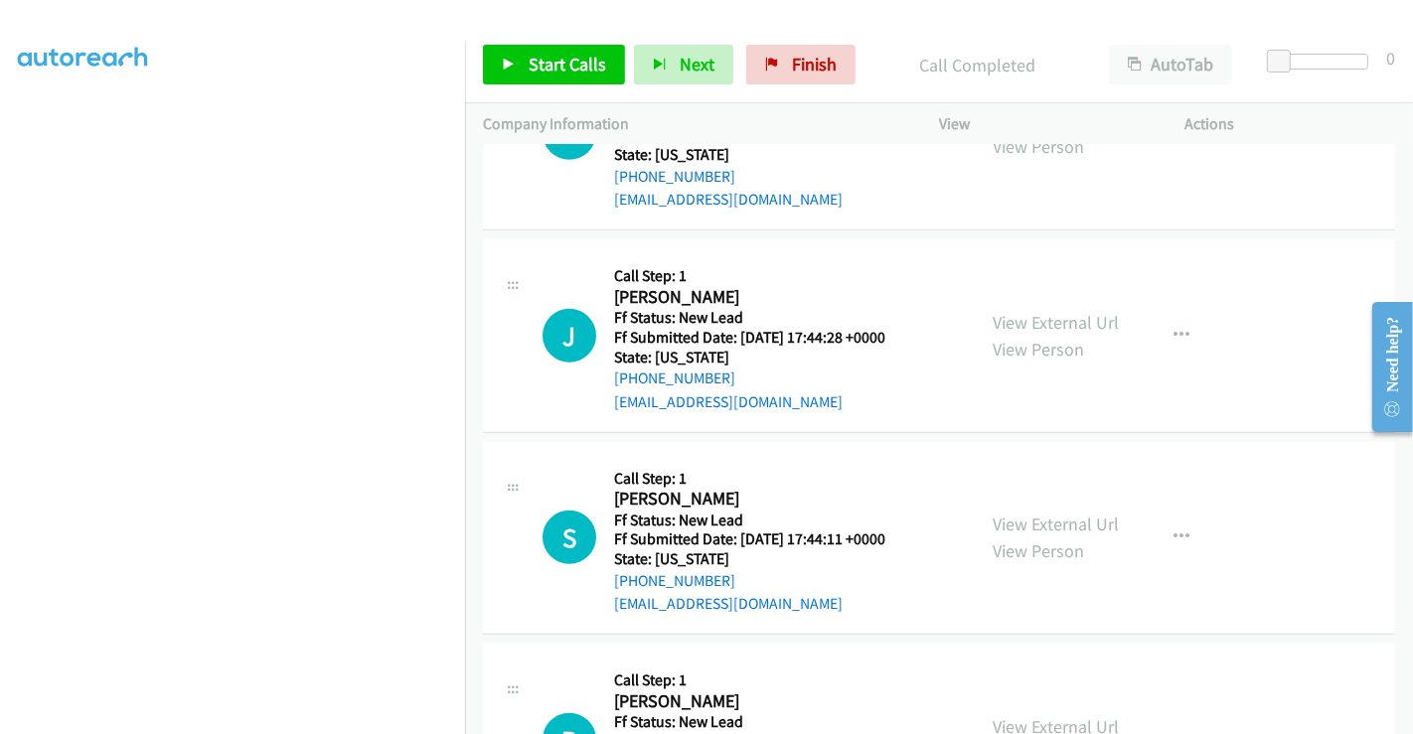
scroll to position [1072, 0]
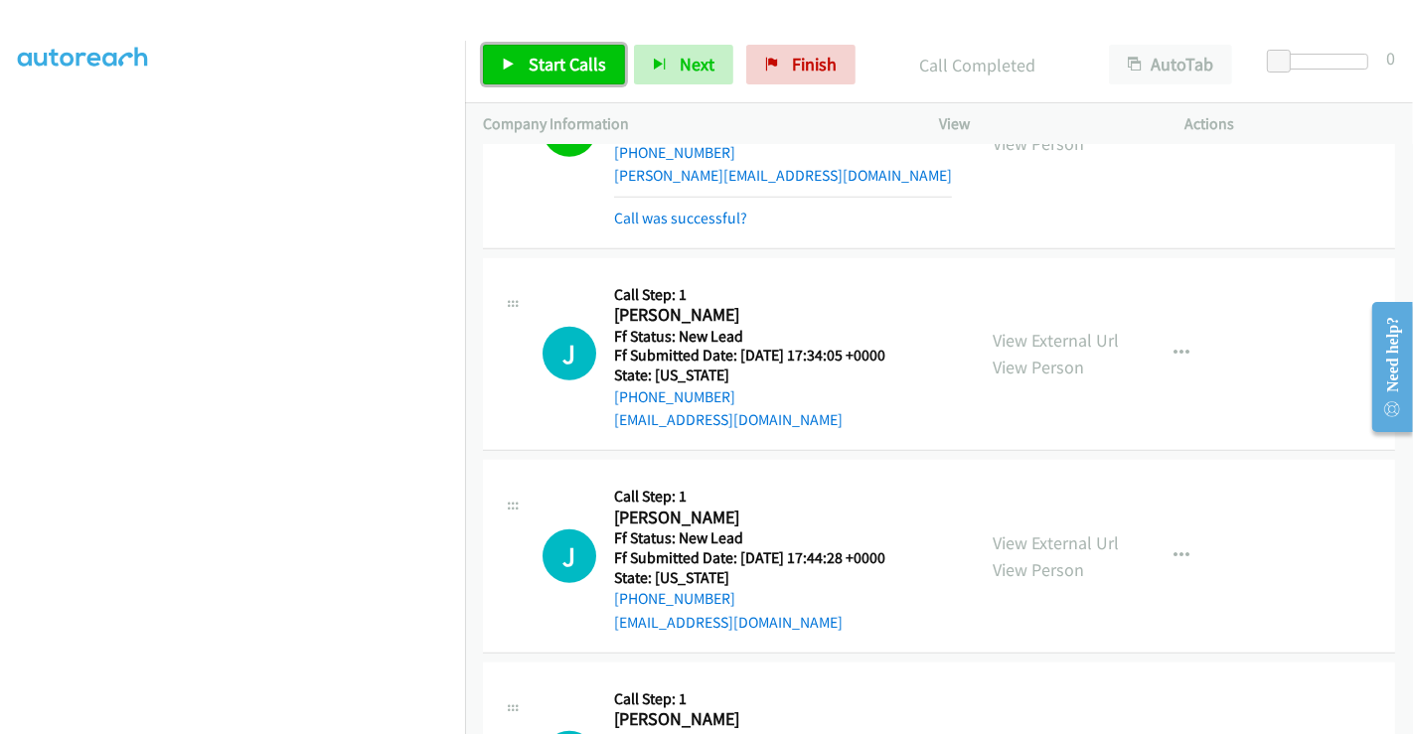
click at [563, 58] on span "Start Calls" at bounding box center [566, 64] width 77 height 23
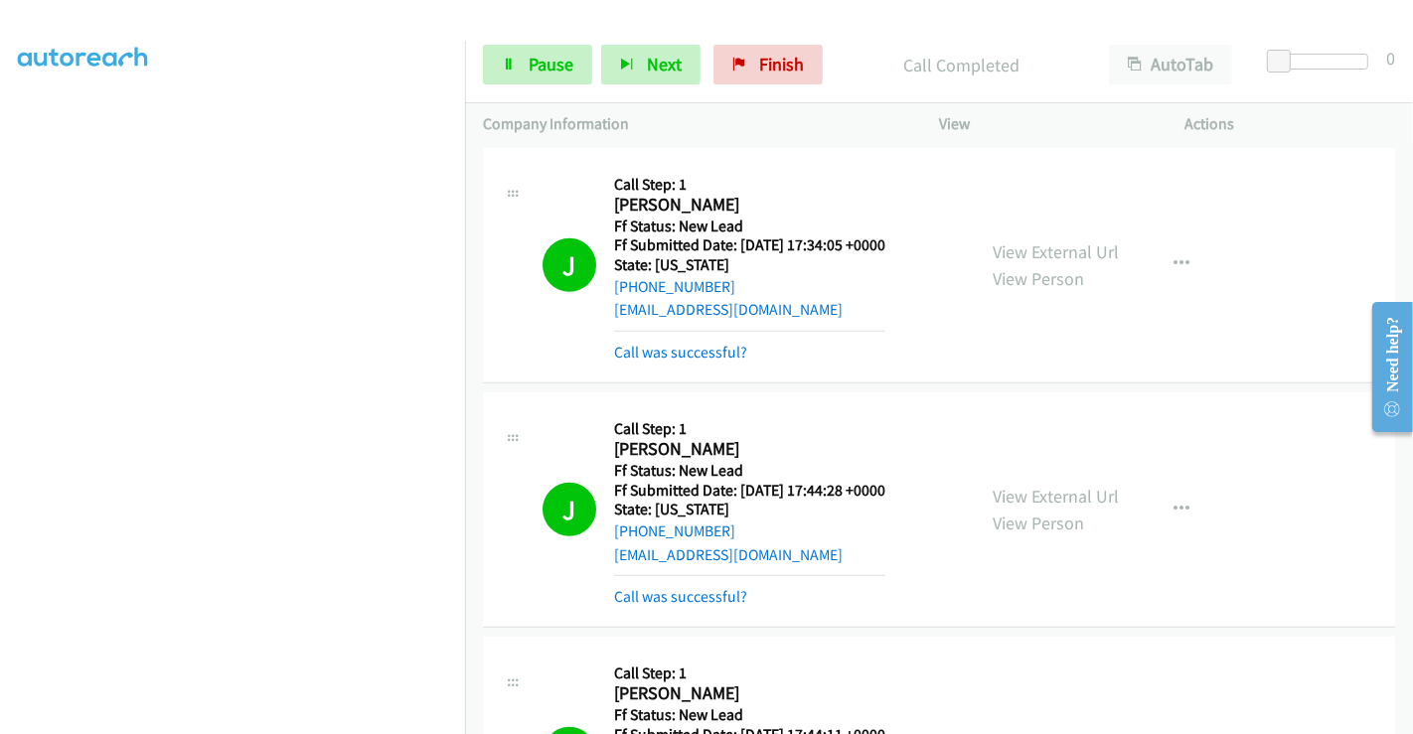
scroll to position [382, 0]
click at [710, 587] on link "Call was successful?" at bounding box center [680, 596] width 133 height 19
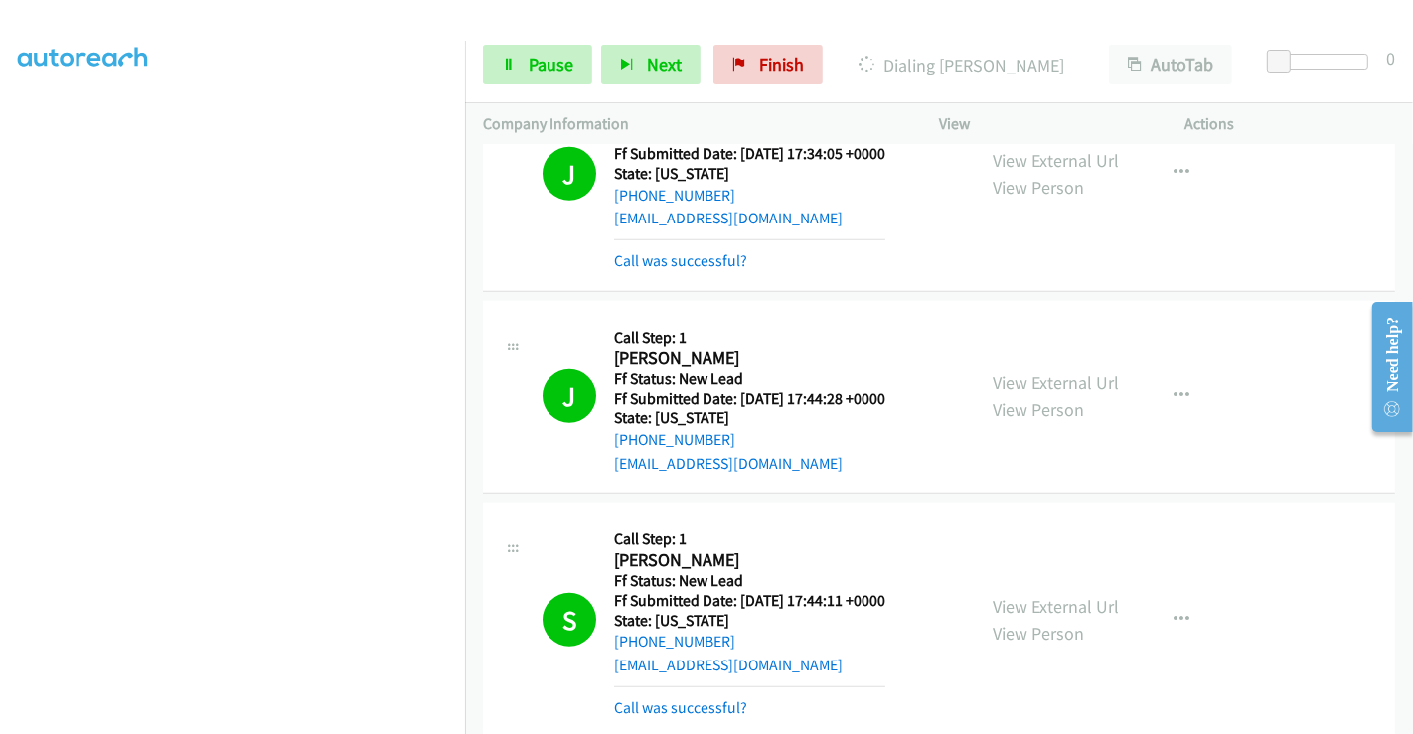
scroll to position [1403, 0]
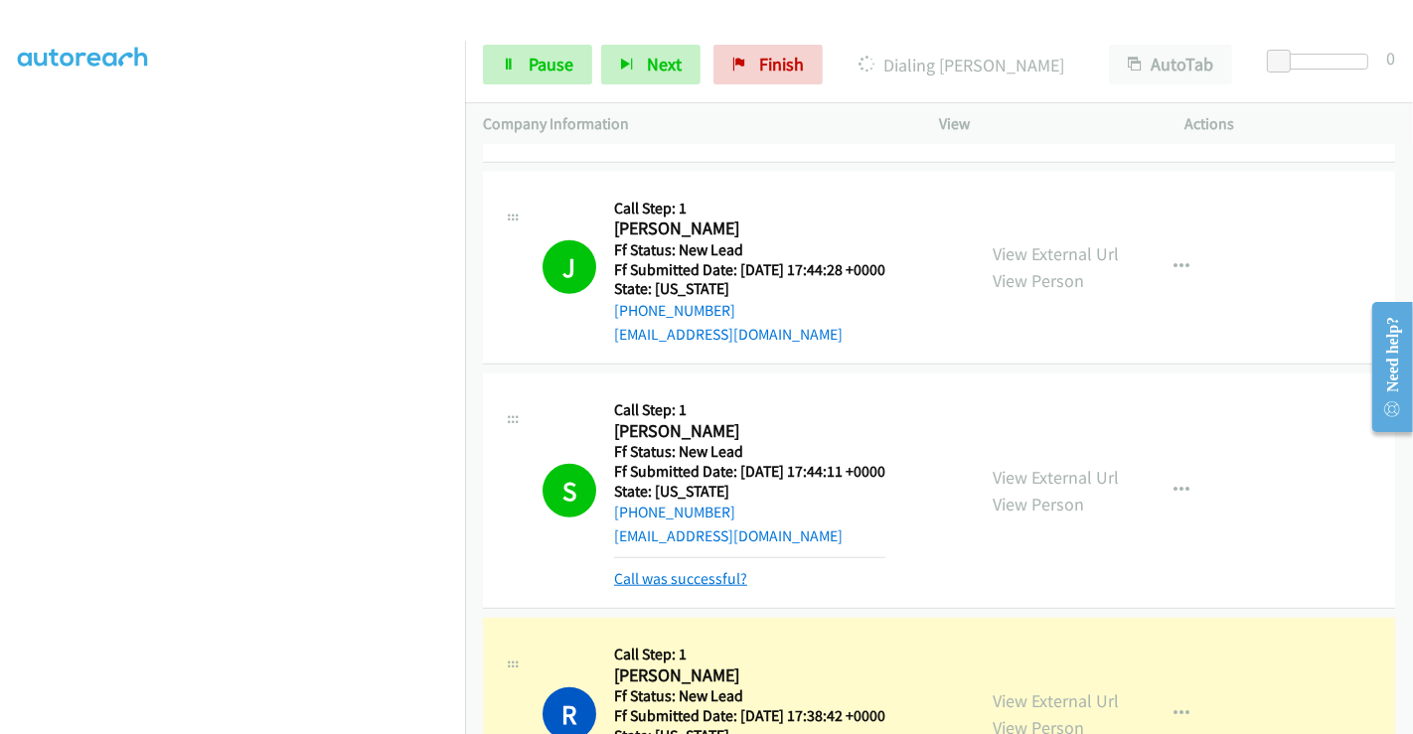
click at [692, 581] on link "Call was successful?" at bounding box center [680, 578] width 133 height 19
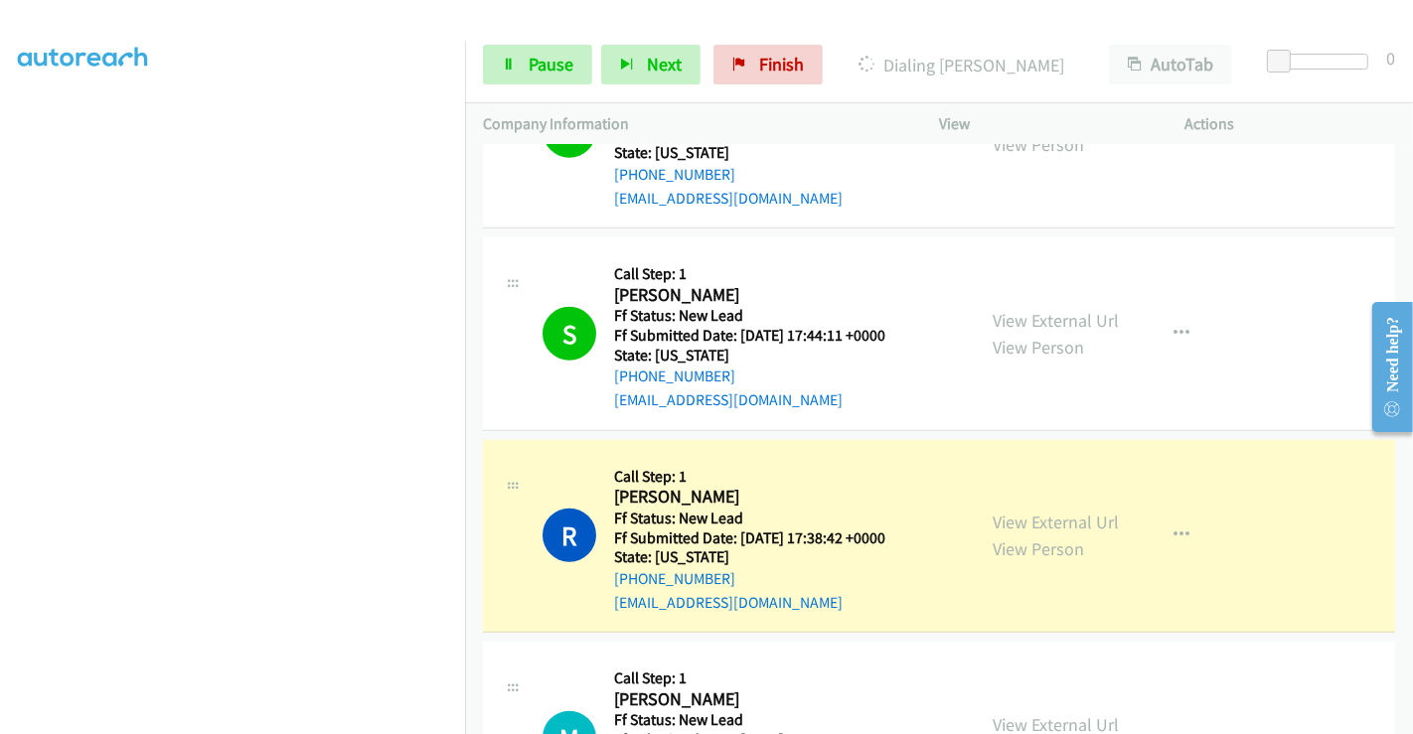
scroll to position [1733, 0]
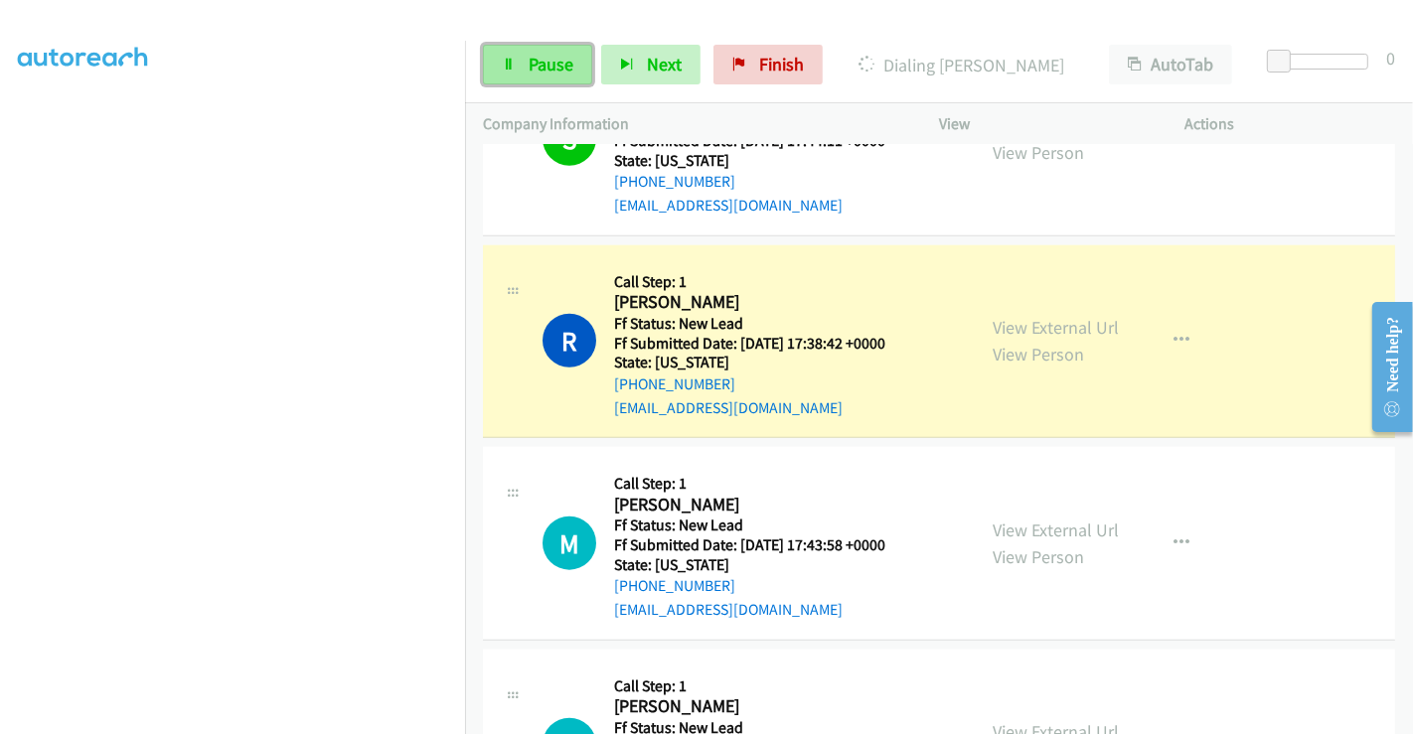
click at [558, 60] on span "Pause" at bounding box center [550, 64] width 45 height 23
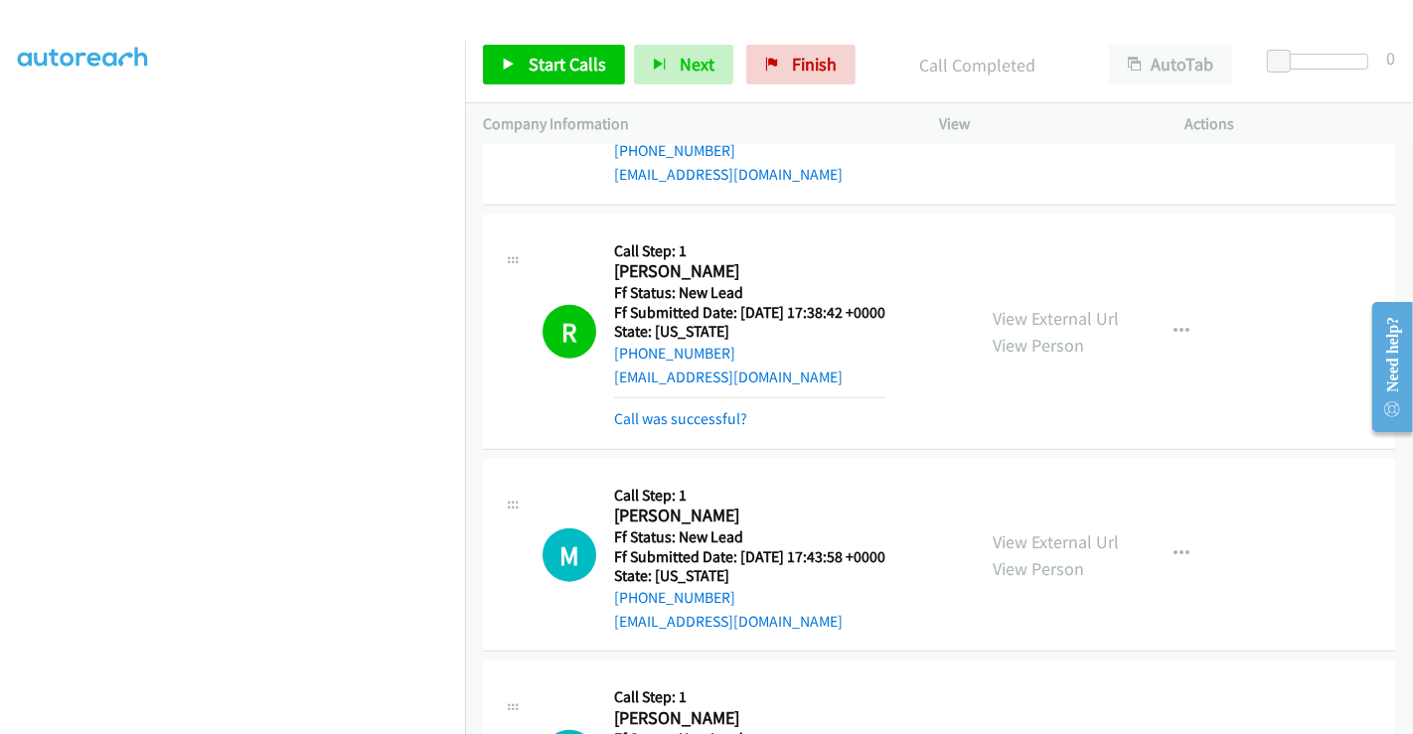
scroll to position [1762, 0]
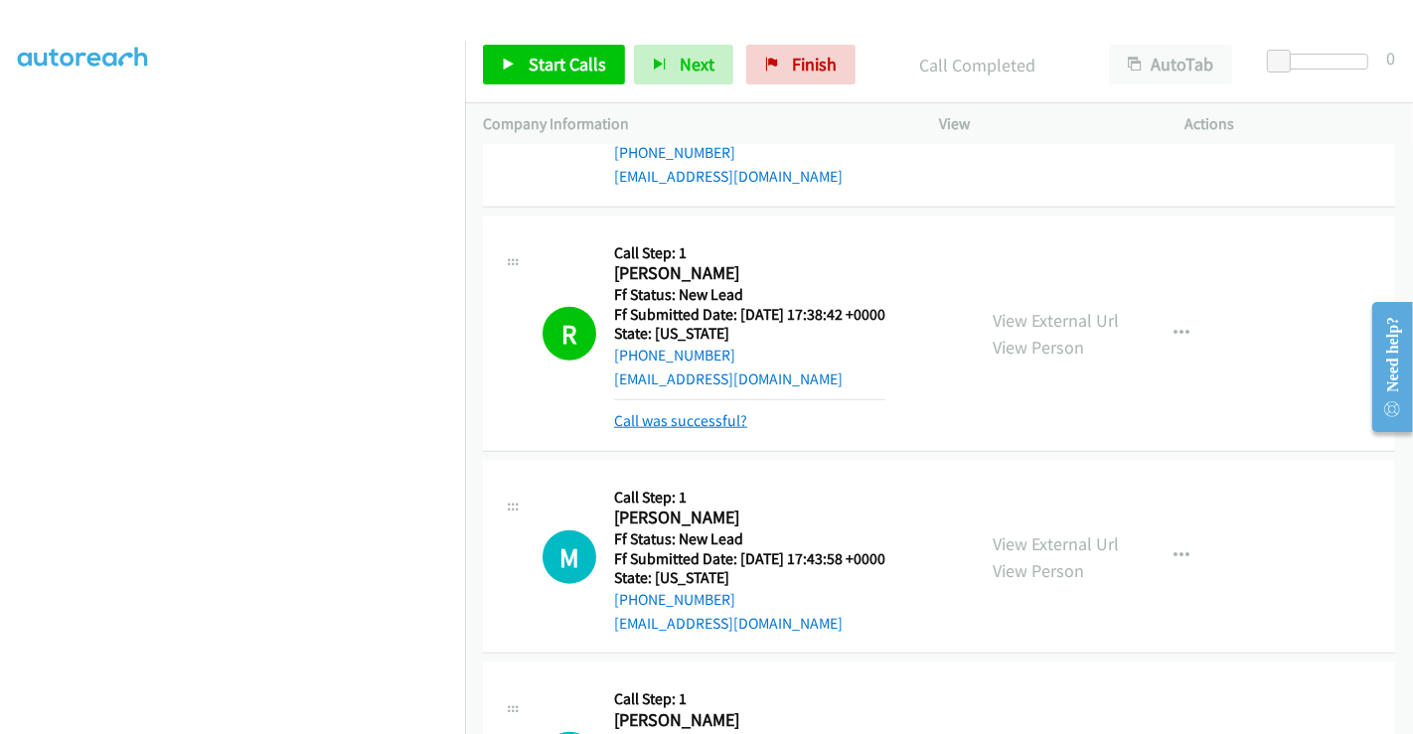
click at [700, 418] on link "Call was successful?" at bounding box center [680, 420] width 133 height 19
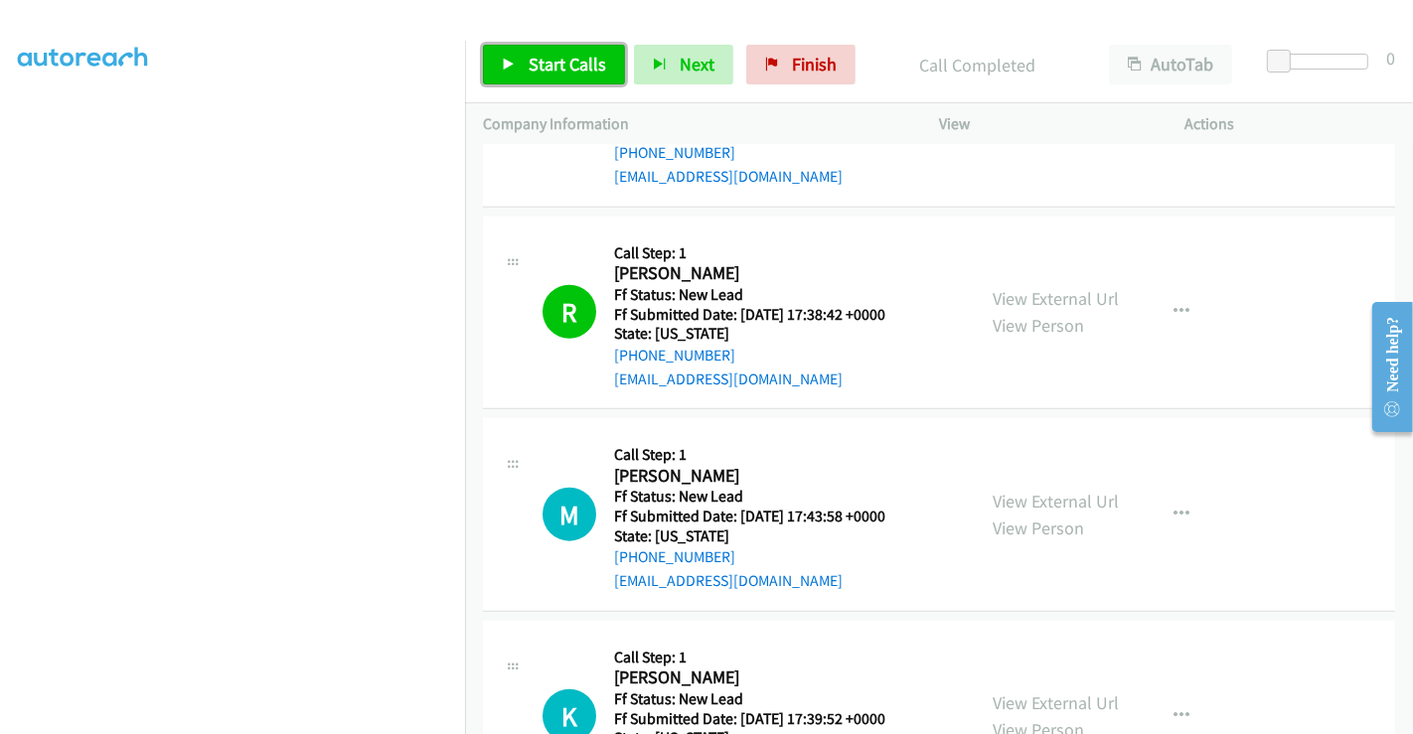
click at [565, 70] on span "Start Calls" at bounding box center [566, 64] width 77 height 23
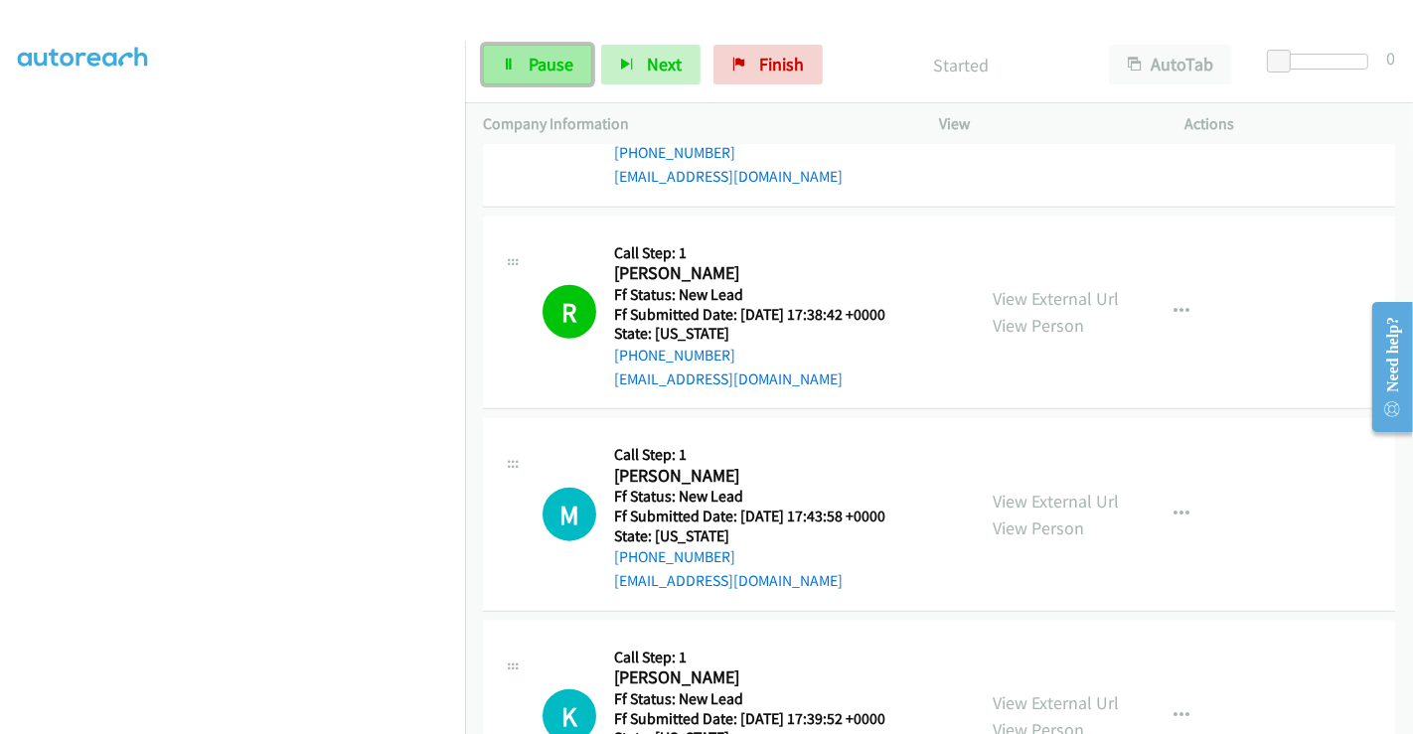
click at [539, 57] on span "Pause" at bounding box center [550, 64] width 45 height 23
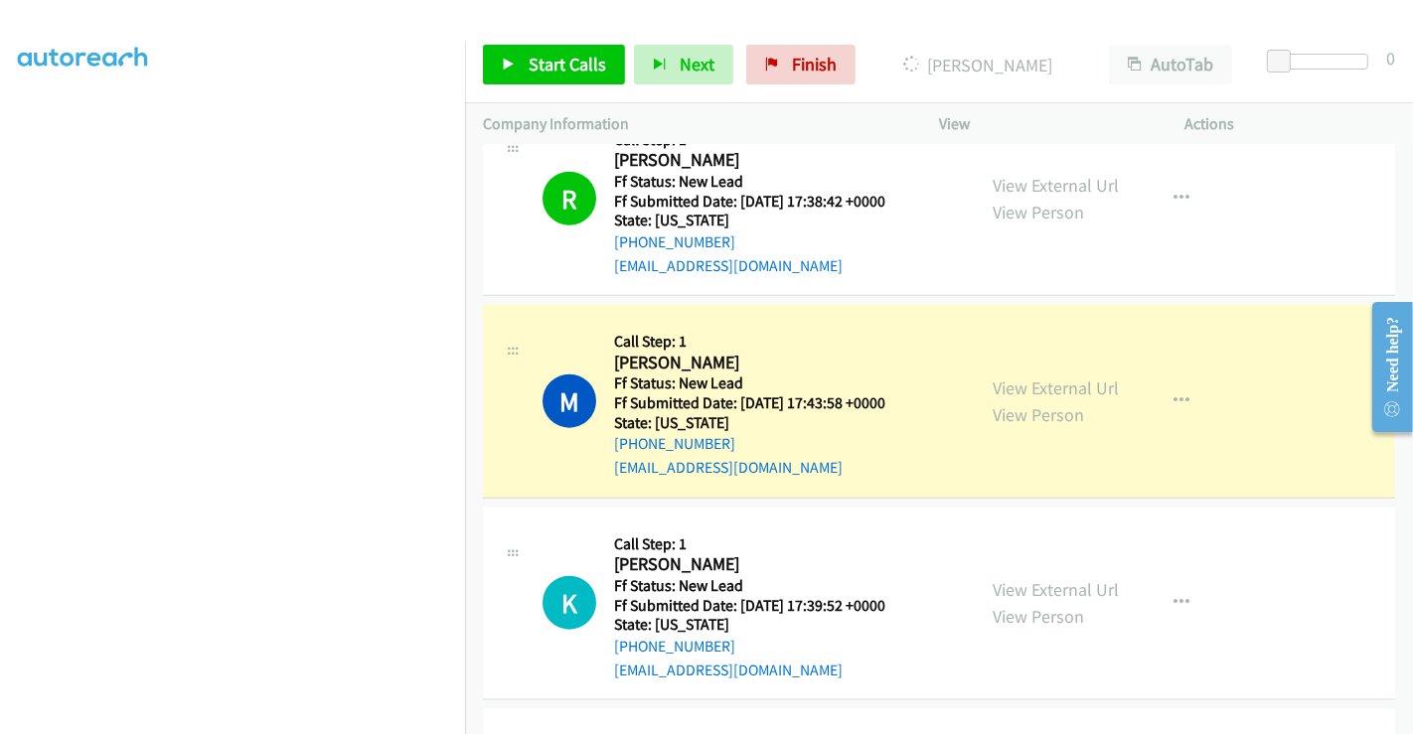
scroll to position [1983, 0]
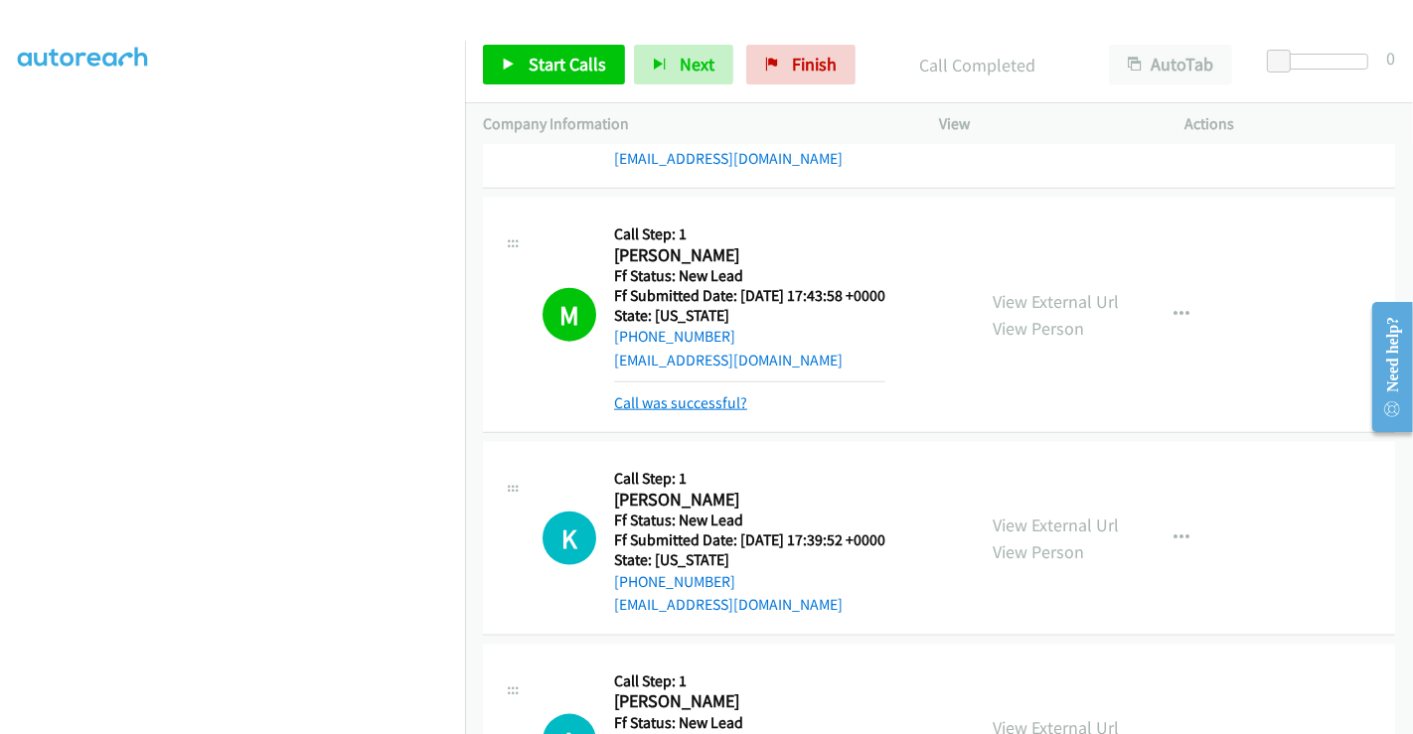
click at [710, 401] on link "Call was successful?" at bounding box center [680, 402] width 133 height 19
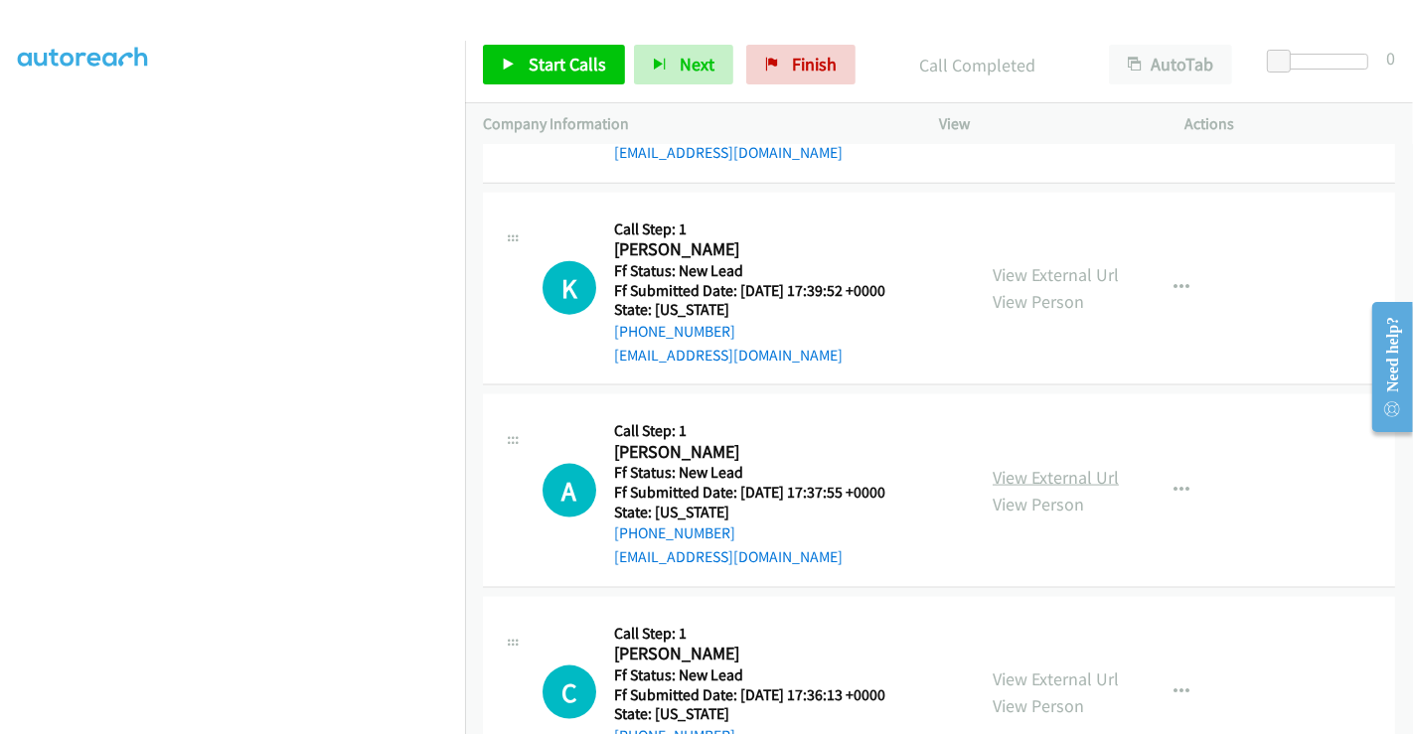
scroll to position [2271, 0]
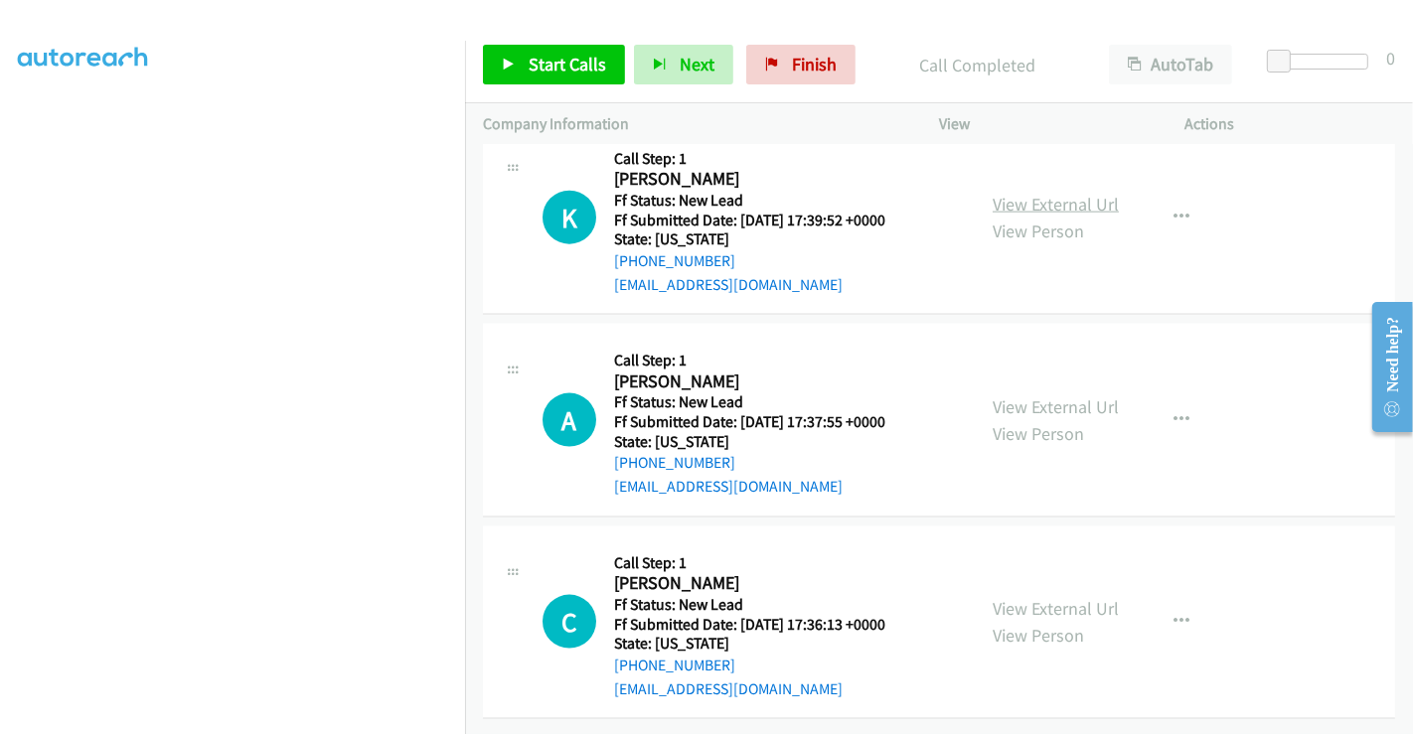
click at [1041, 193] on link "View External Url" at bounding box center [1055, 204] width 126 height 23
click at [1015, 395] on link "View External Url" at bounding box center [1055, 406] width 126 height 23
click at [1039, 597] on link "View External Url" at bounding box center [1055, 608] width 126 height 23
drag, startPoint x: 542, startPoint y: 62, endPoint x: 553, endPoint y: 89, distance: 29.9
click at [542, 62] on span "Start Calls" at bounding box center [566, 64] width 77 height 23
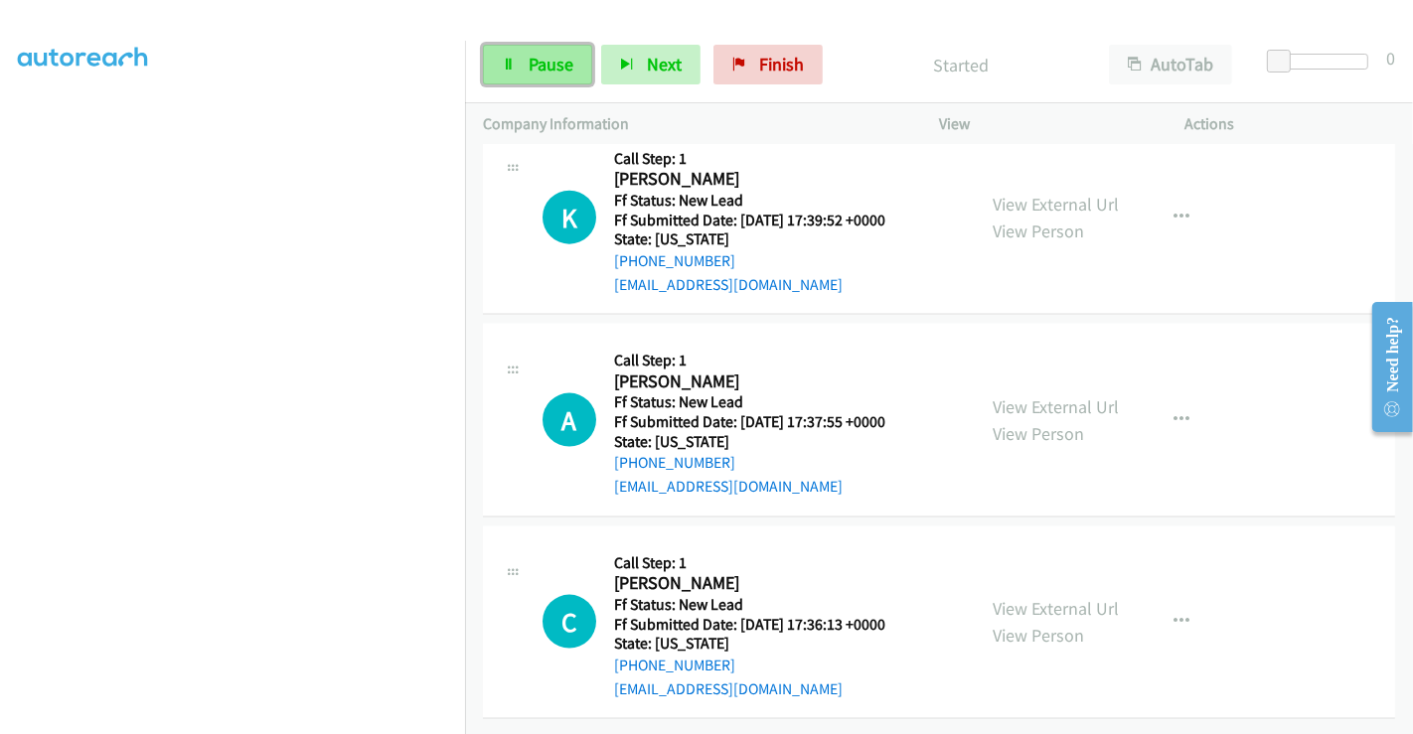
click at [551, 68] on span "Pause" at bounding box center [550, 64] width 45 height 23
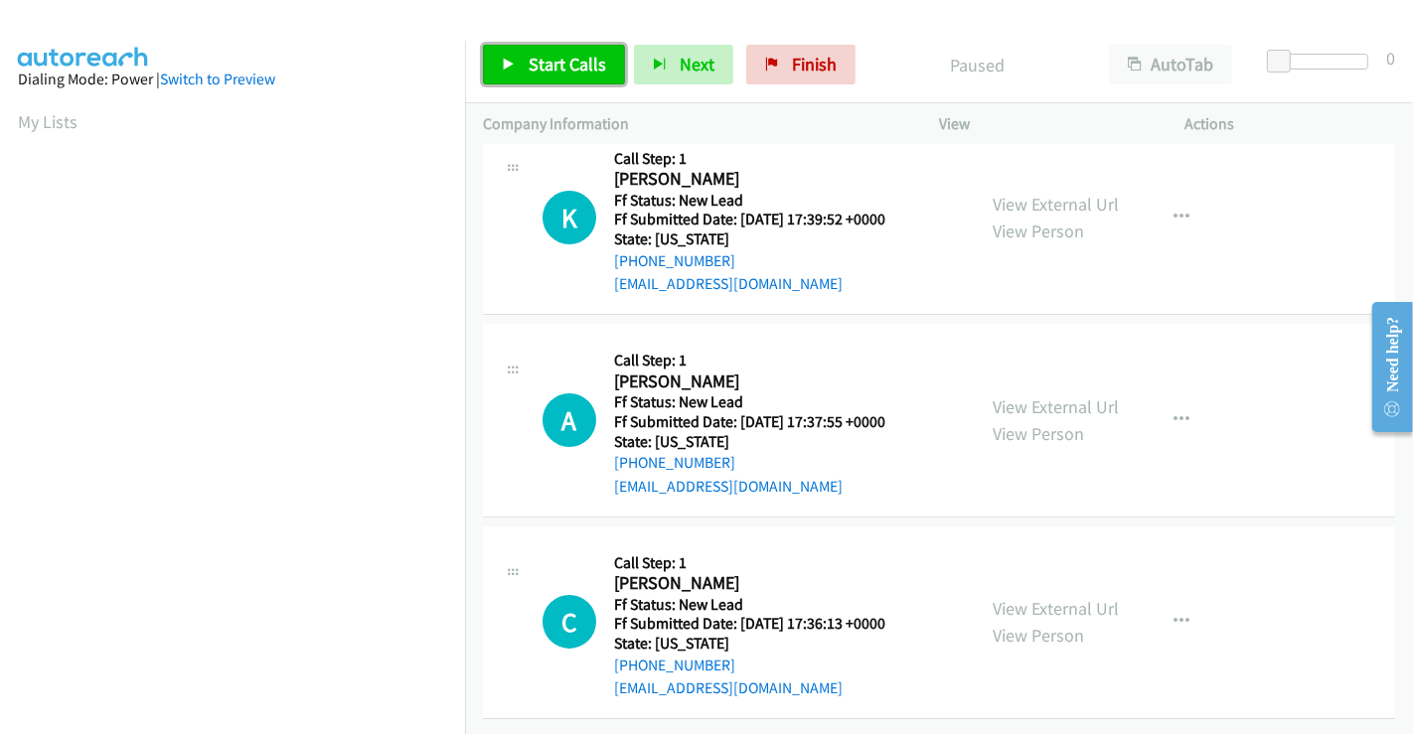
click at [575, 55] on span "Start Calls" at bounding box center [566, 64] width 77 height 23
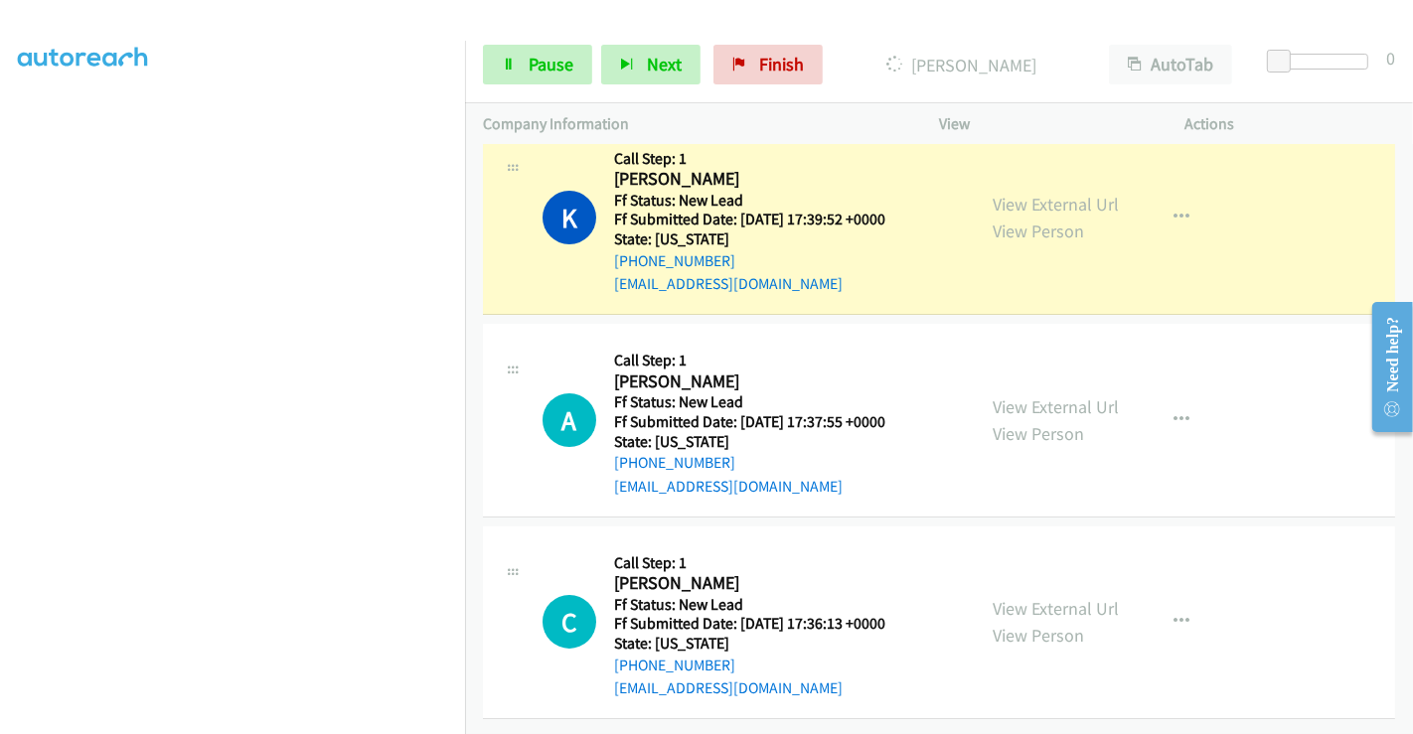
scroll to position [339, 0]
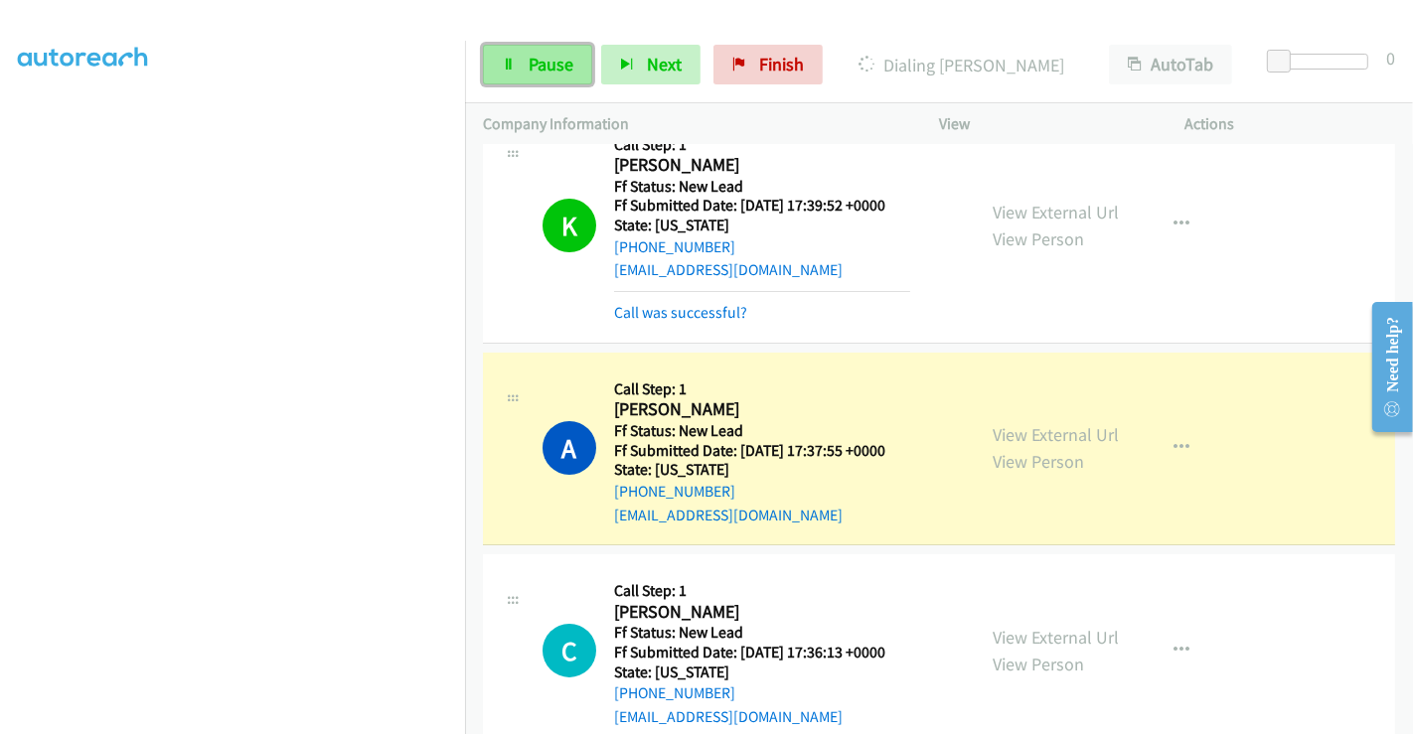
click at [547, 51] on link "Pause" at bounding box center [537, 65] width 109 height 40
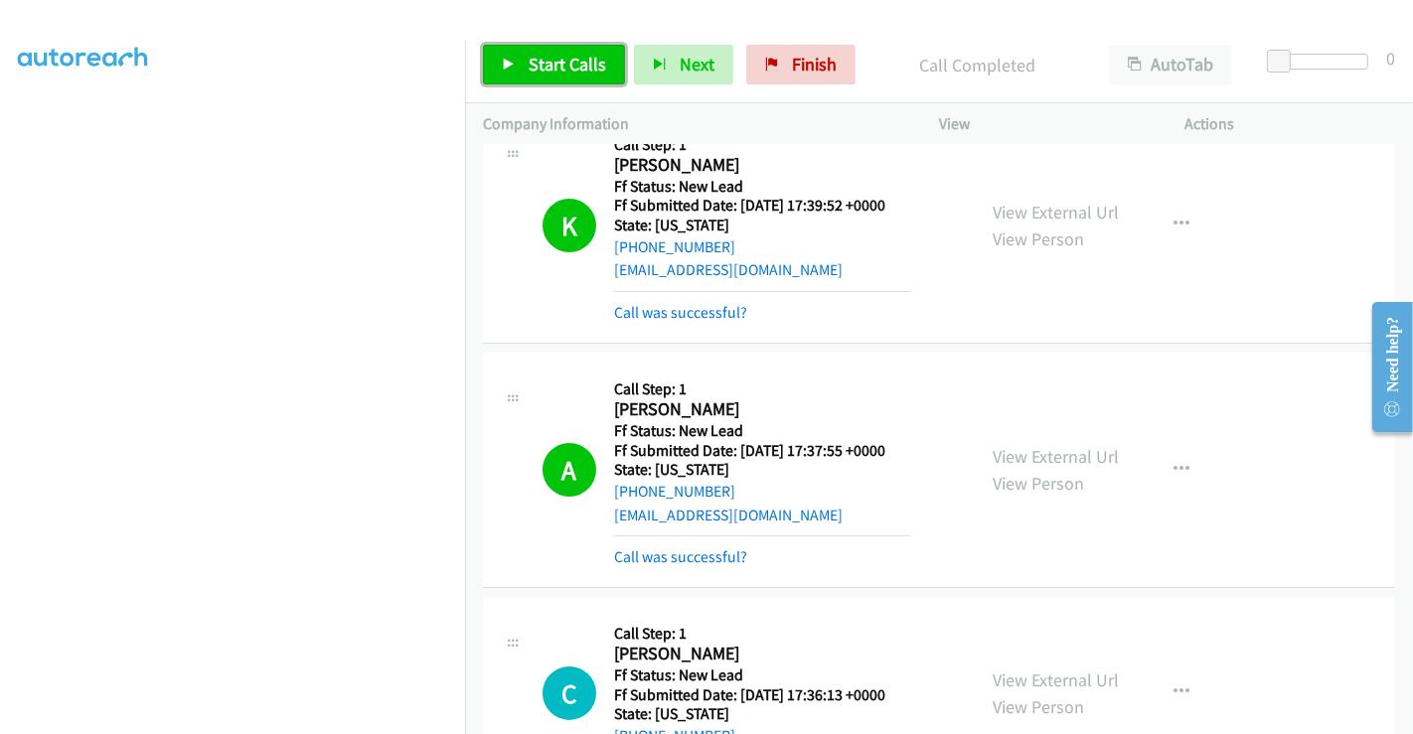
click at [544, 55] on span "Start Calls" at bounding box center [566, 64] width 77 height 23
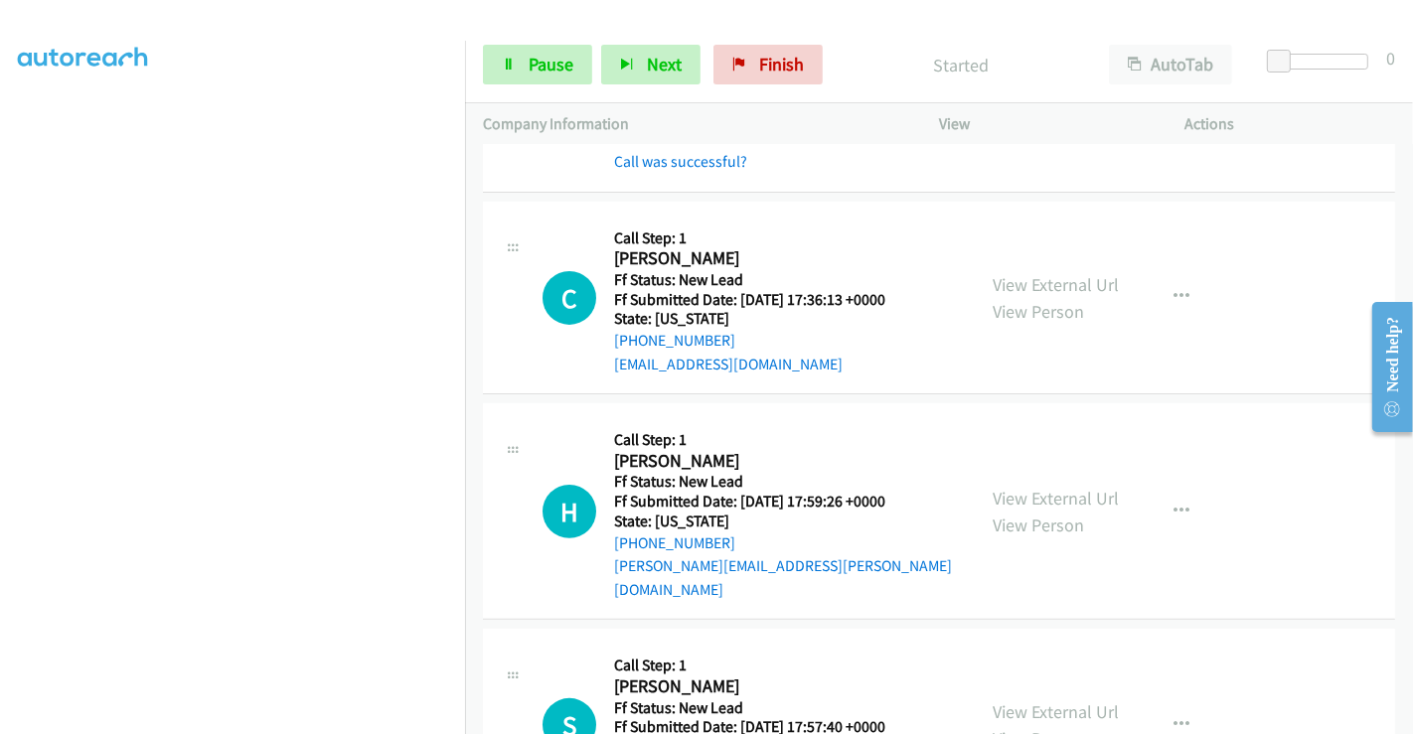
scroll to position [484, 0]
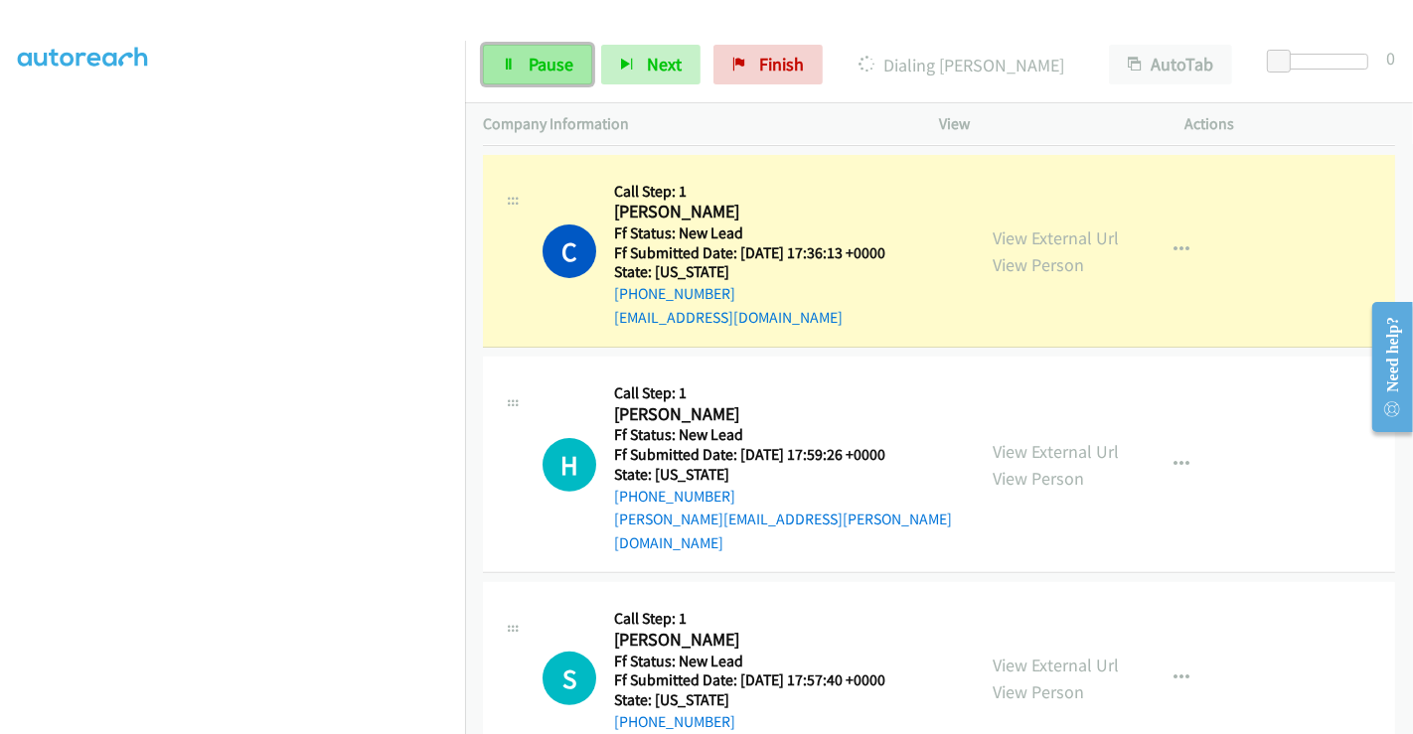
click at [531, 58] on span "Pause" at bounding box center [550, 64] width 45 height 23
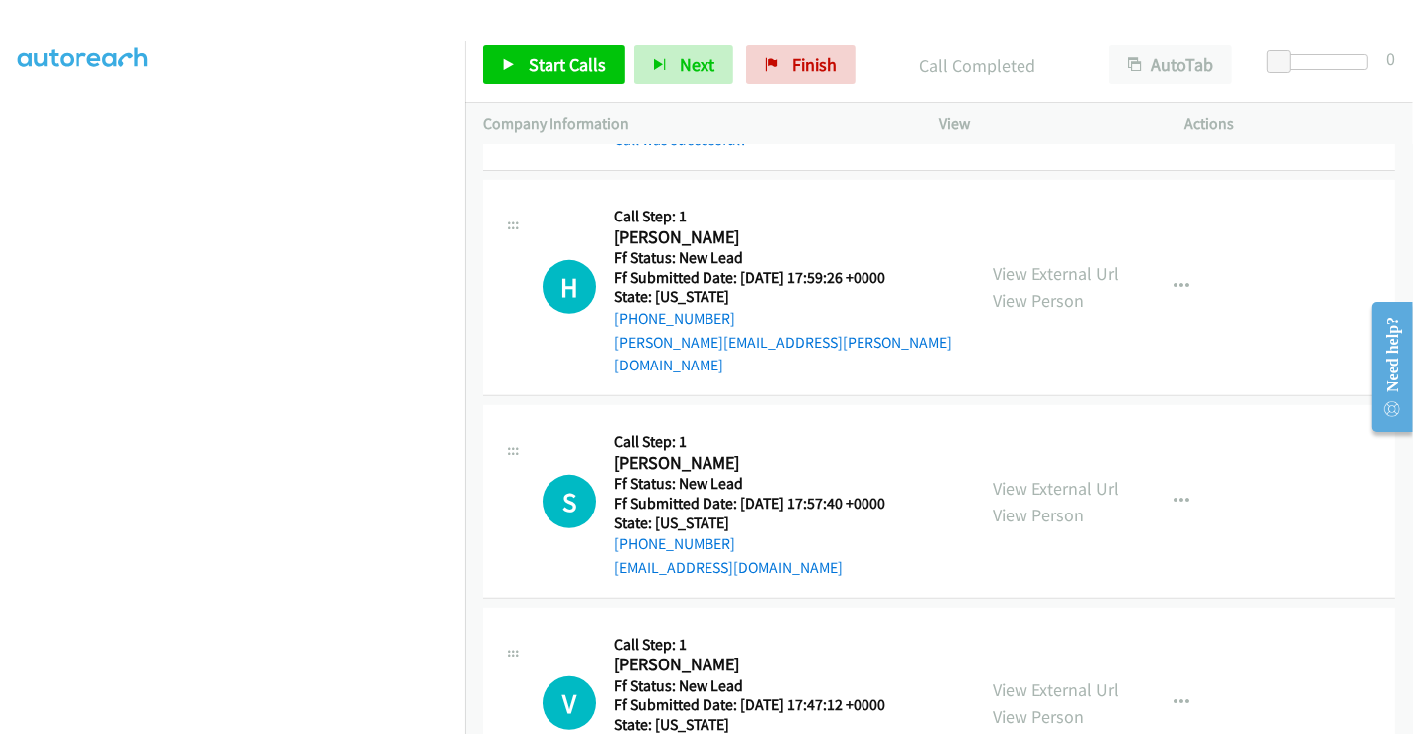
scroll to position [732, 0]
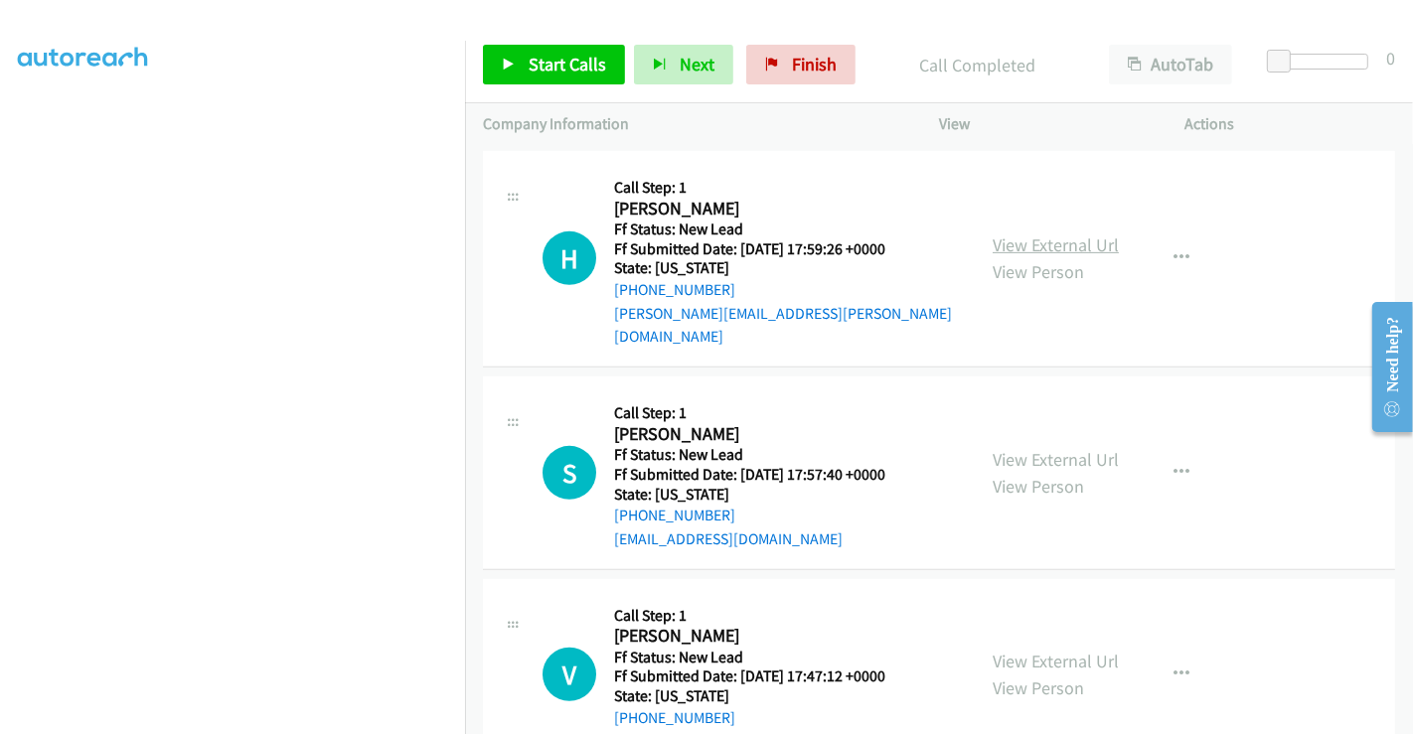
click at [1030, 233] on link "View External Url" at bounding box center [1055, 244] width 126 height 23
click at [1032, 448] on link "View External Url" at bounding box center [1055, 459] width 126 height 23
click at [1031, 650] on link "View External Url" at bounding box center [1055, 661] width 126 height 23
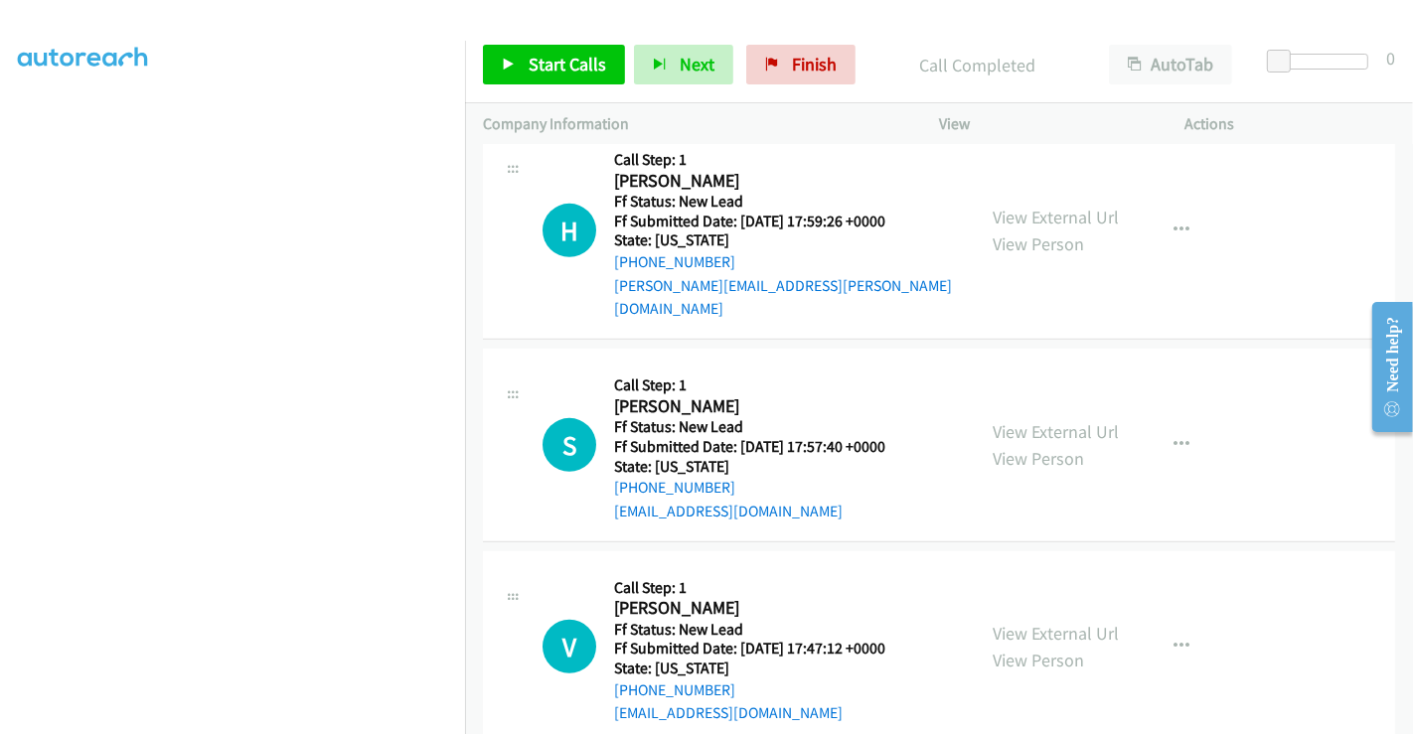
scroll to position [775, 0]
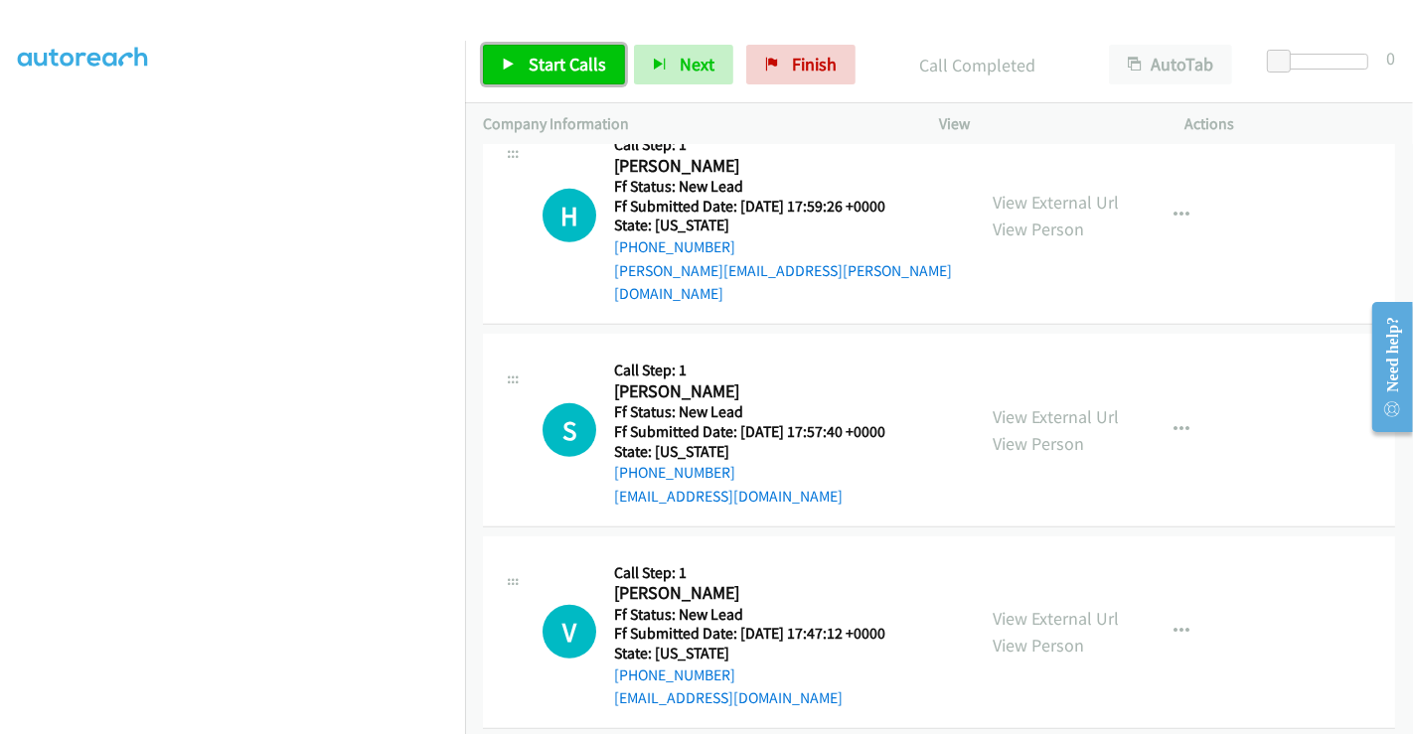
click at [569, 72] on span "Start Calls" at bounding box center [566, 64] width 77 height 23
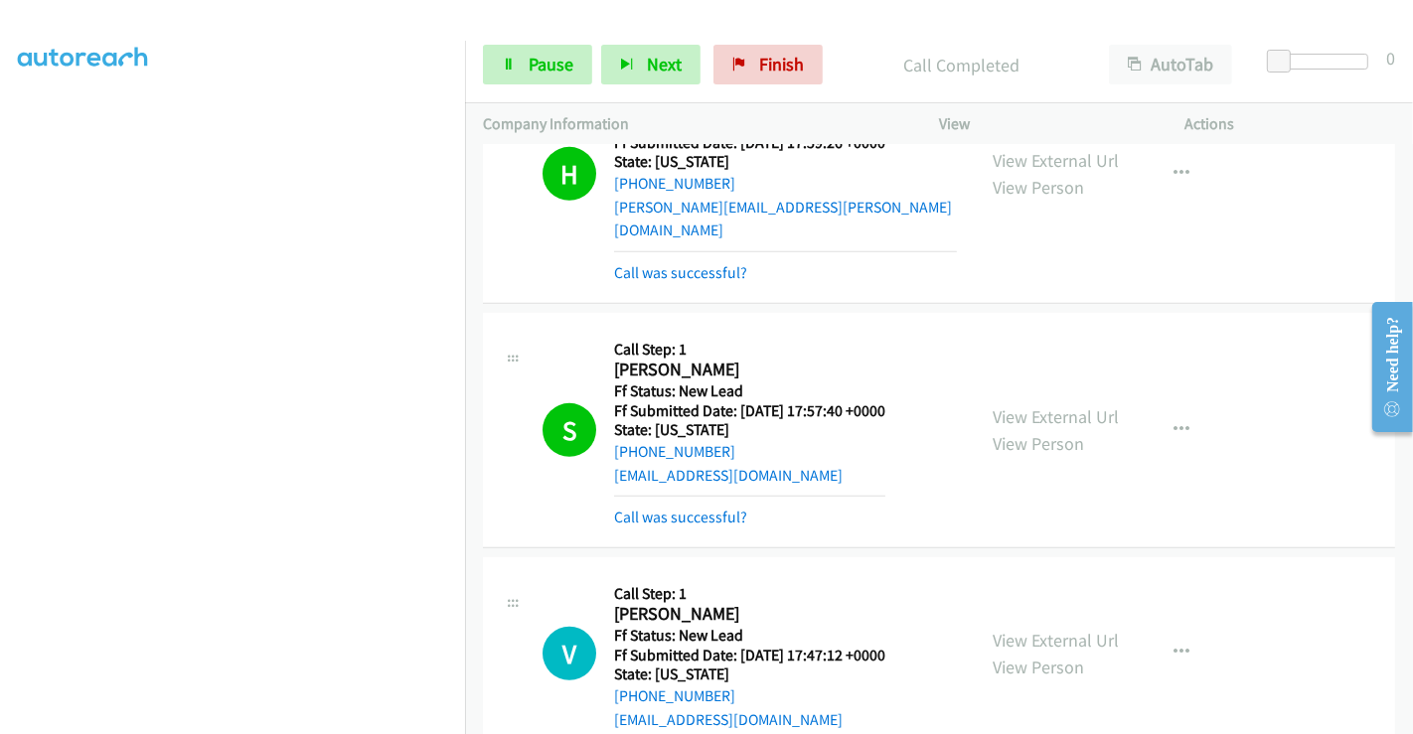
scroll to position [858, 0]
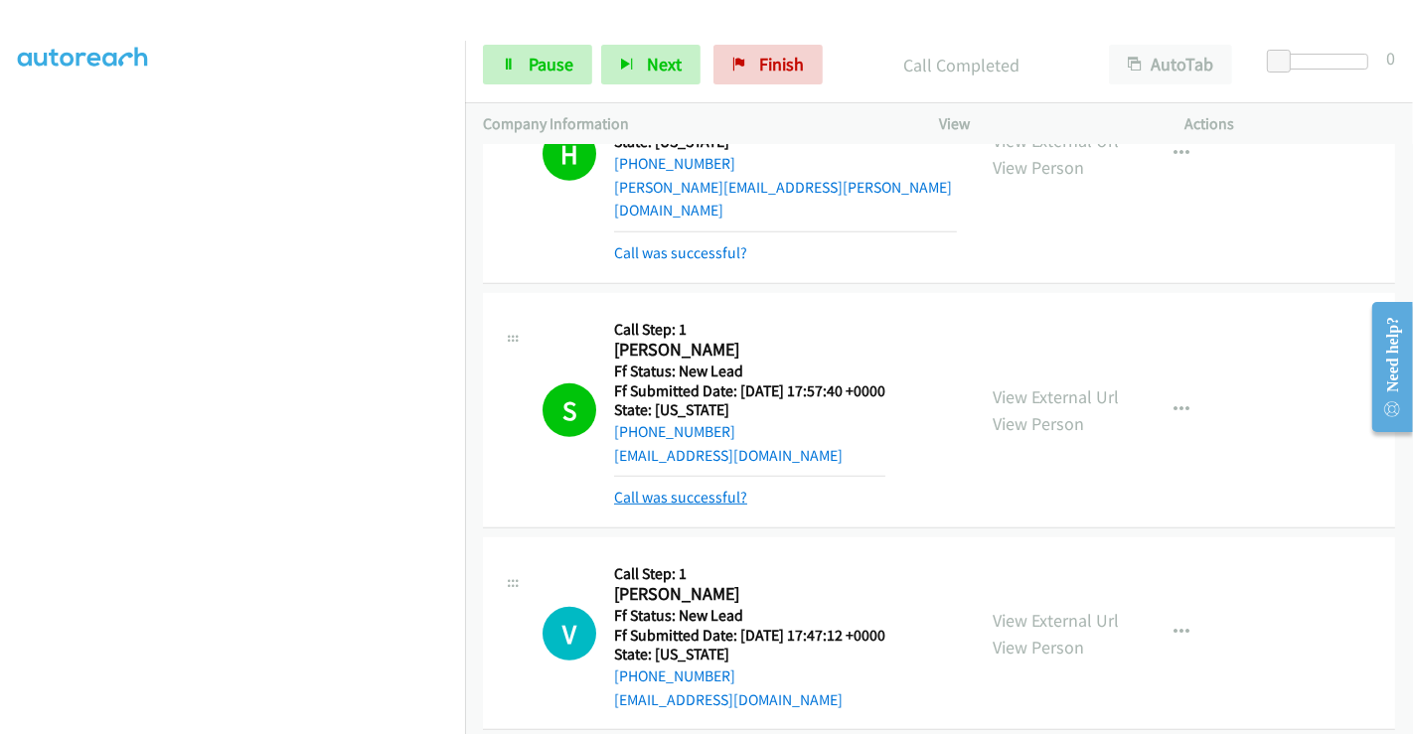
click at [673, 488] on link "Call was successful?" at bounding box center [680, 497] width 133 height 19
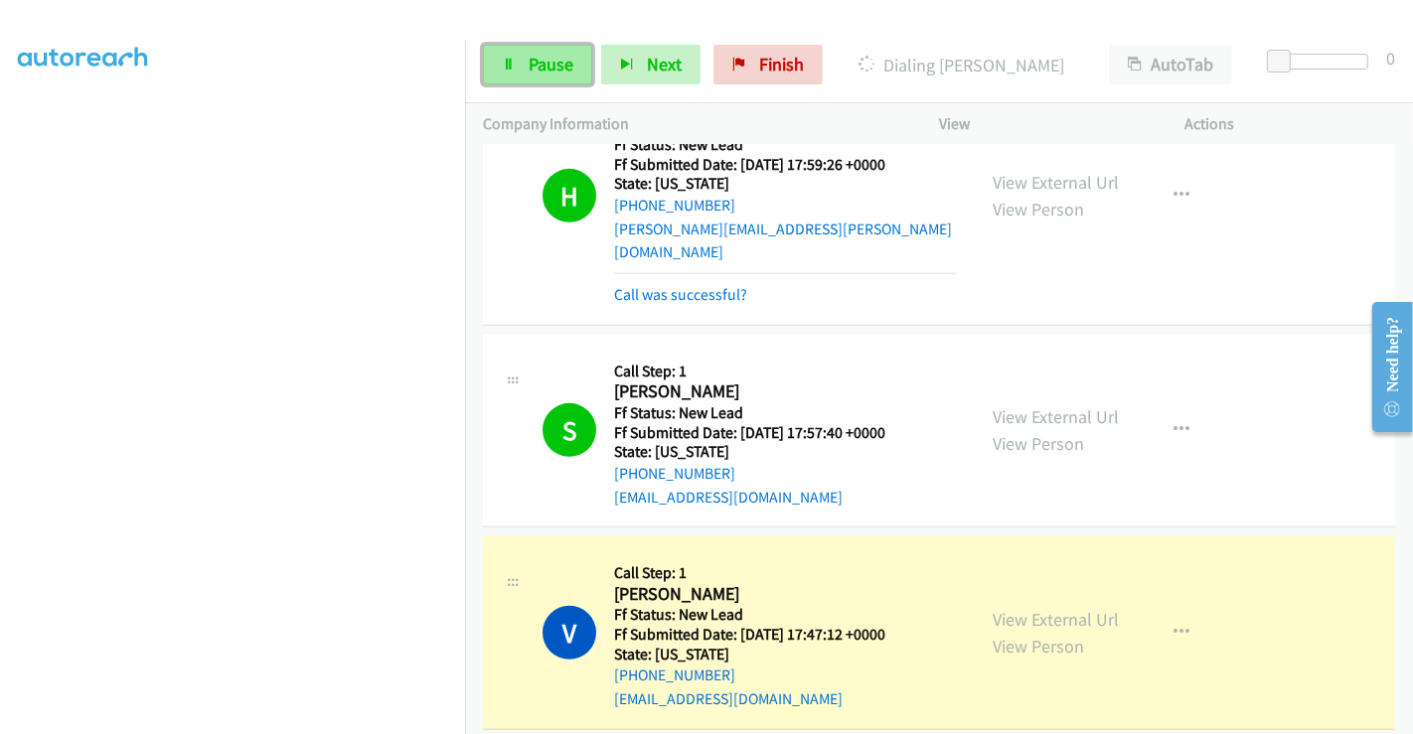
click at [535, 58] on span "Pause" at bounding box center [550, 64] width 45 height 23
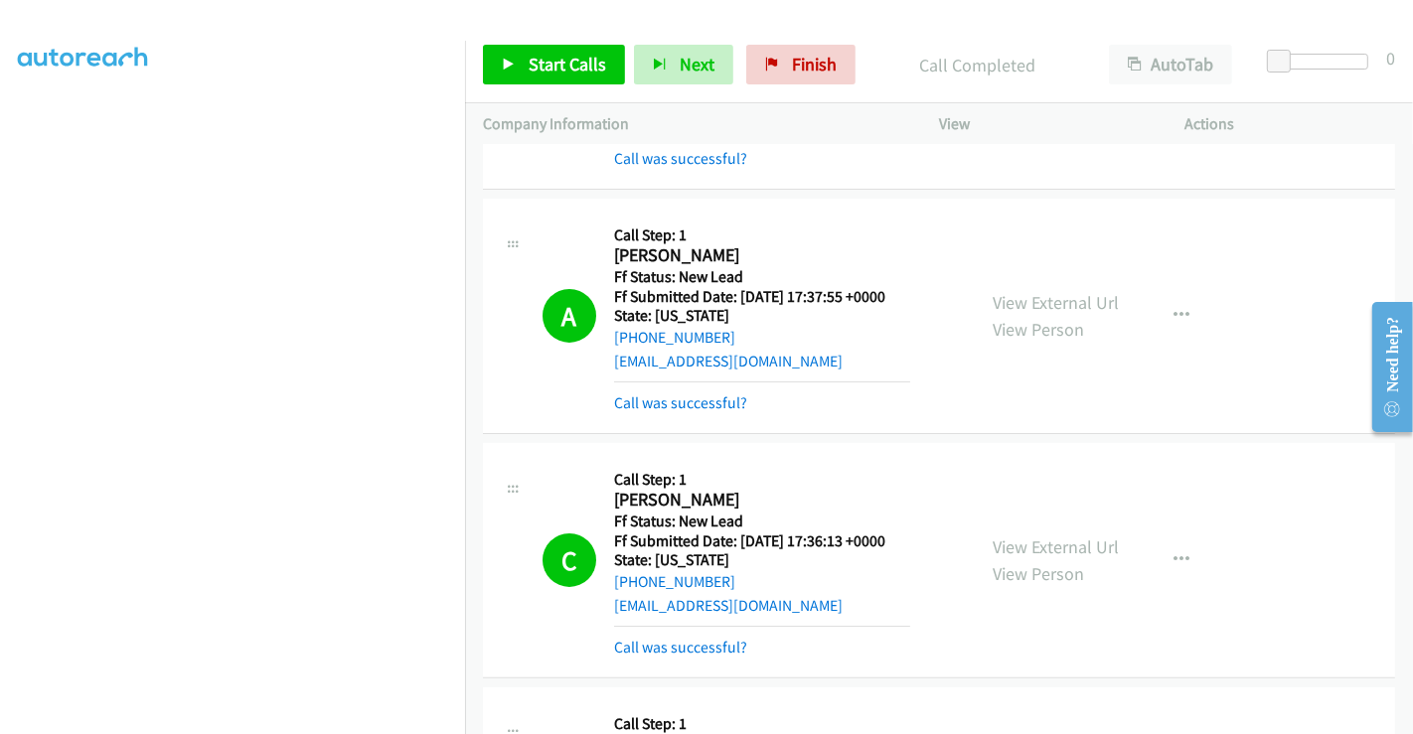
scroll to position [0, 0]
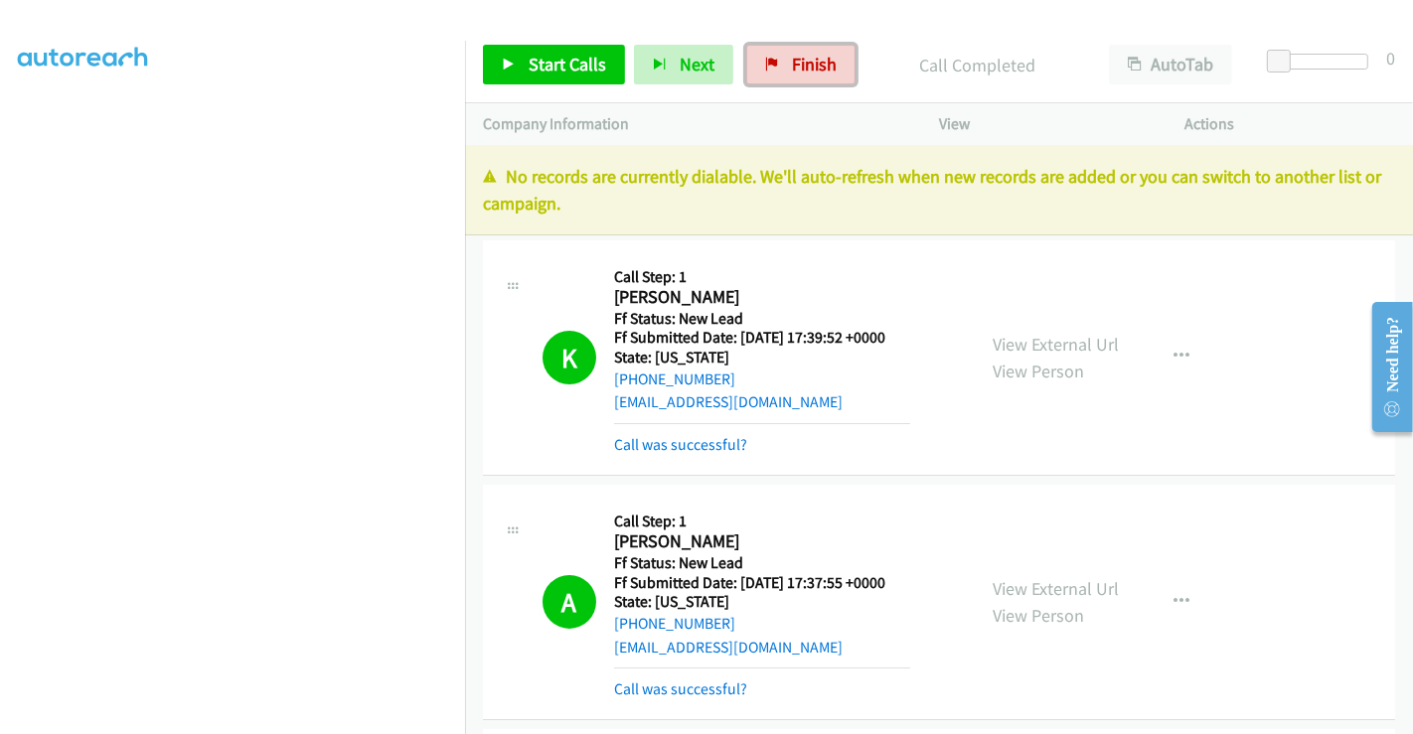
drag, startPoint x: 791, startPoint y: 64, endPoint x: 795, endPoint y: 113, distance: 49.8
click at [792, 64] on span "Finish" at bounding box center [814, 64] width 45 height 23
